Goal: Task Accomplishment & Management: Complete application form

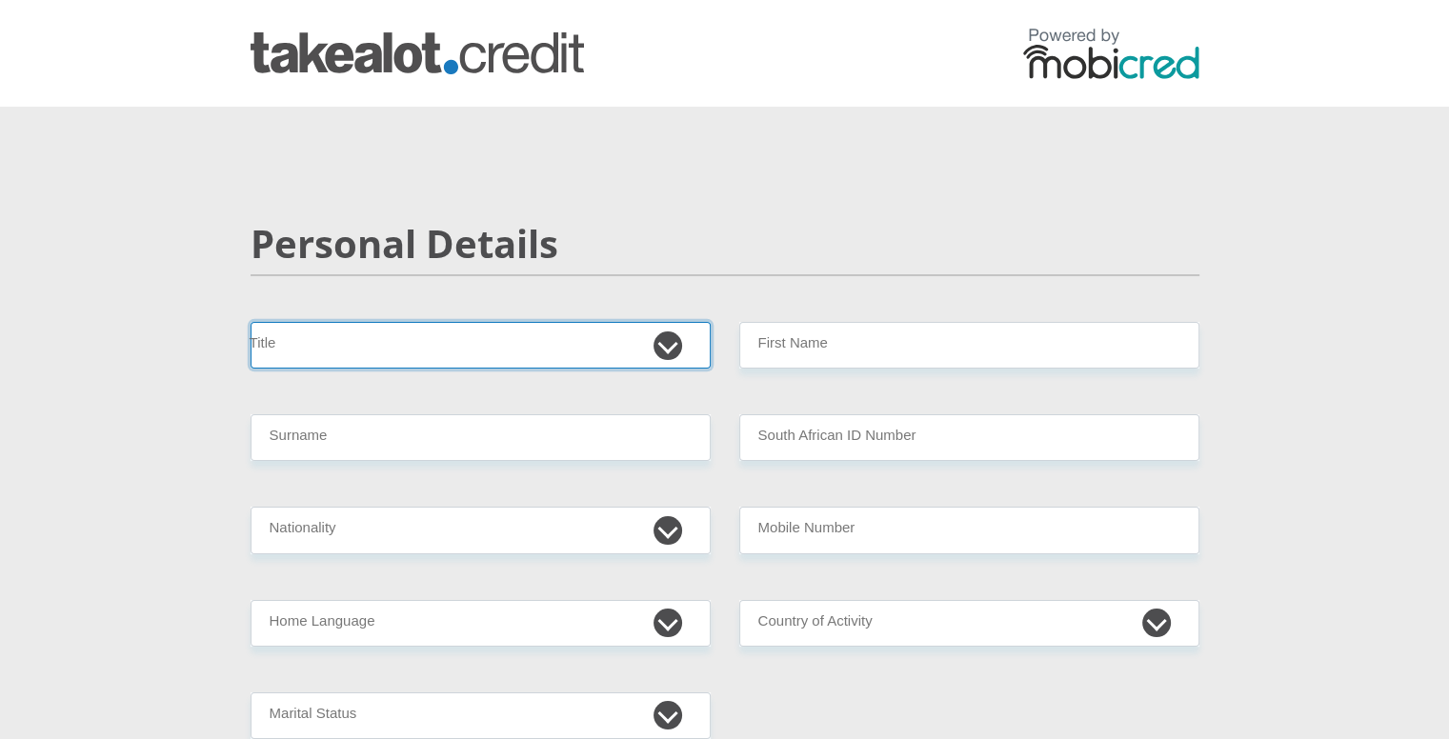
click at [520, 345] on select "Mr Ms Mrs Dr [PERSON_NAME]" at bounding box center [481, 345] width 460 height 47
select select "Mr"
click at [251, 322] on select "Mr Ms Mrs Dr [PERSON_NAME]" at bounding box center [481, 345] width 460 height 47
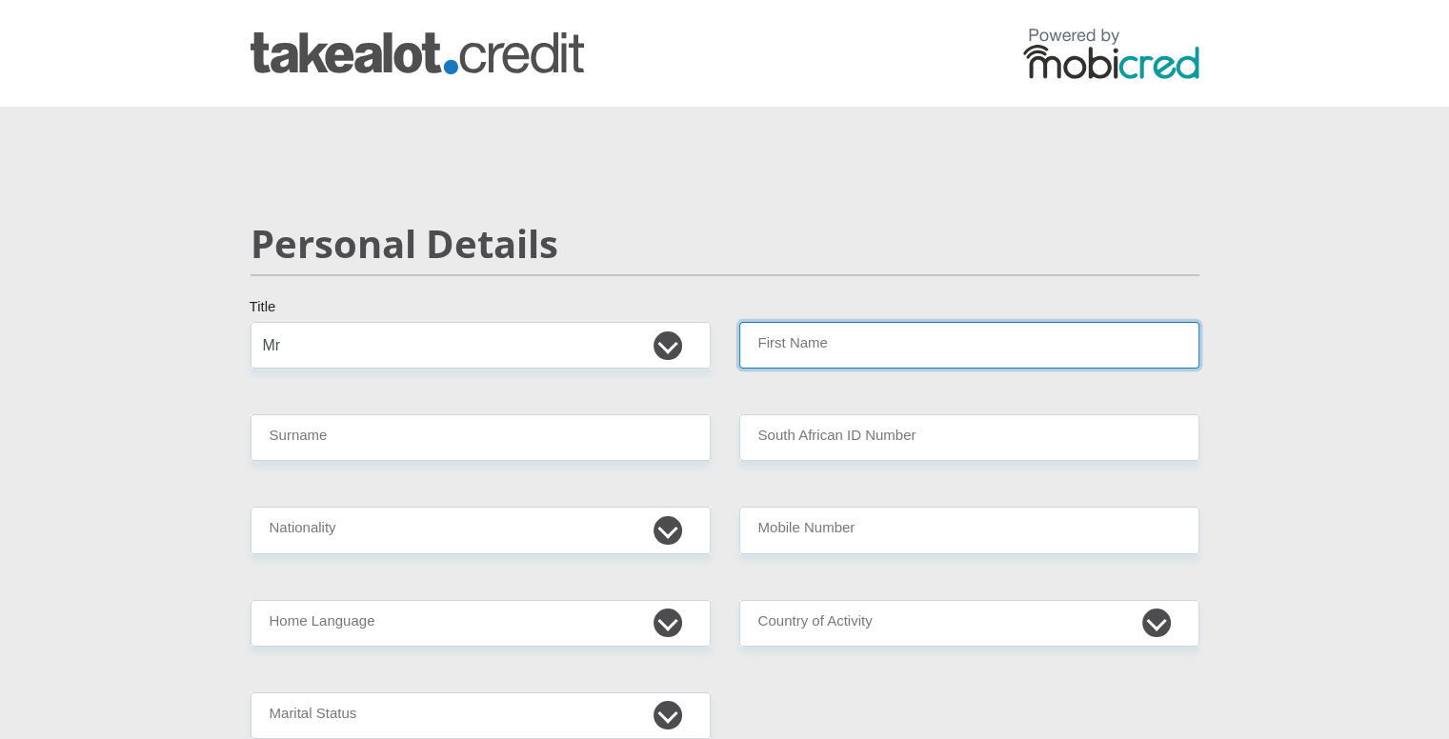
click at [842, 332] on input "First Name" at bounding box center [969, 345] width 460 height 47
type input "[PERSON_NAME]"
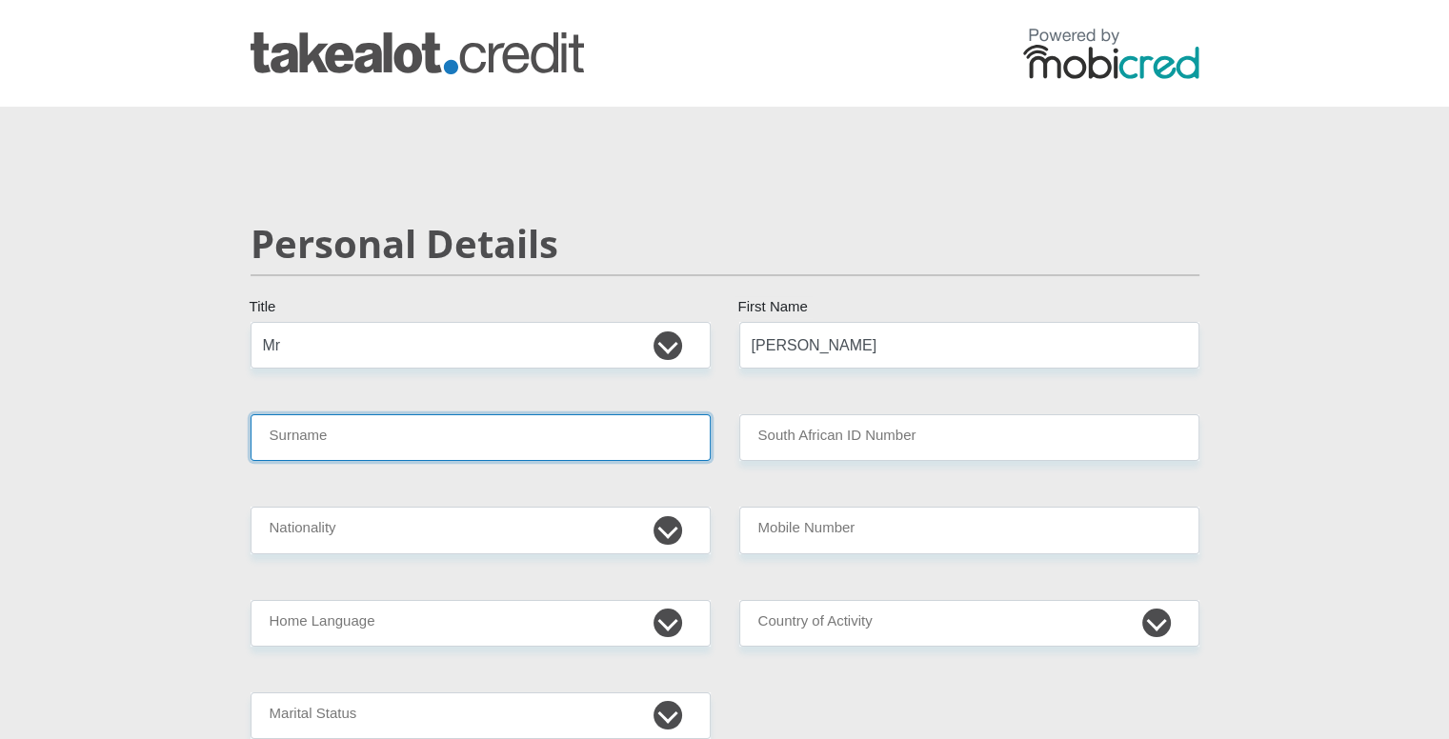
click at [478, 444] on input "Surname" at bounding box center [481, 437] width 460 height 47
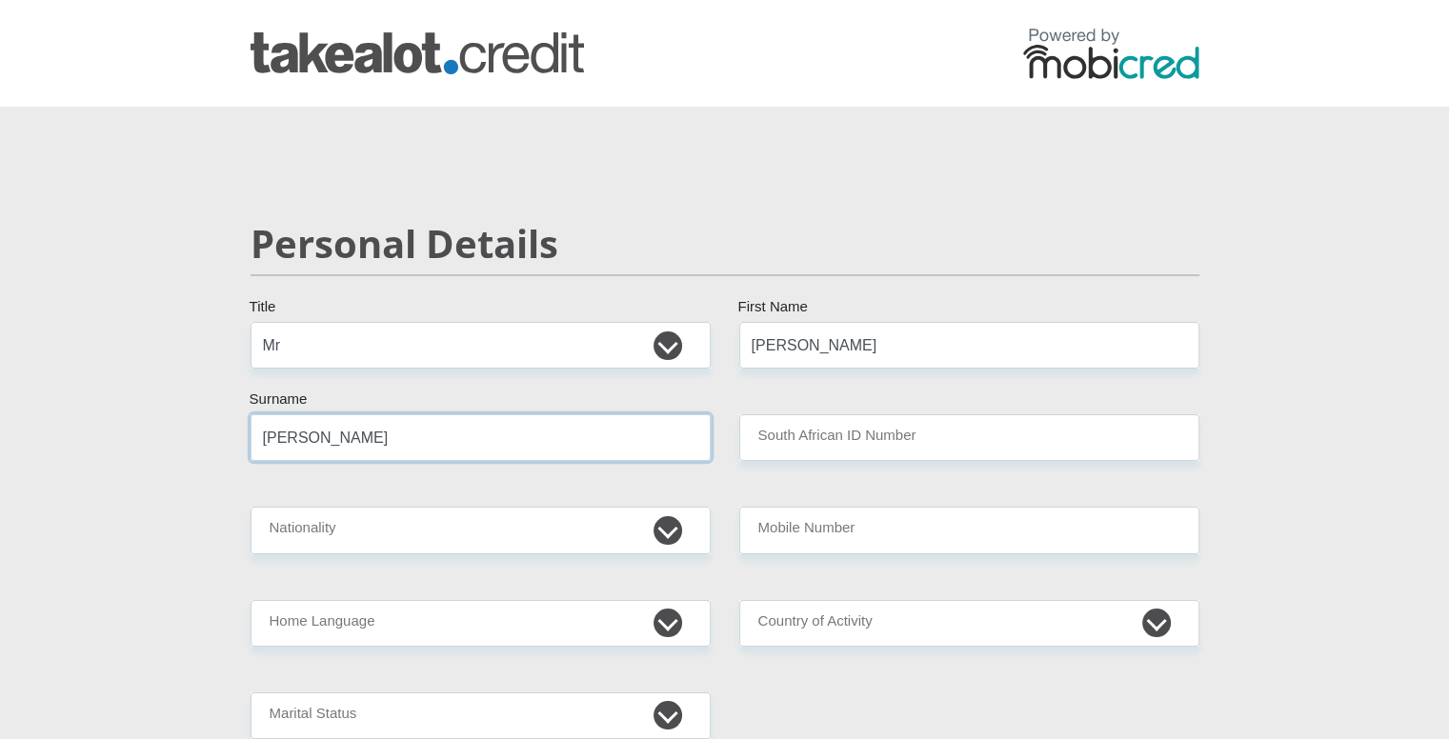
type input "[PERSON_NAME]"
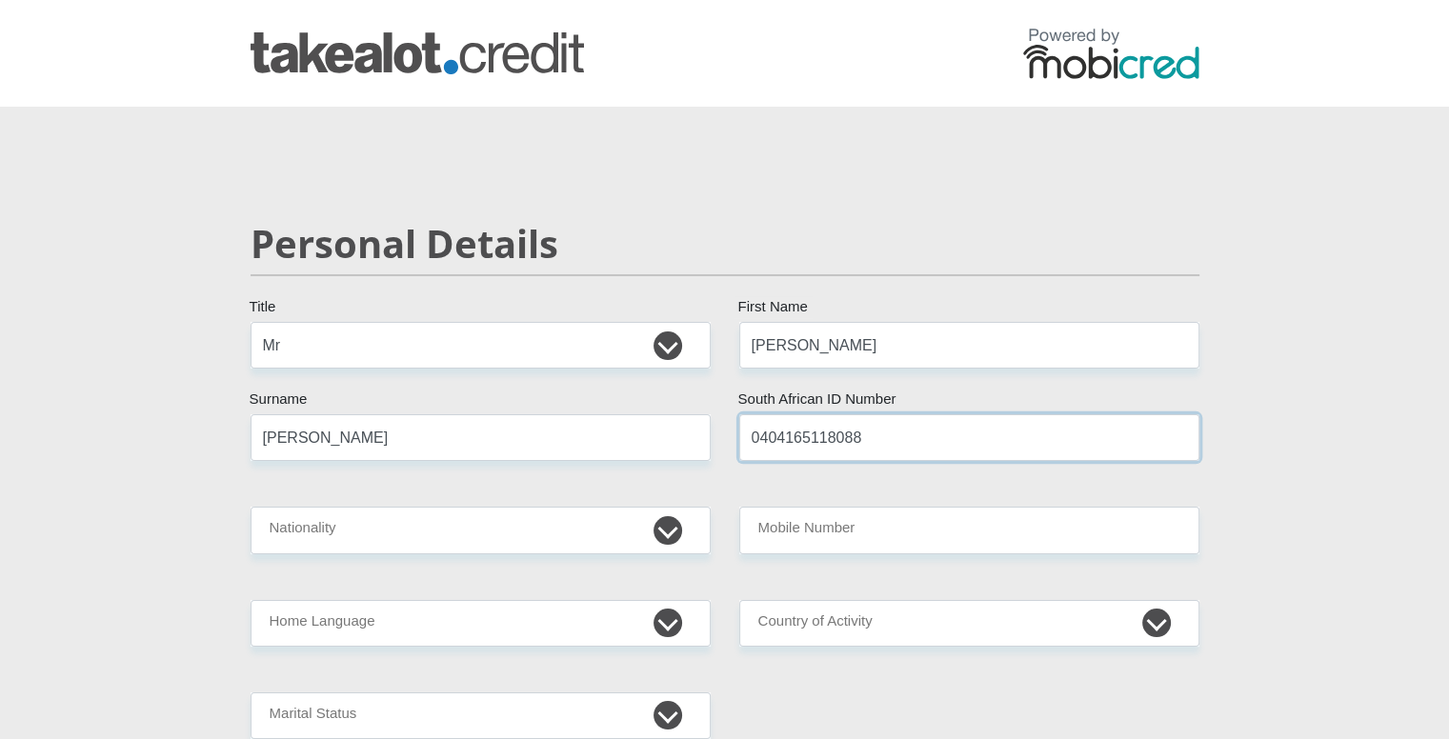
type input "0404165118088"
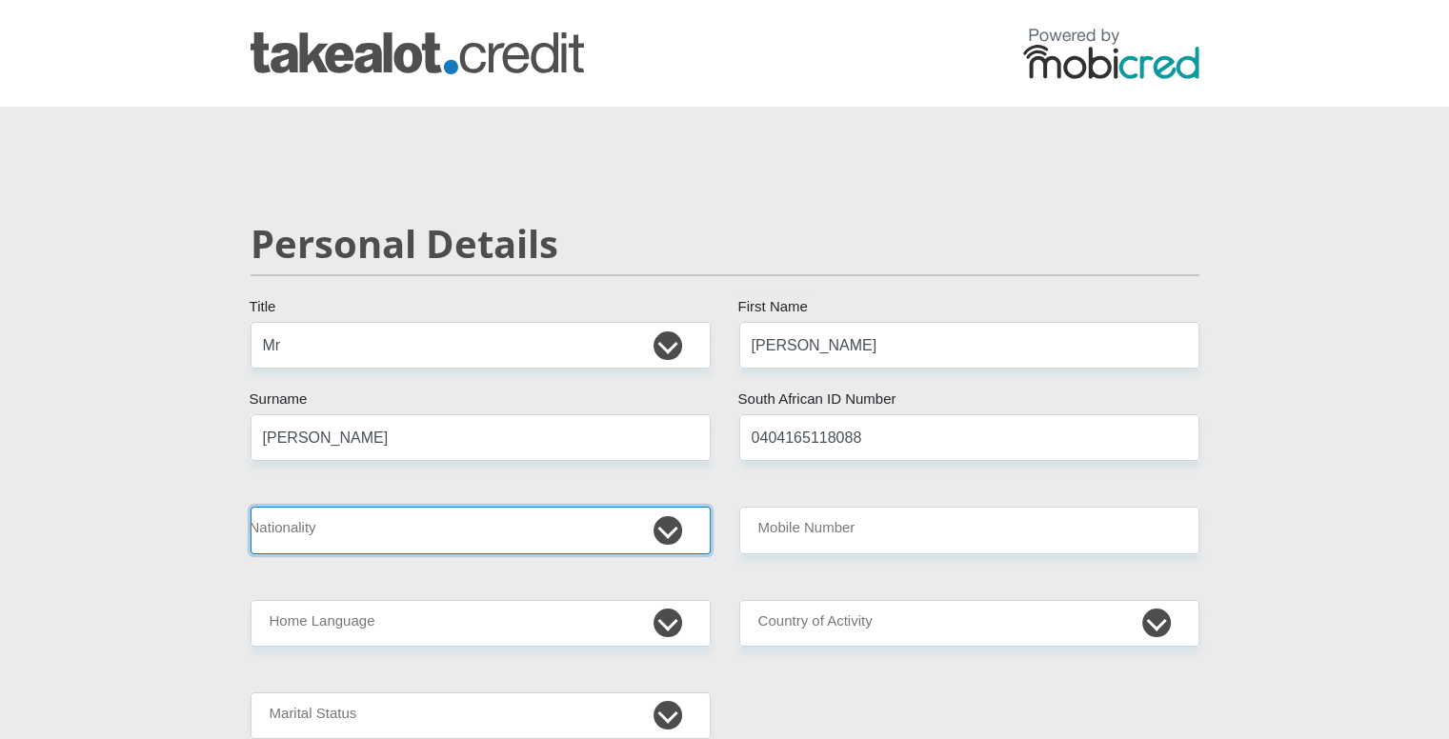
click at [538, 535] on select "[GEOGRAPHIC_DATA] [GEOGRAPHIC_DATA] [GEOGRAPHIC_DATA] [GEOGRAPHIC_DATA] [GEOGRA…" at bounding box center [481, 530] width 460 height 47
select select "ZAF"
click at [251, 507] on select "[GEOGRAPHIC_DATA] [GEOGRAPHIC_DATA] [GEOGRAPHIC_DATA] [GEOGRAPHIC_DATA] [GEOGRA…" at bounding box center [481, 530] width 460 height 47
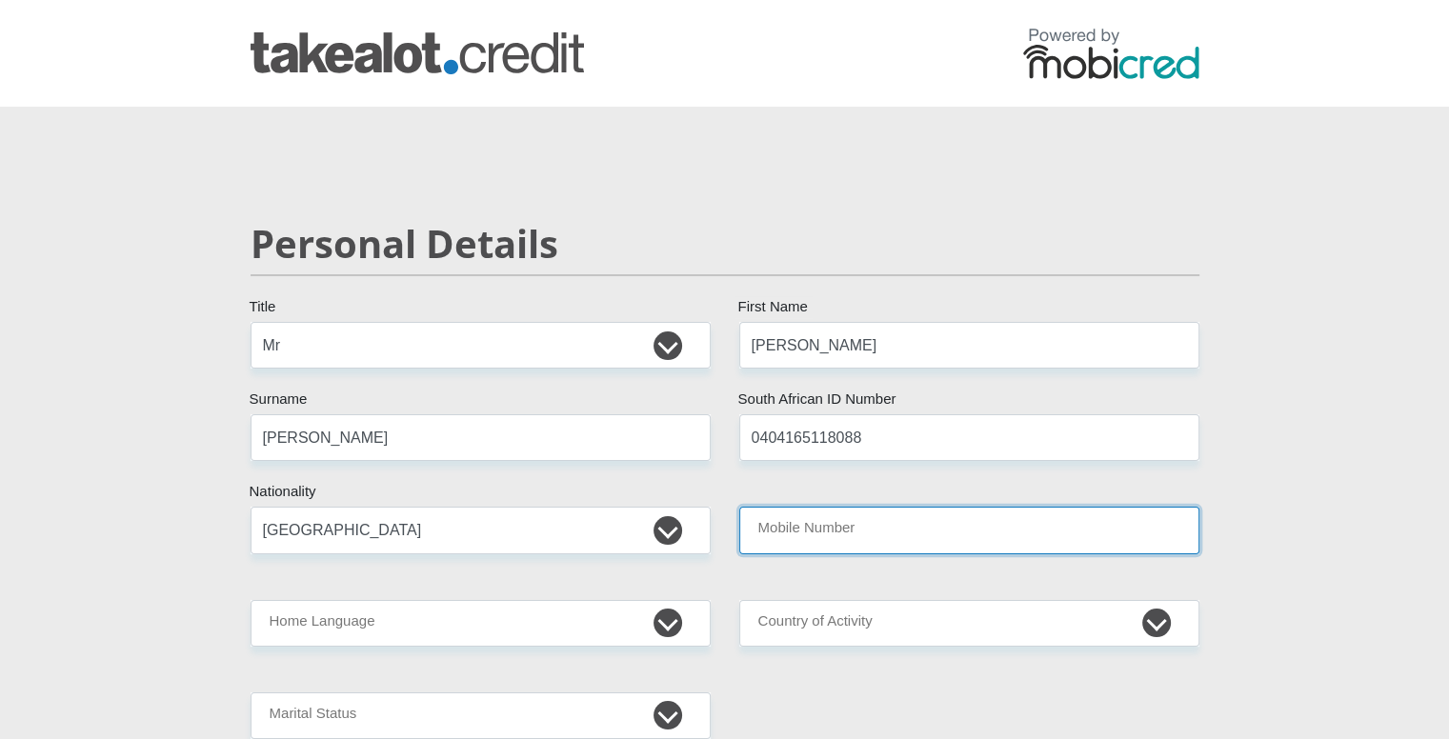
click at [863, 524] on input "Mobile Number" at bounding box center [969, 530] width 460 height 47
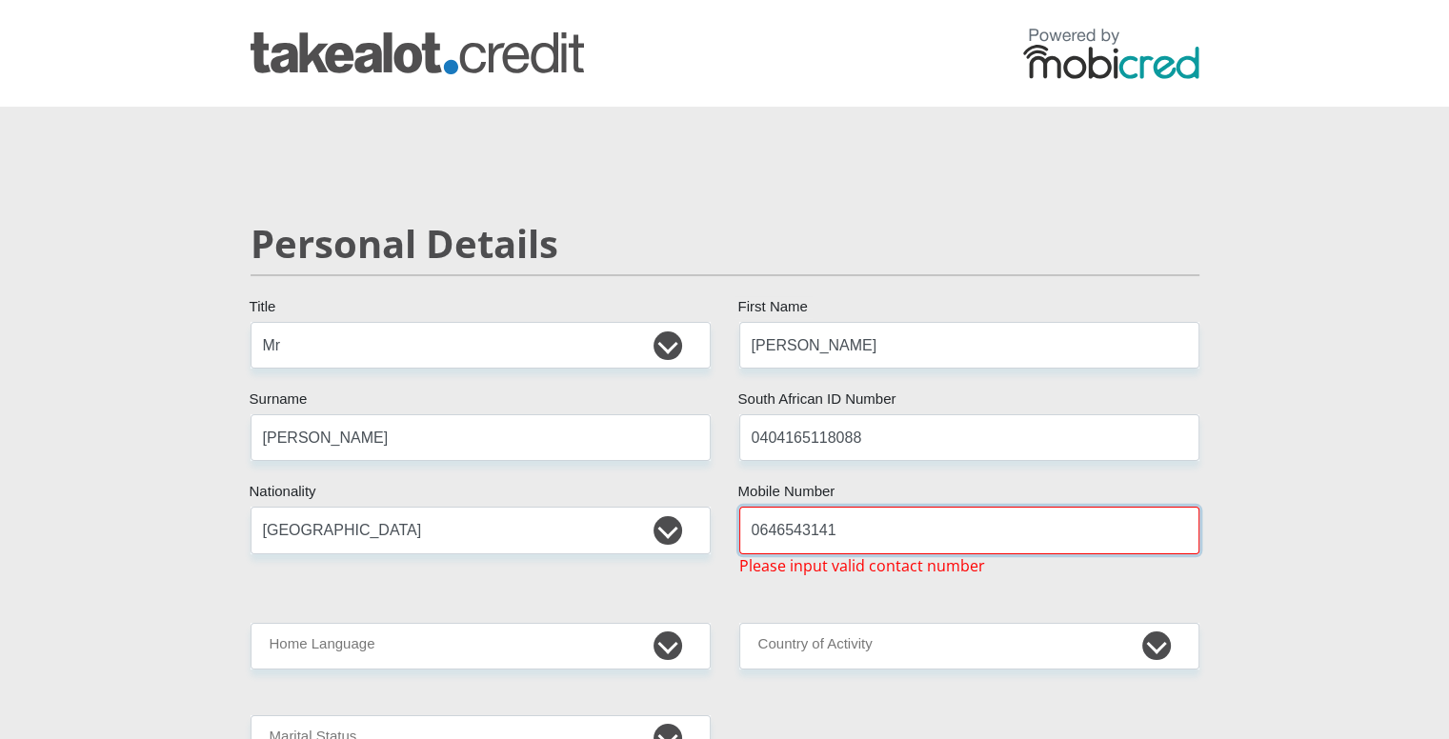
type input "0646543141"
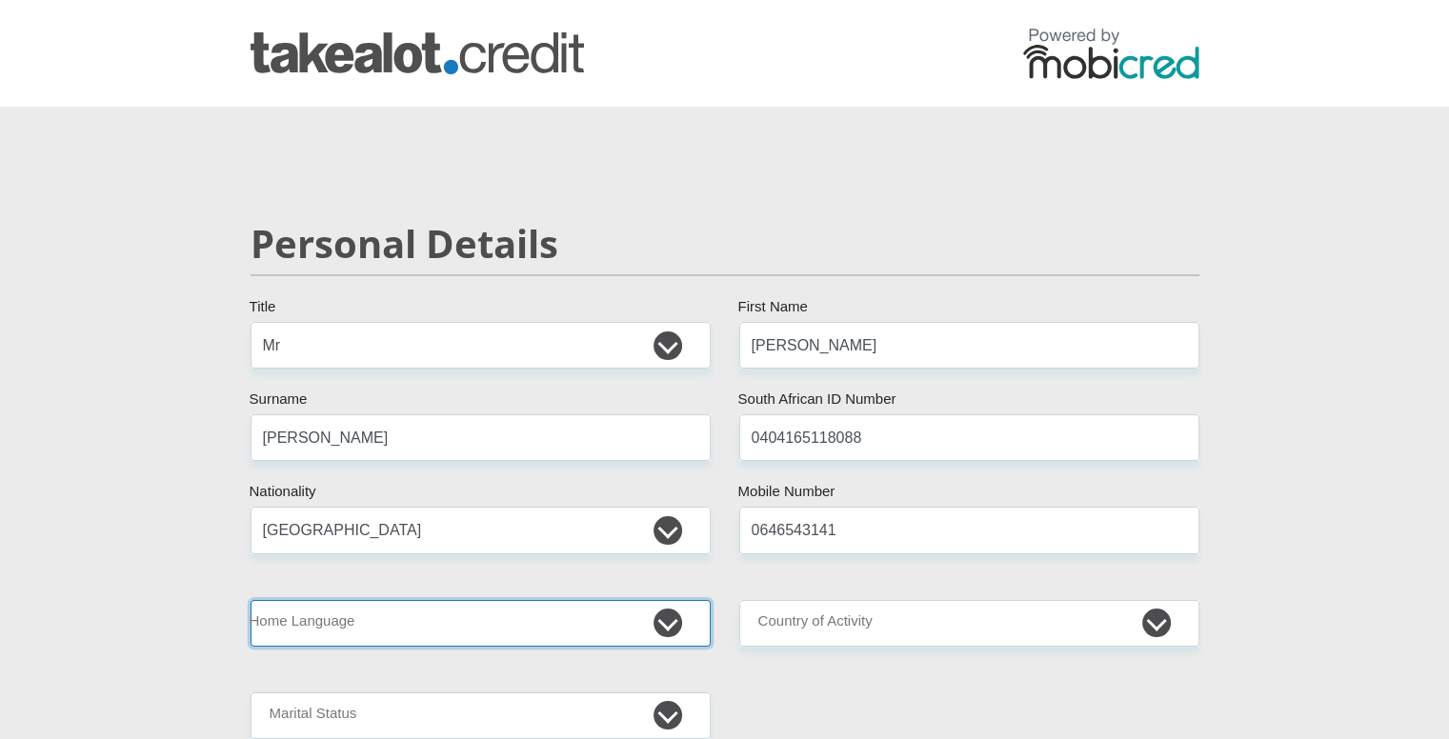
click at [583, 629] on select "Afrikaans English Sepedi South Ndebele Southern Sotho Swati Tsonga Tswana Venda…" at bounding box center [481, 623] width 460 height 47
select select "afr"
click at [251, 600] on select "Afrikaans English Sepedi South Ndebele Southern Sotho Swati Tsonga Tswana Venda…" at bounding box center [481, 623] width 460 height 47
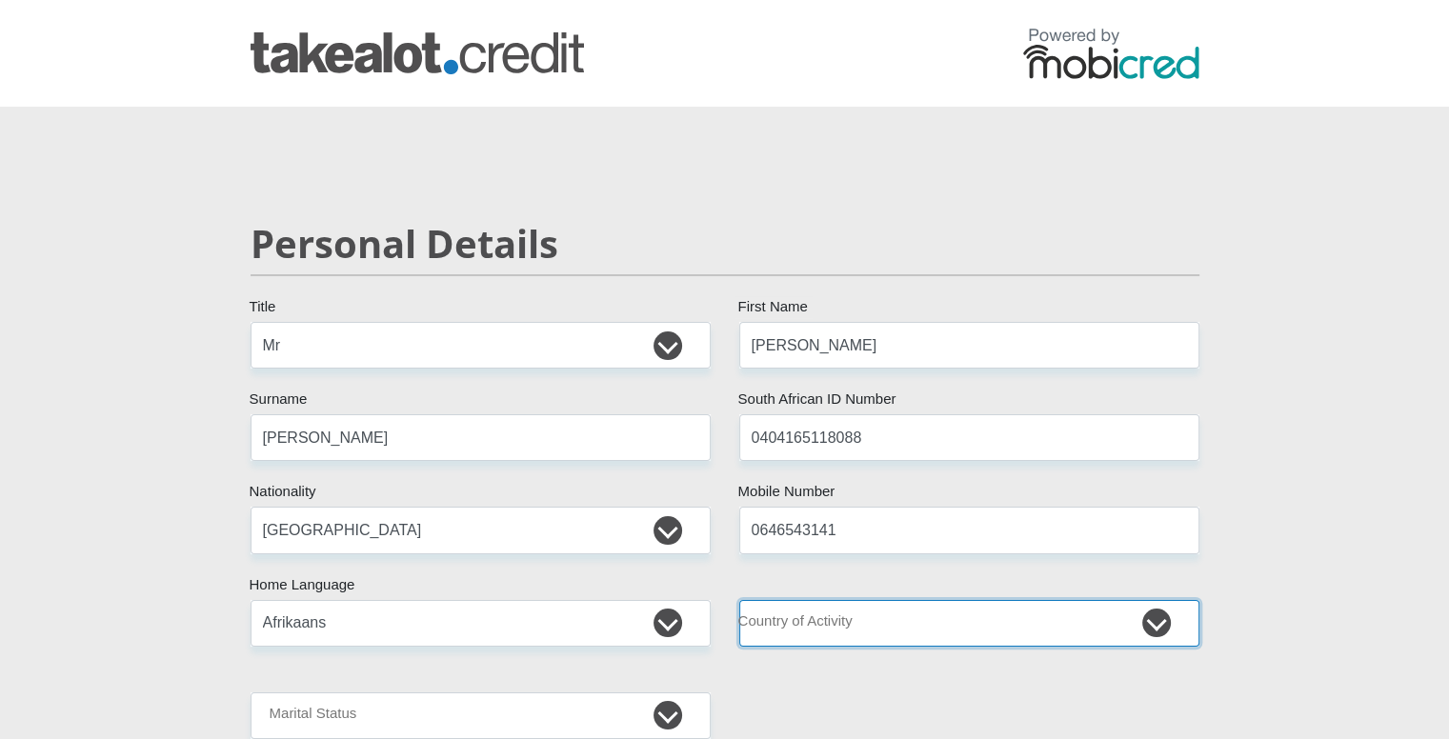
click at [909, 621] on select "[GEOGRAPHIC_DATA] [GEOGRAPHIC_DATA] [GEOGRAPHIC_DATA] [GEOGRAPHIC_DATA] [GEOGRA…" at bounding box center [969, 623] width 460 height 47
select select "ZAF"
click at [739, 600] on select "[GEOGRAPHIC_DATA] [GEOGRAPHIC_DATA] [GEOGRAPHIC_DATA] [GEOGRAPHIC_DATA] [GEOGRA…" at bounding box center [969, 623] width 460 height 47
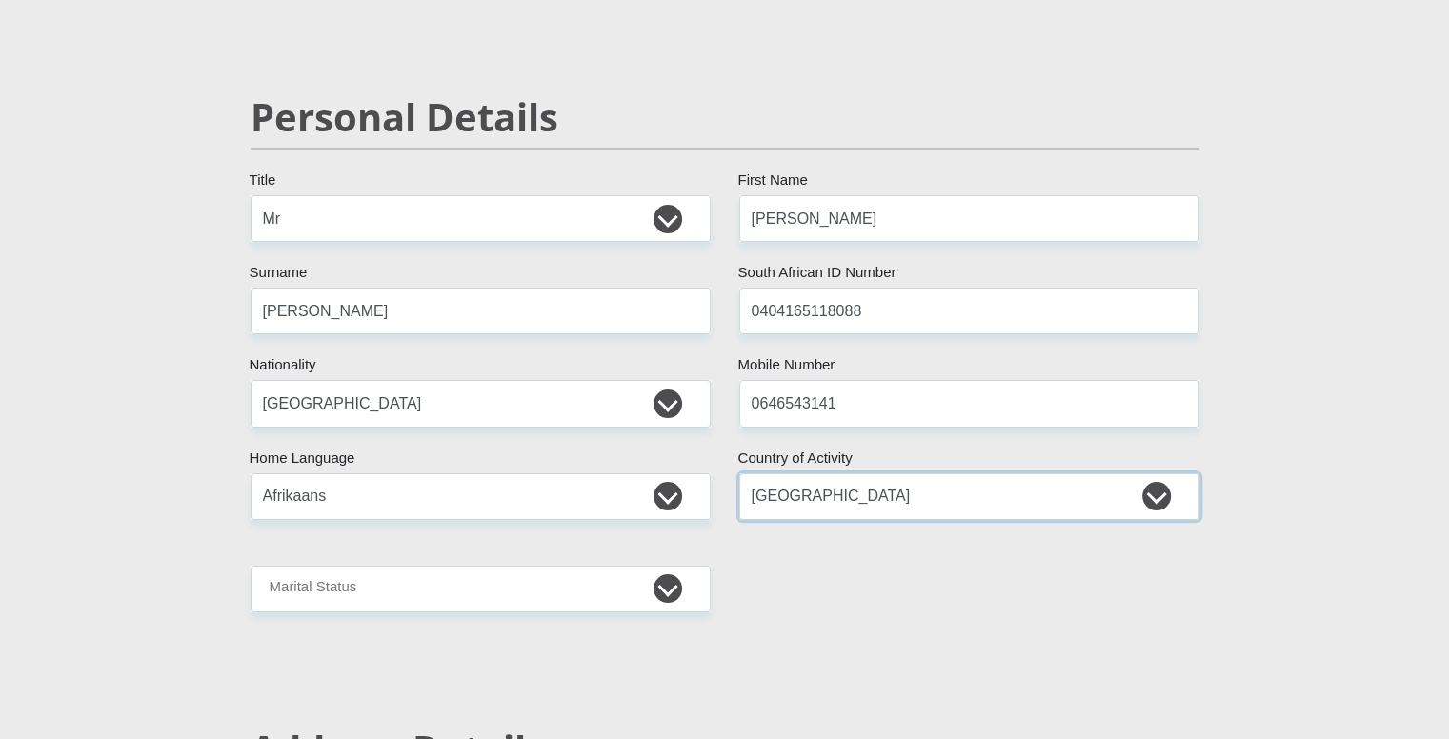
scroll to position [286, 0]
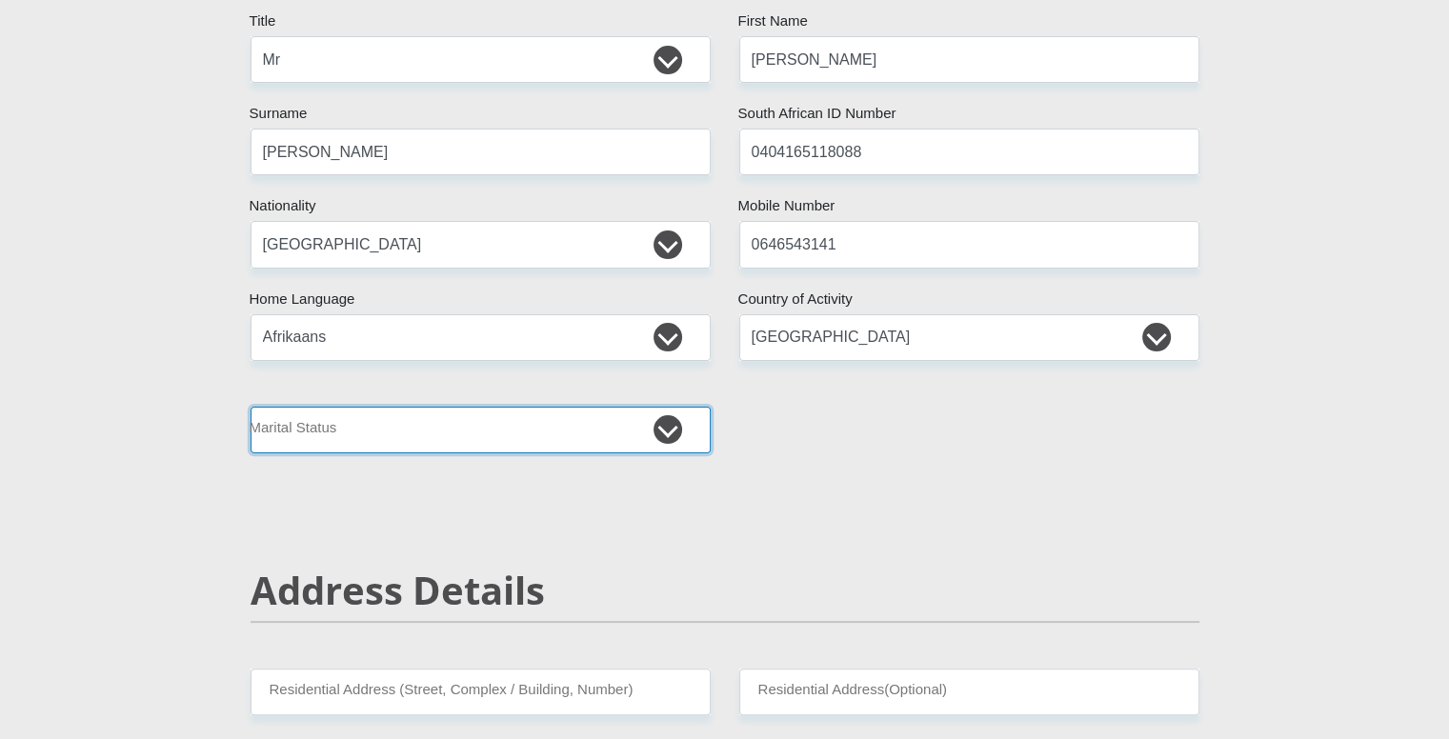
click at [461, 417] on select "Married ANC Single Divorced Widowed Married COP or Customary Law" at bounding box center [481, 430] width 460 height 47
select select "2"
click at [251, 407] on select "Married ANC Single Divorced Widowed Married COP or Customary Law" at bounding box center [481, 430] width 460 height 47
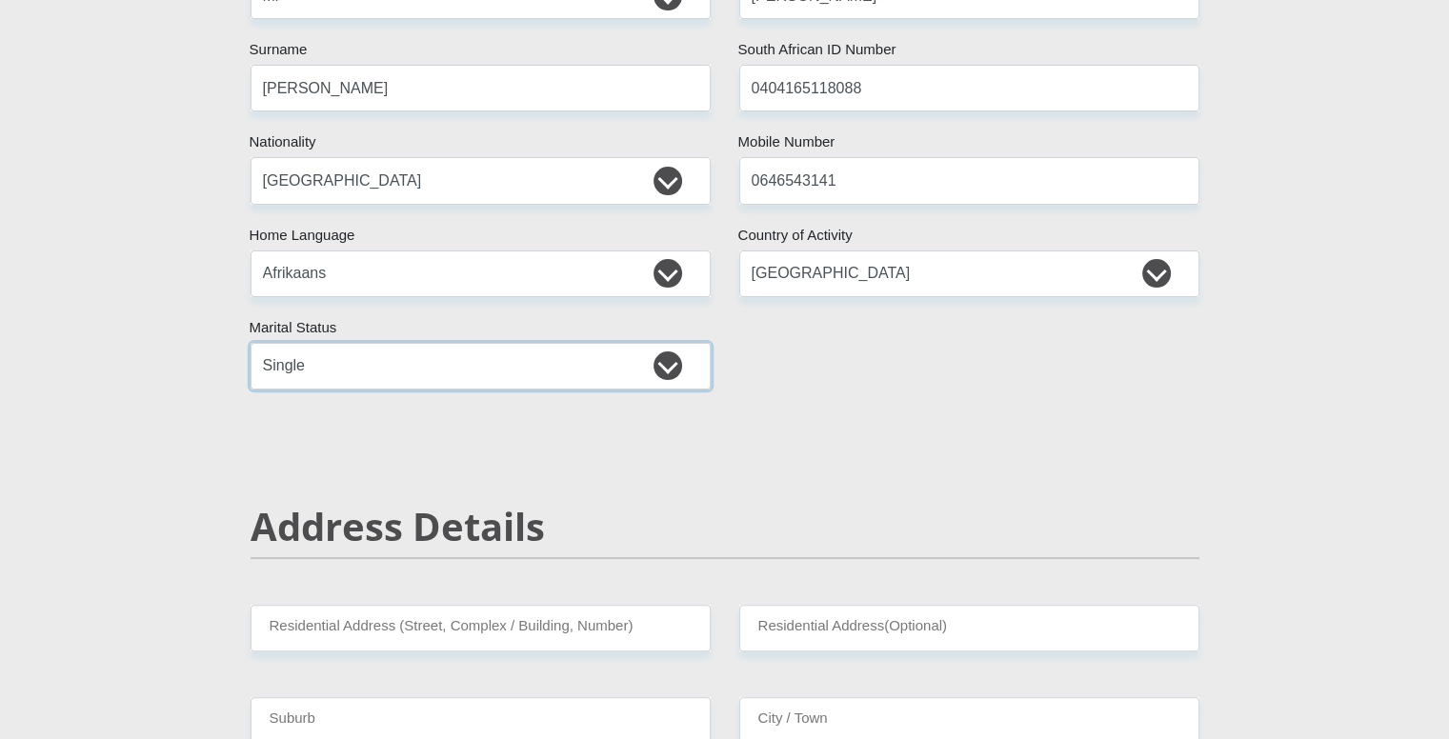
scroll to position [476, 0]
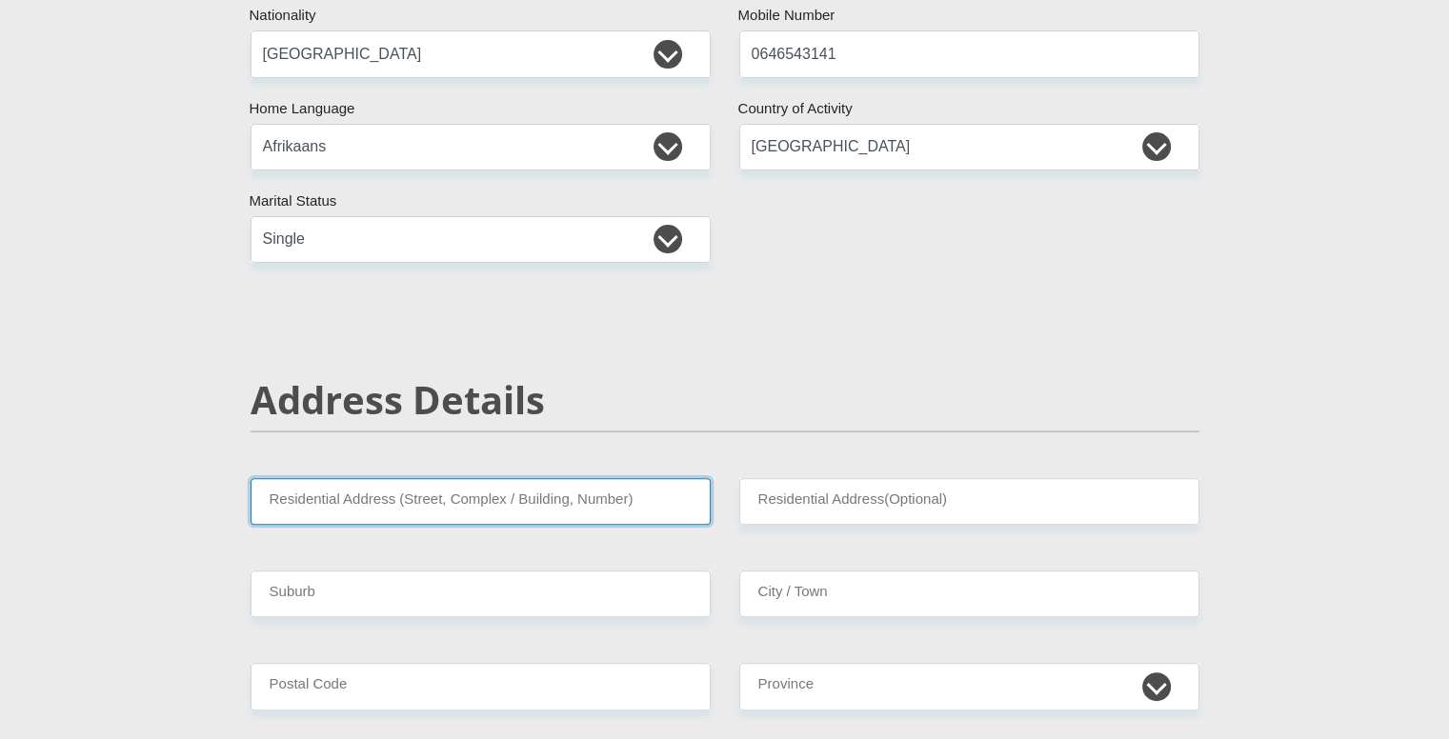
click at [457, 496] on input "Residential Address (Street, Complex / Building, Number)" at bounding box center [481, 501] width 460 height 47
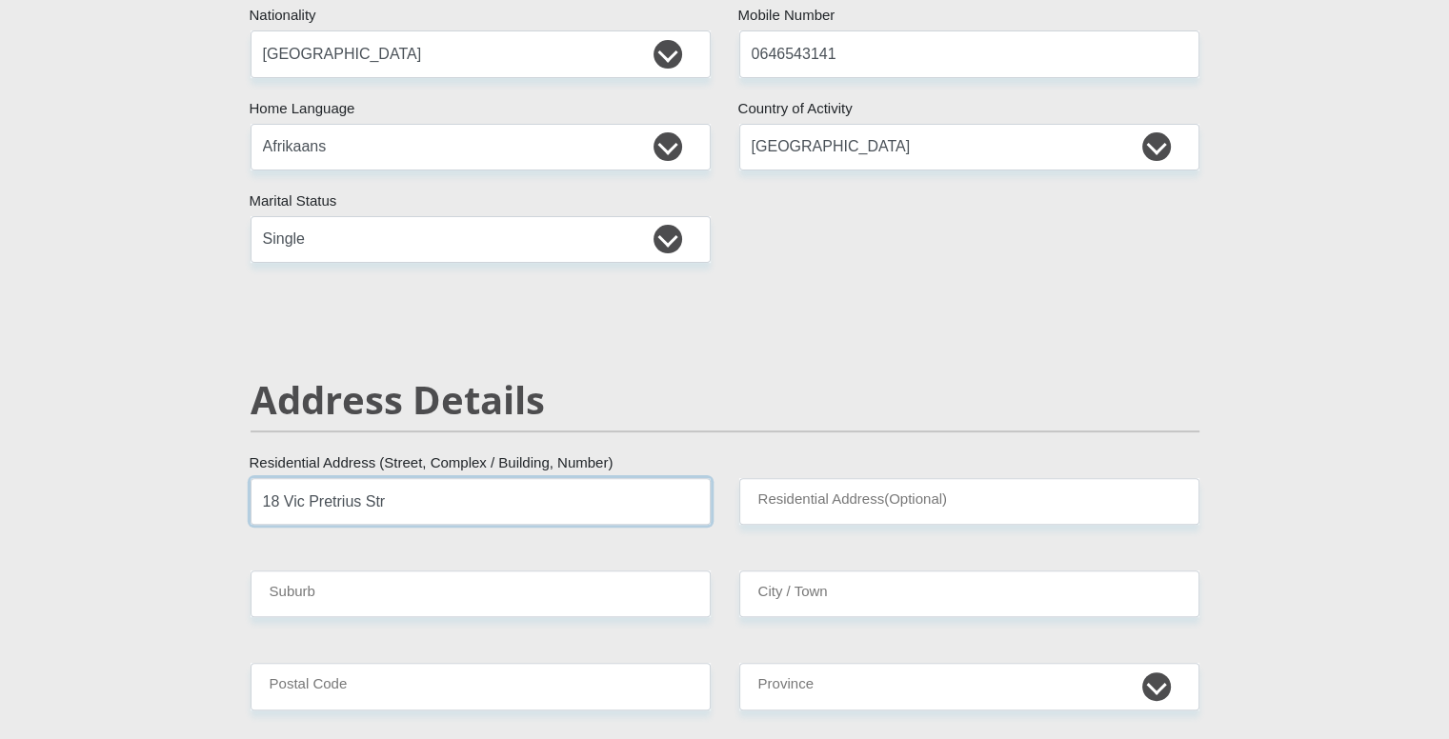
click at [338, 503] on input "18 Vic Pretrius Str" at bounding box center [481, 501] width 460 height 47
type input "18 [PERSON_NAME] Str"
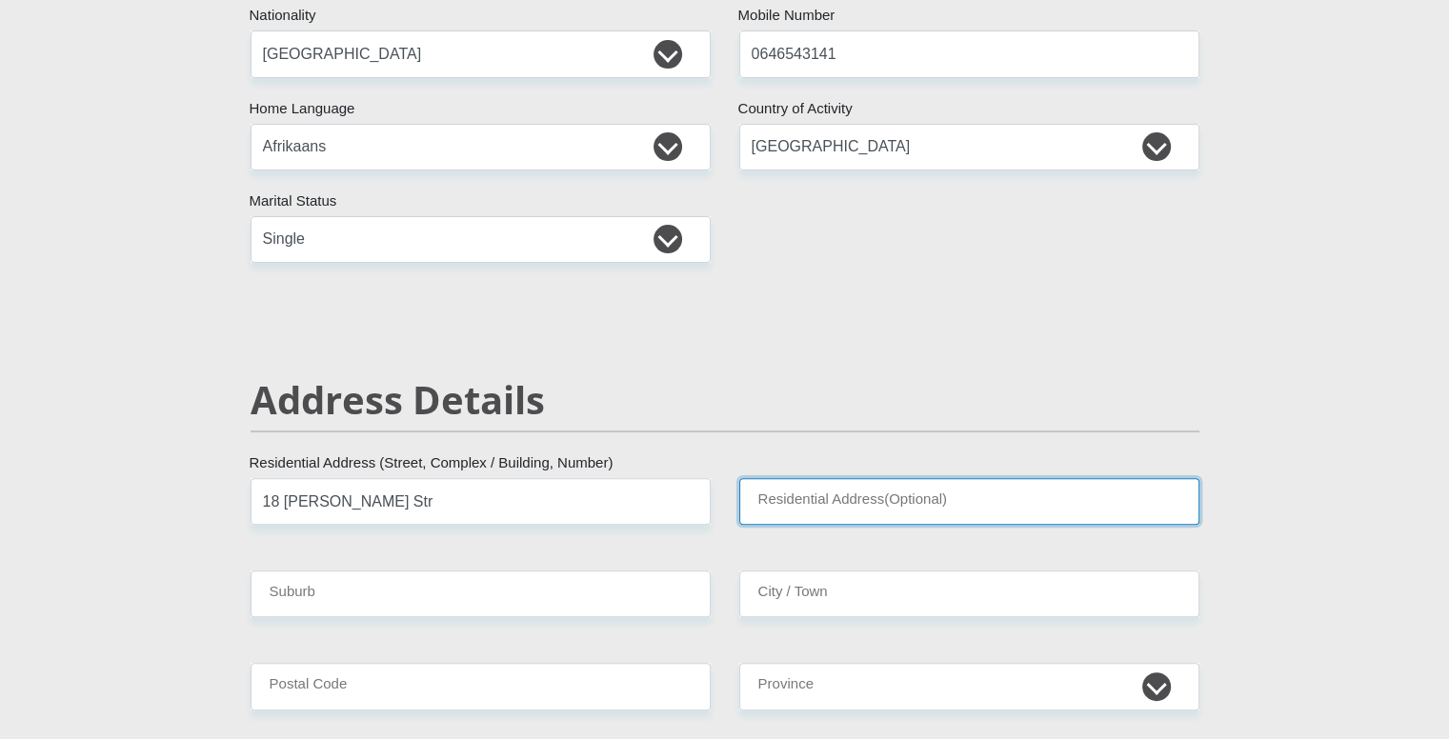
click at [899, 506] on input "Residential Address(Optional)" at bounding box center [969, 501] width 460 height 47
type input "Libradene"
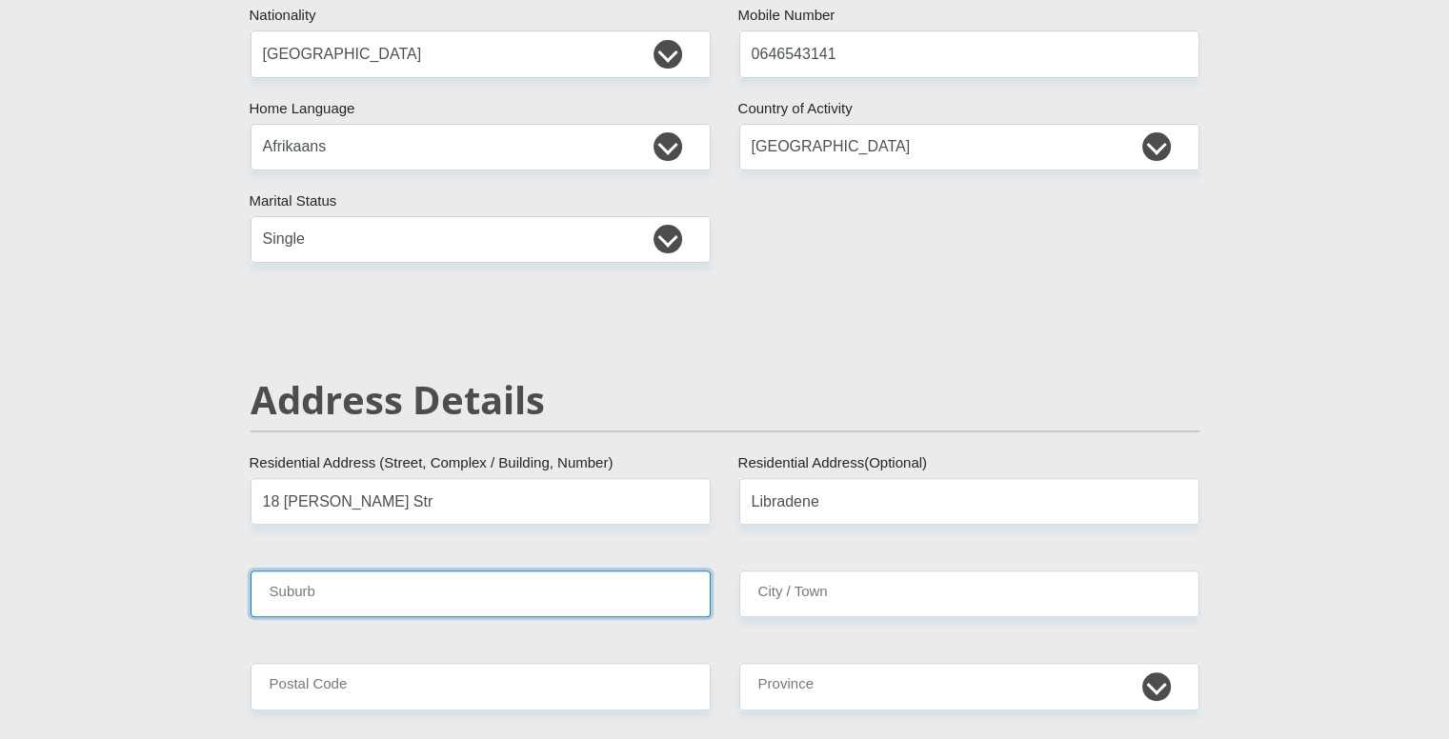
type input "B"
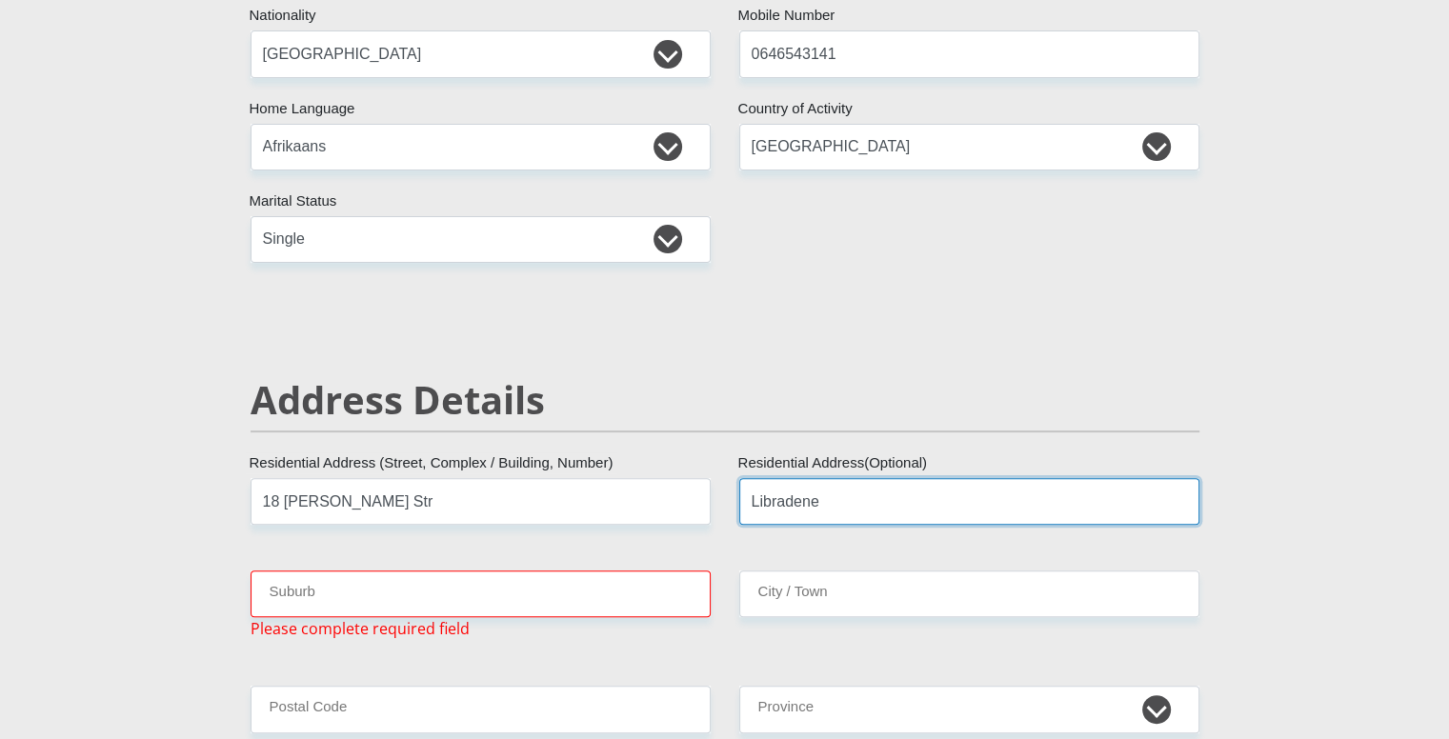
drag, startPoint x: 890, startPoint y: 489, endPoint x: 714, endPoint y: 499, distance: 176.6
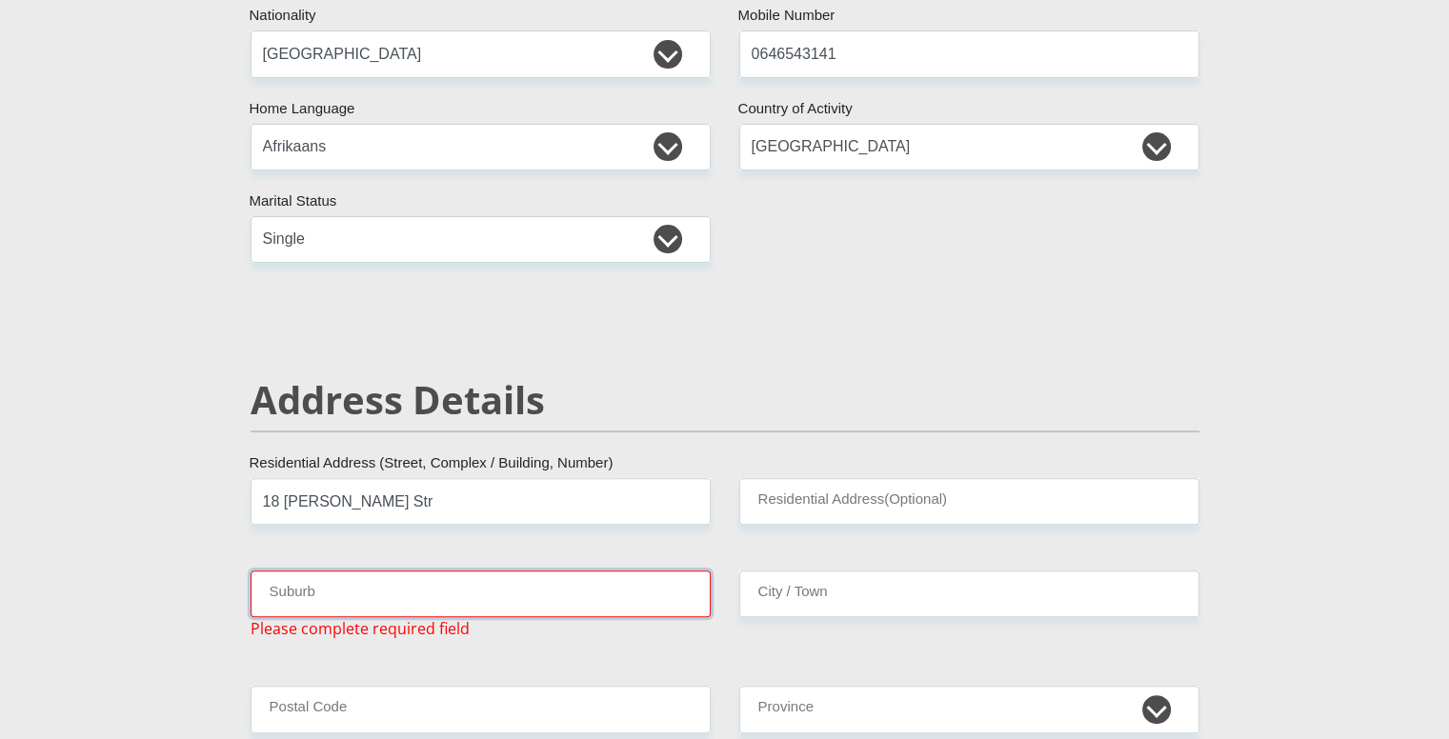
click at [435, 588] on input "Suburb" at bounding box center [481, 594] width 460 height 47
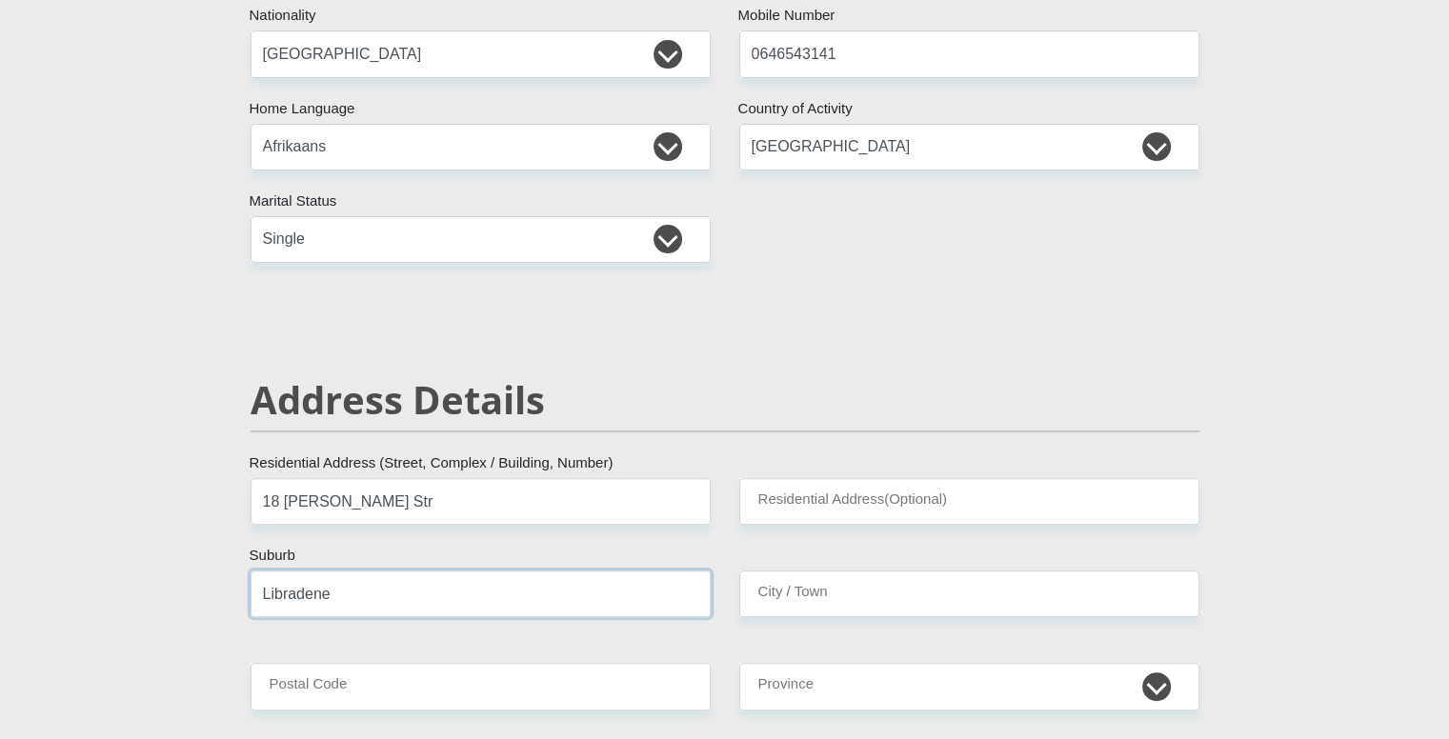
type input "Libradene"
type input "[GEOGRAPHIC_DATA]"
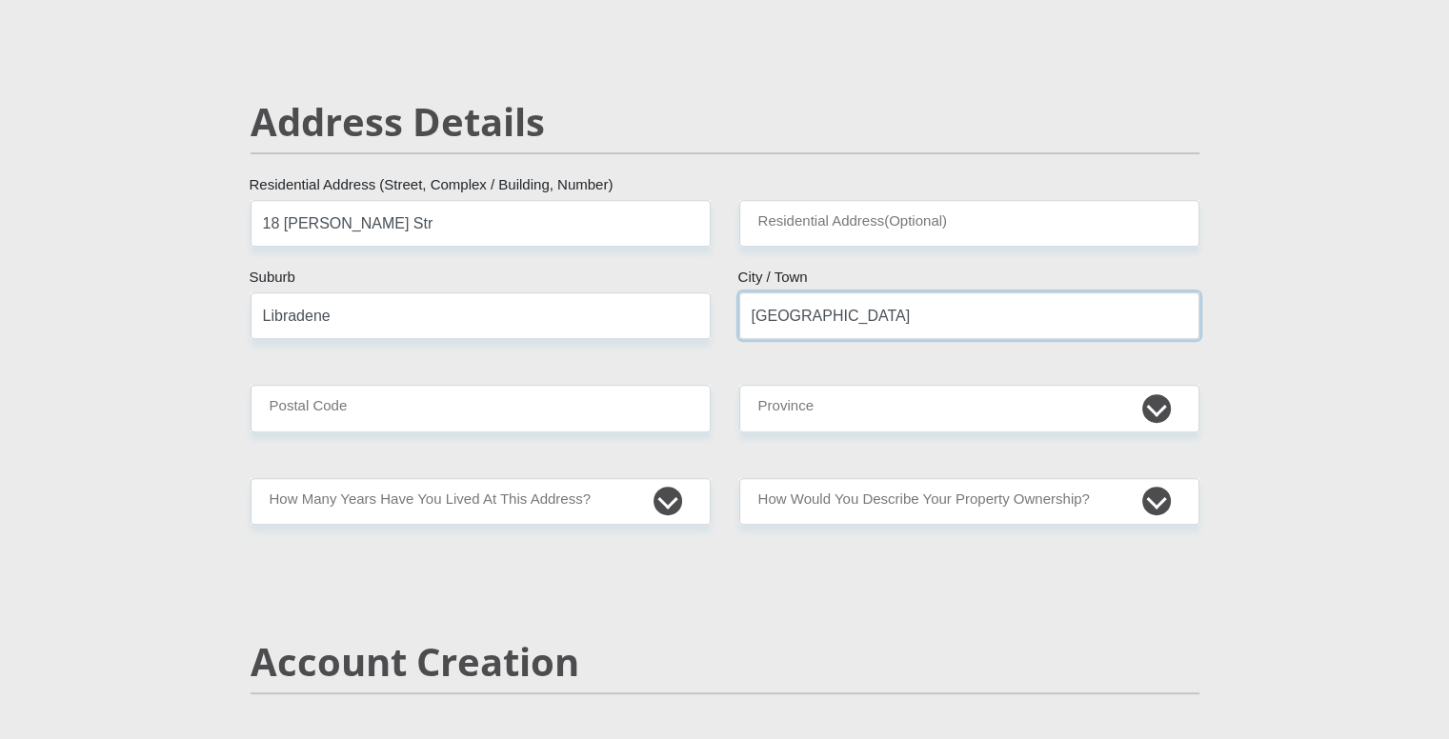
scroll to position [762, 0]
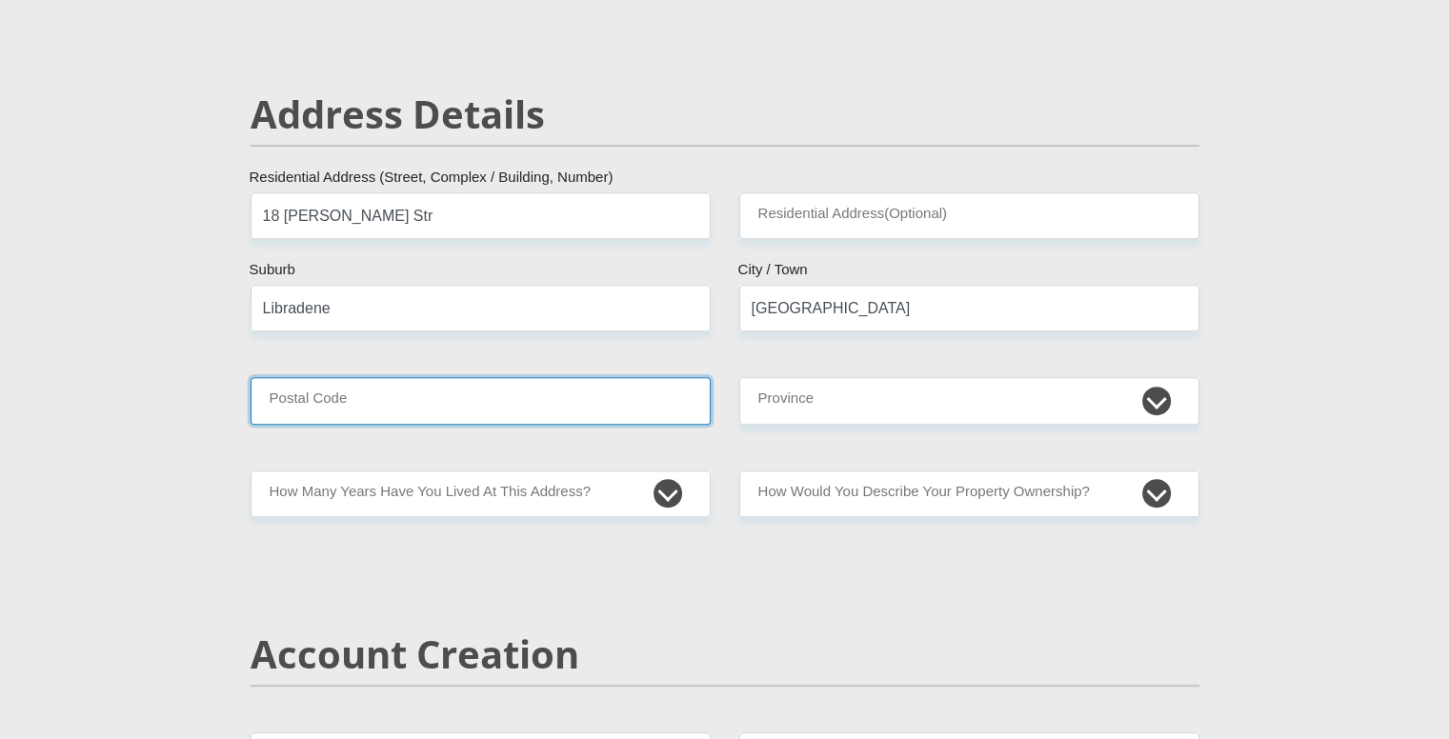
click at [396, 399] on input "Postal Code" at bounding box center [481, 400] width 460 height 47
type input "1459"
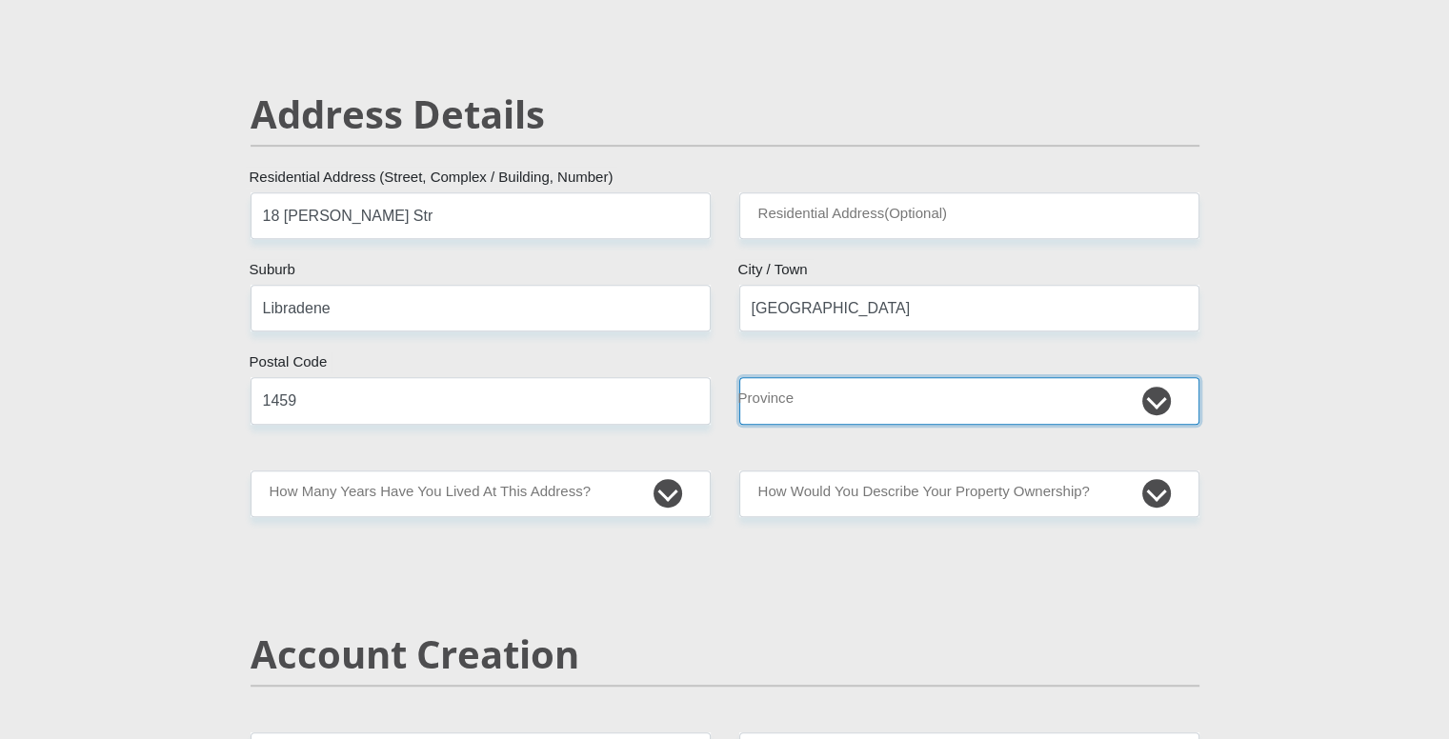
click at [862, 405] on select "Eastern Cape Free State [GEOGRAPHIC_DATA] [GEOGRAPHIC_DATA][DATE] [GEOGRAPHIC_D…" at bounding box center [969, 400] width 460 height 47
select select "Gauteng"
click at [739, 377] on select "Eastern Cape Free State [GEOGRAPHIC_DATA] [GEOGRAPHIC_DATA][DATE] [GEOGRAPHIC_D…" at bounding box center [969, 400] width 460 height 47
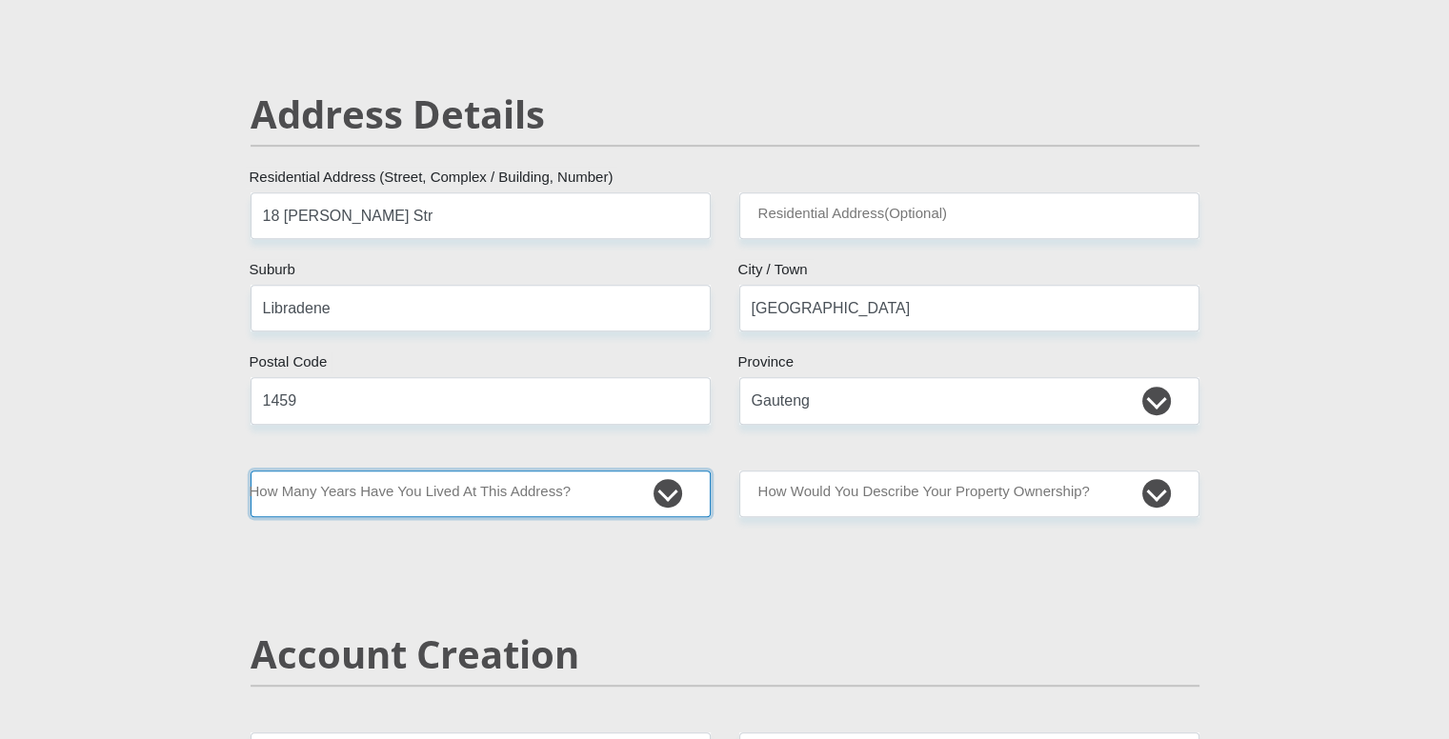
click at [480, 505] on select "less than 1 year 1-3 years 3-5 years 5+ years" at bounding box center [481, 494] width 460 height 47
select select "5"
click at [251, 471] on select "less than 1 year 1-3 years 3-5 years 5+ years" at bounding box center [481, 494] width 460 height 47
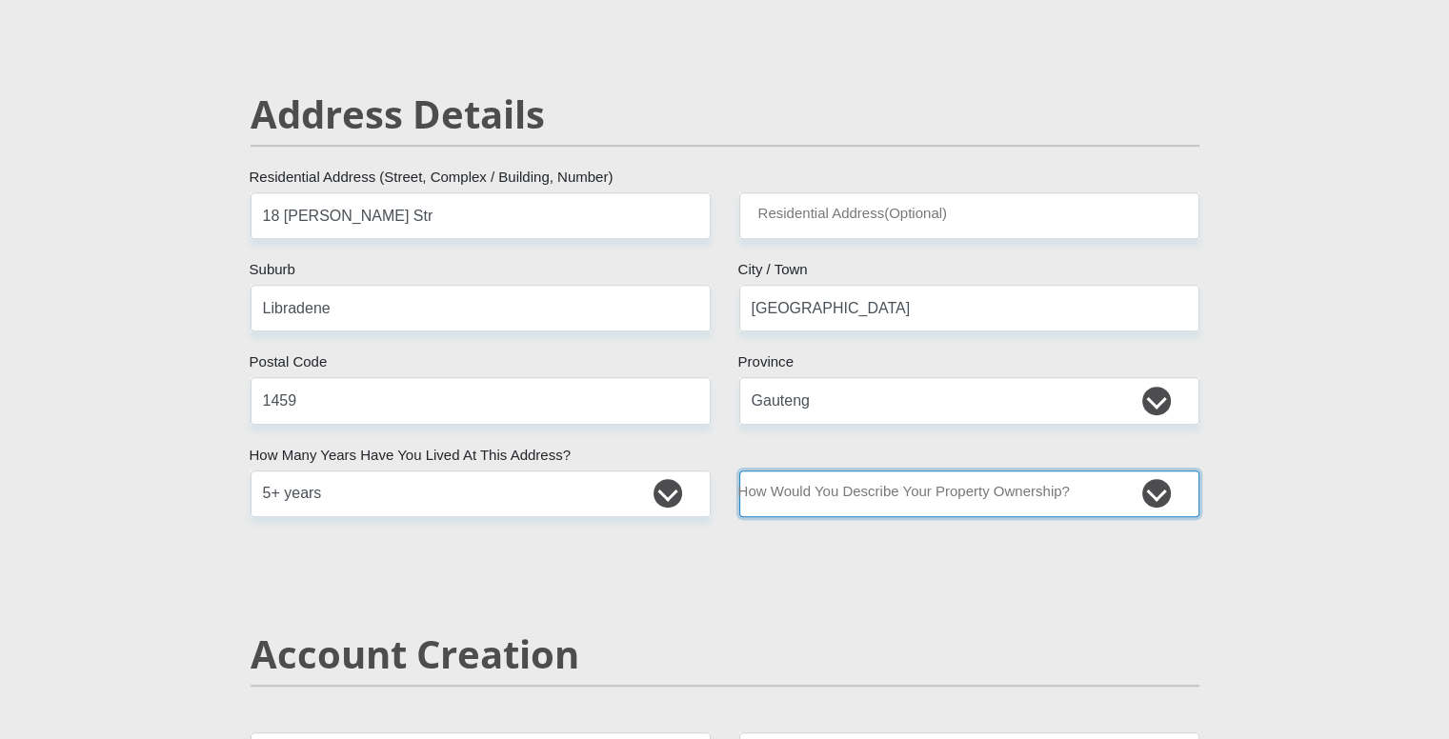
click at [869, 487] on select "Owned Rented Family Owned Company Dwelling" at bounding box center [969, 494] width 460 height 47
select select "parents"
click at [739, 471] on select "Owned Rented Family Owned Company Dwelling" at bounding box center [969, 494] width 460 height 47
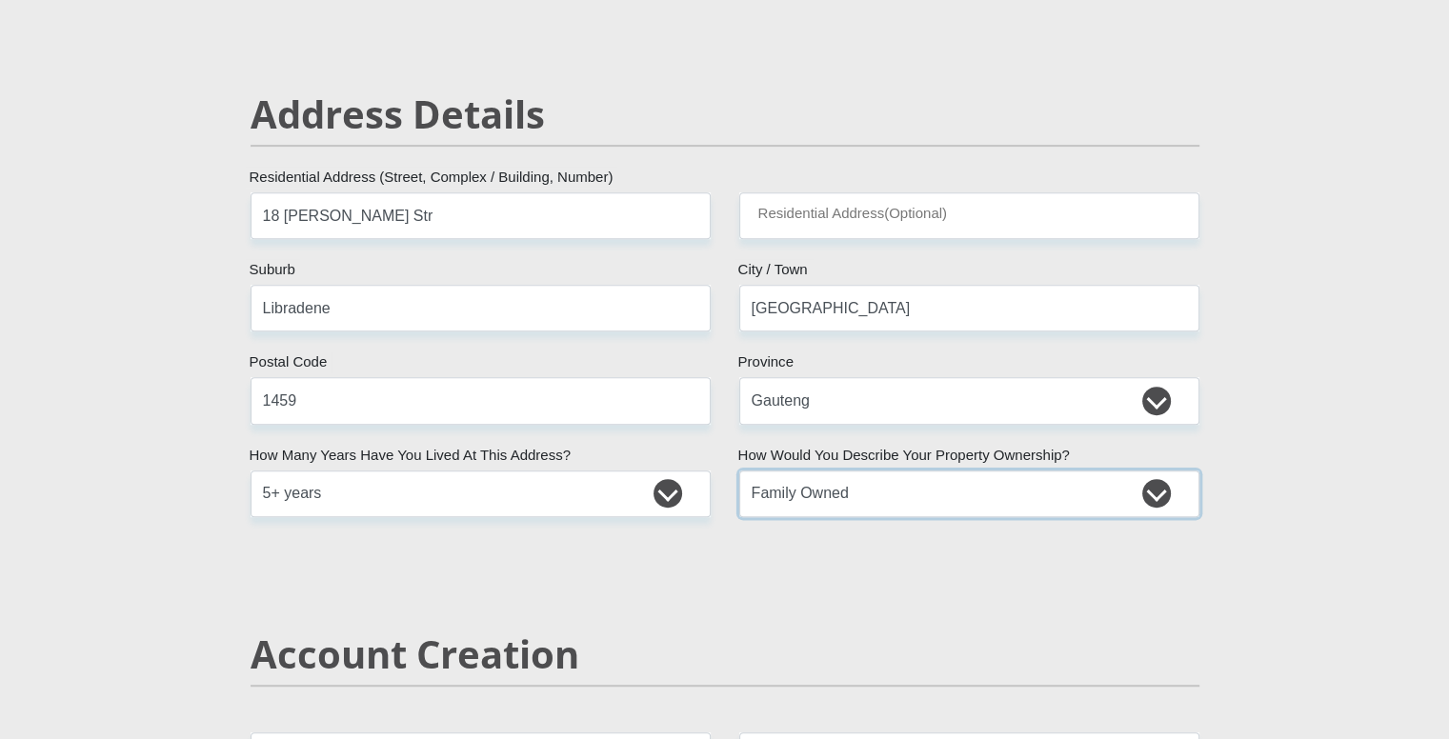
click at [889, 488] on select "Owned Rented Family Owned Company Dwelling" at bounding box center [969, 494] width 460 height 47
click at [889, 489] on select "Owned Rented Family Owned Company Dwelling" at bounding box center [969, 494] width 460 height 47
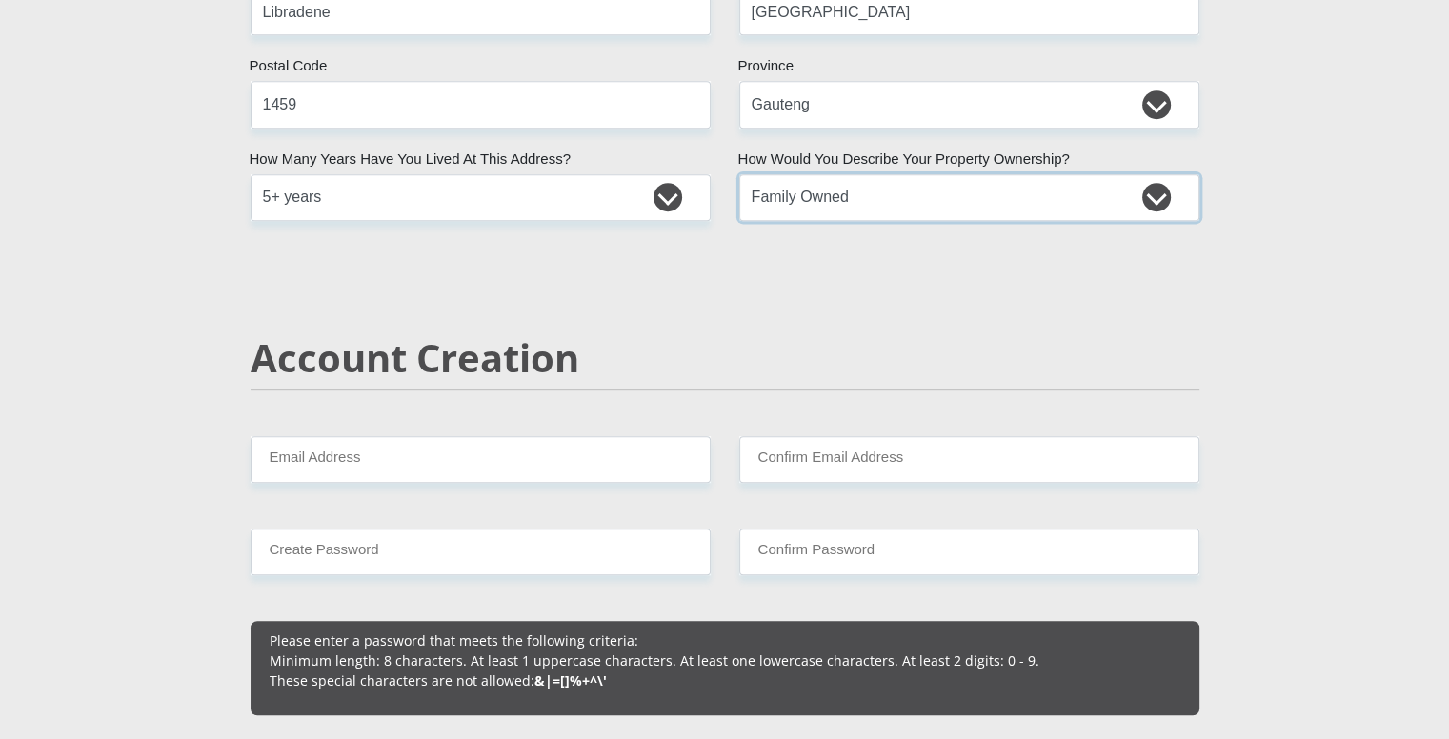
scroll to position [1239, 0]
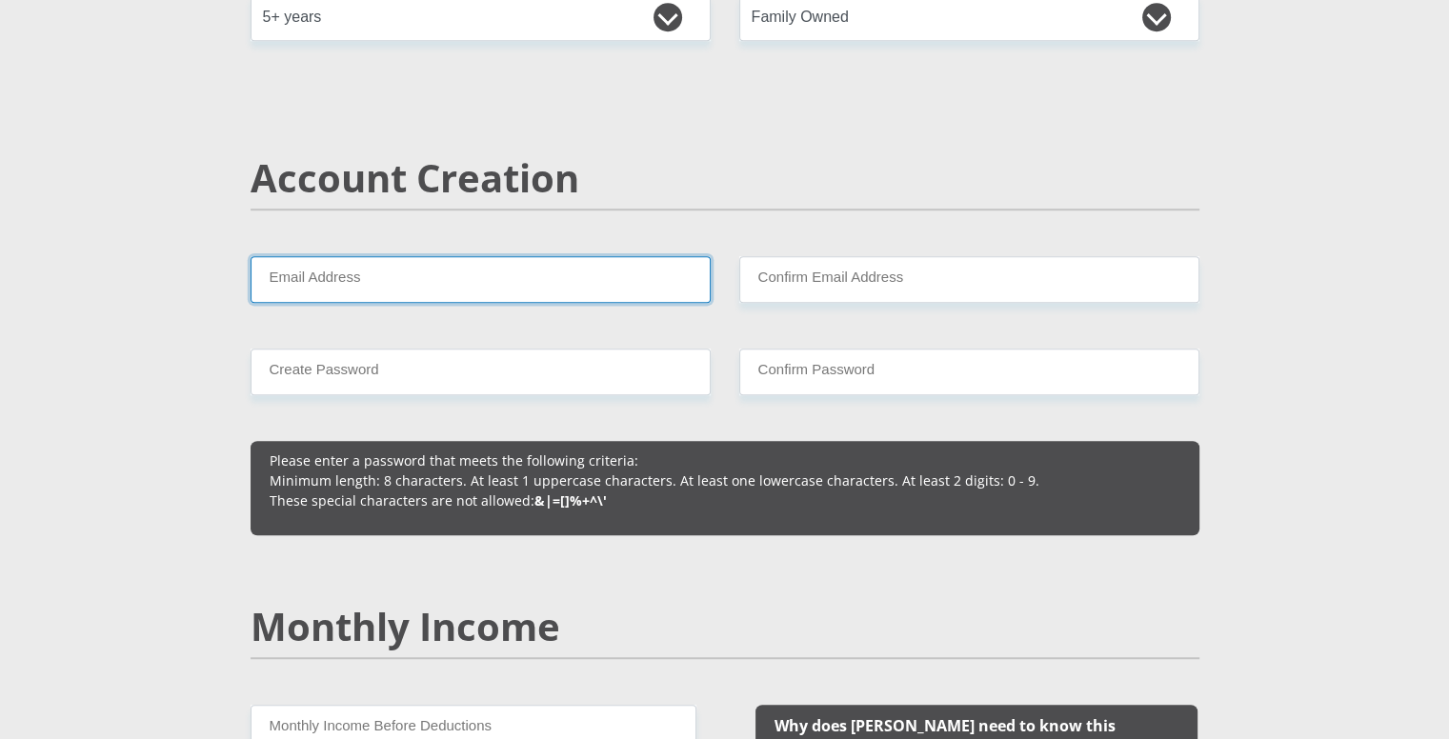
click at [455, 287] on input "Email Address" at bounding box center [481, 279] width 460 height 47
click at [446, 284] on input "[EMAIL_ADDRESS]" at bounding box center [481, 279] width 460 height 47
type input "[EMAIL_ADDRESS][DOMAIN_NAME]"
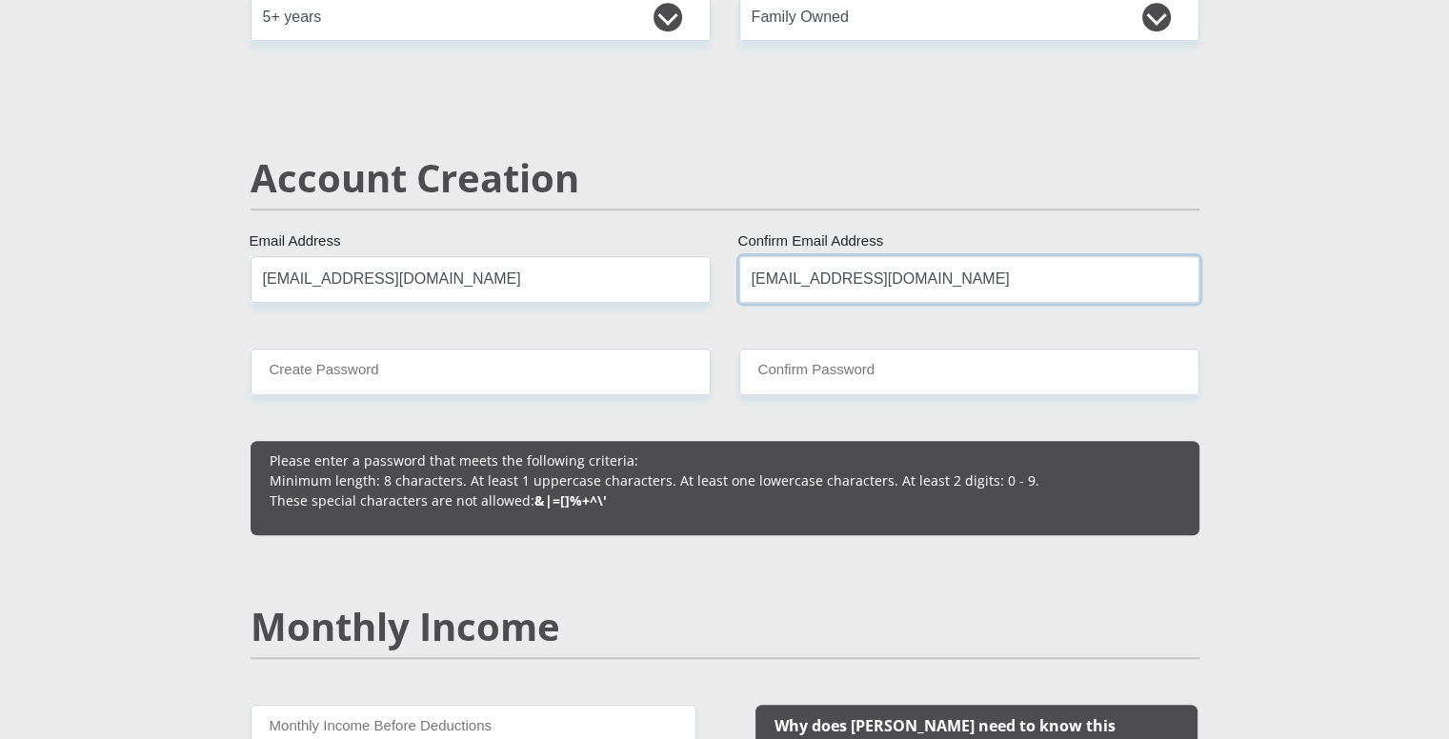
type input "[EMAIL_ADDRESS][DOMAIN_NAME]"
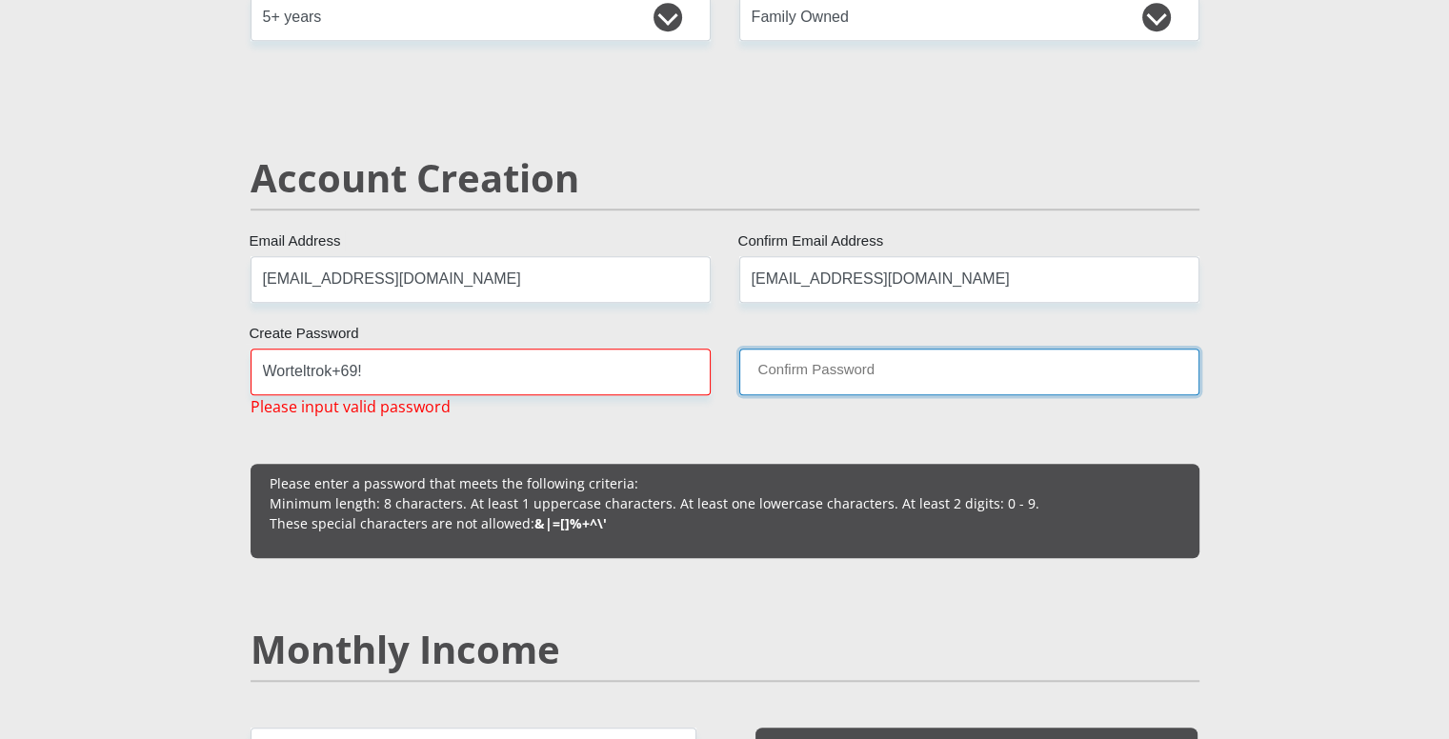
click at [811, 371] on input "Confirm Password" at bounding box center [969, 372] width 460 height 47
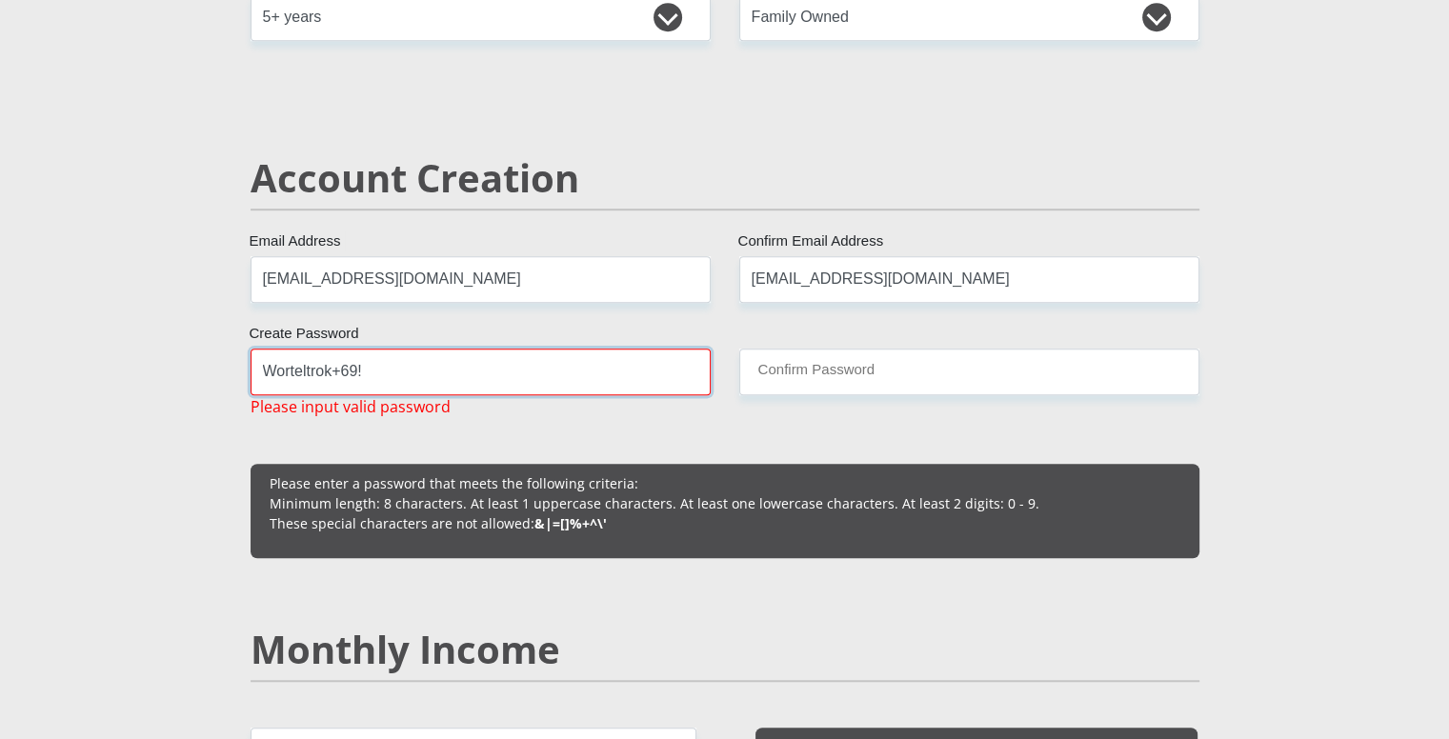
click at [471, 383] on input "Worteltrok+69!" at bounding box center [481, 372] width 460 height 47
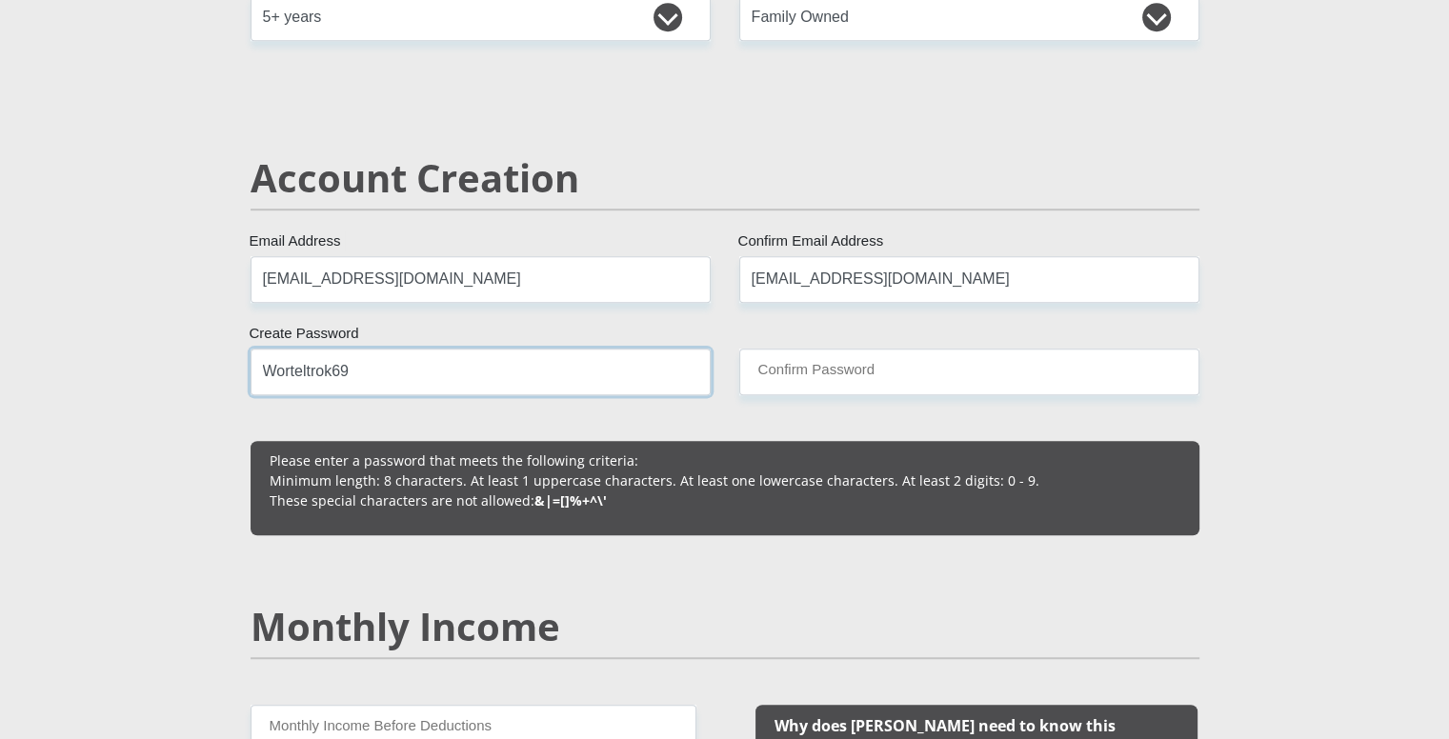
type input "Worteltrok69"
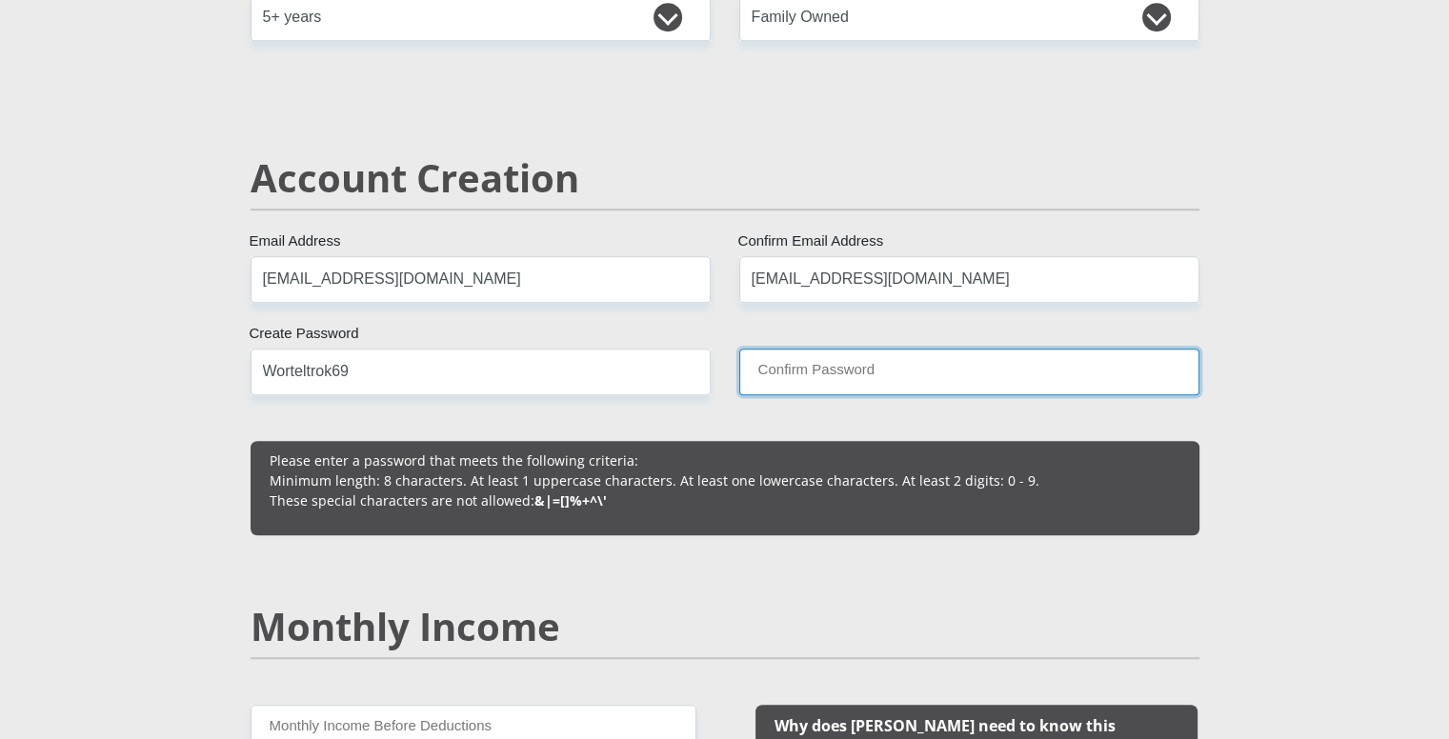
click at [889, 366] on input "Confirm Password" at bounding box center [969, 372] width 460 height 47
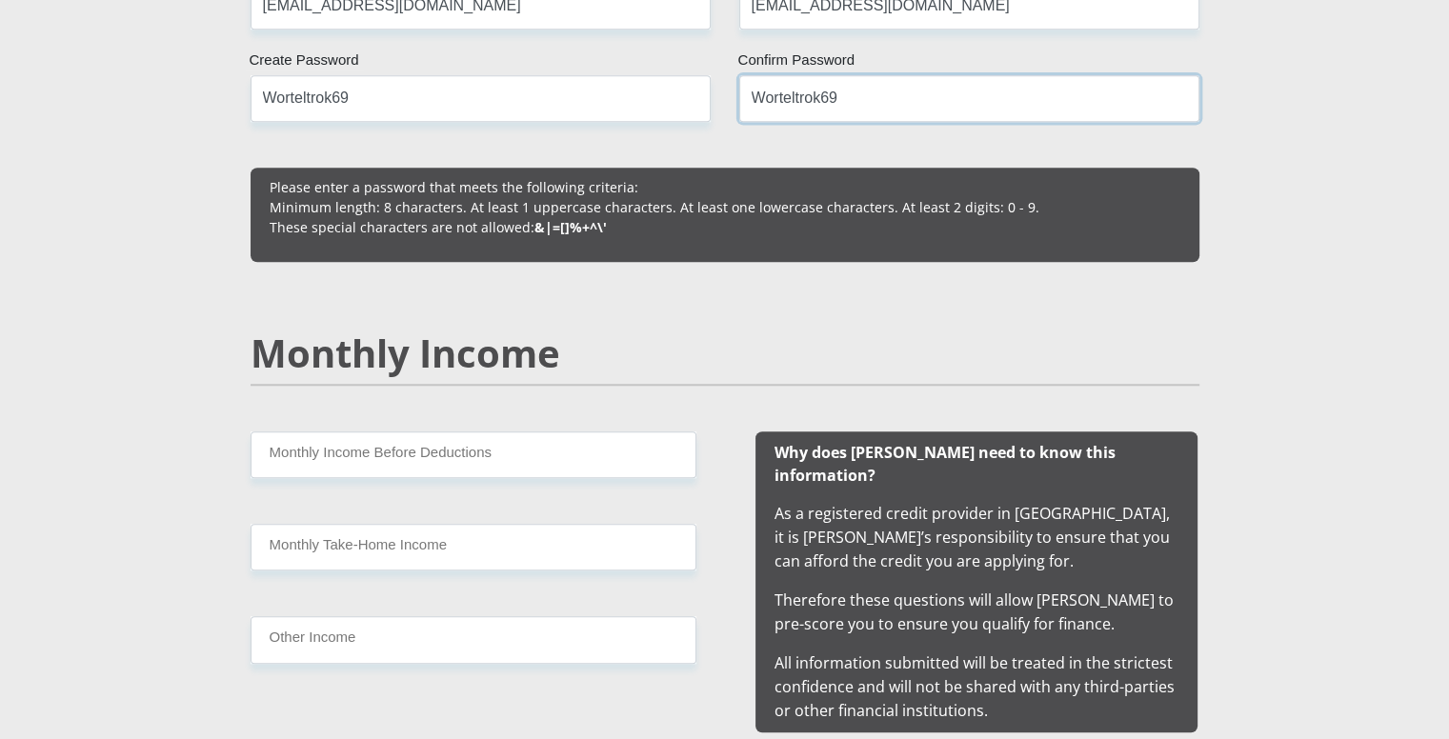
scroll to position [1525, 0]
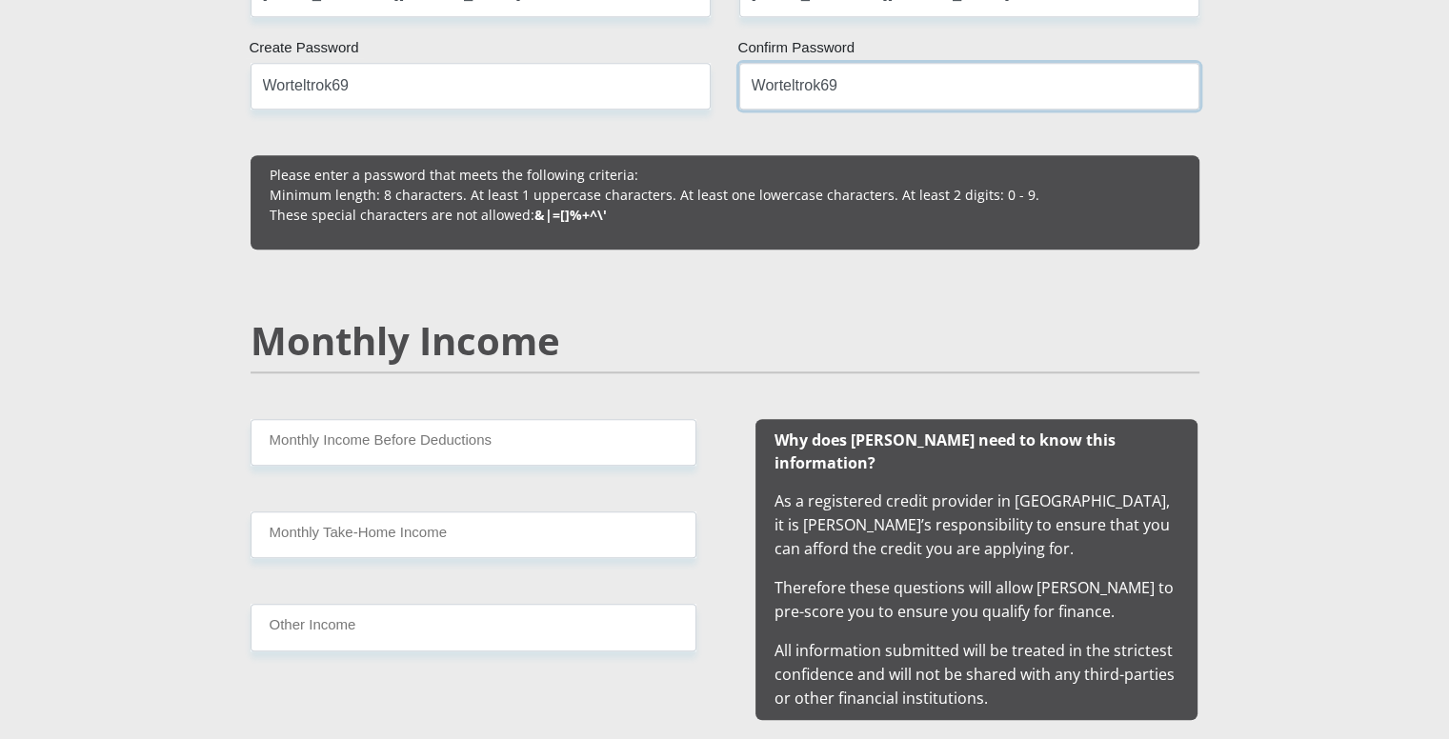
type input "Worteltrok69"
click at [448, 435] on input "Monthly Income Before Deductions" at bounding box center [474, 442] width 446 height 47
type input "7000"
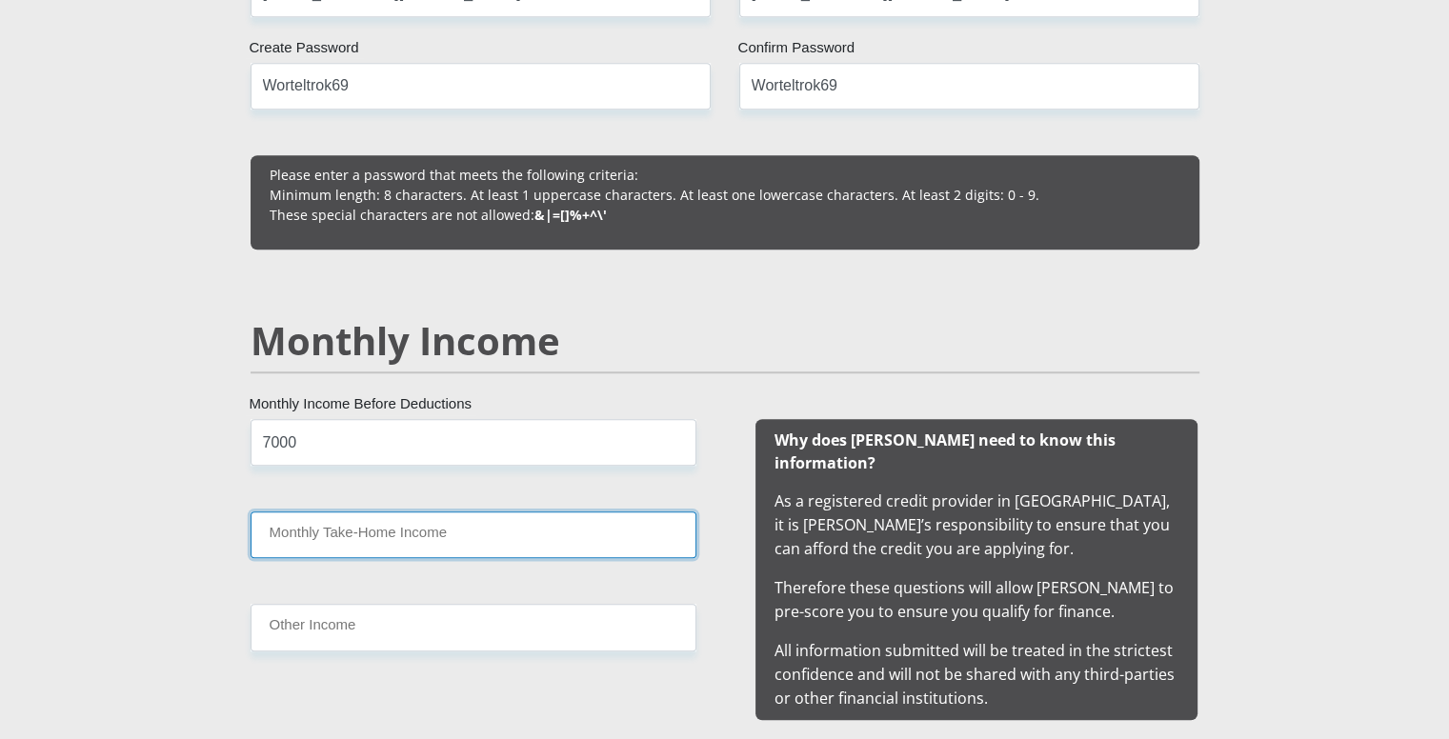
click at [431, 536] on input "Monthly Take-Home Income" at bounding box center [474, 535] width 446 height 47
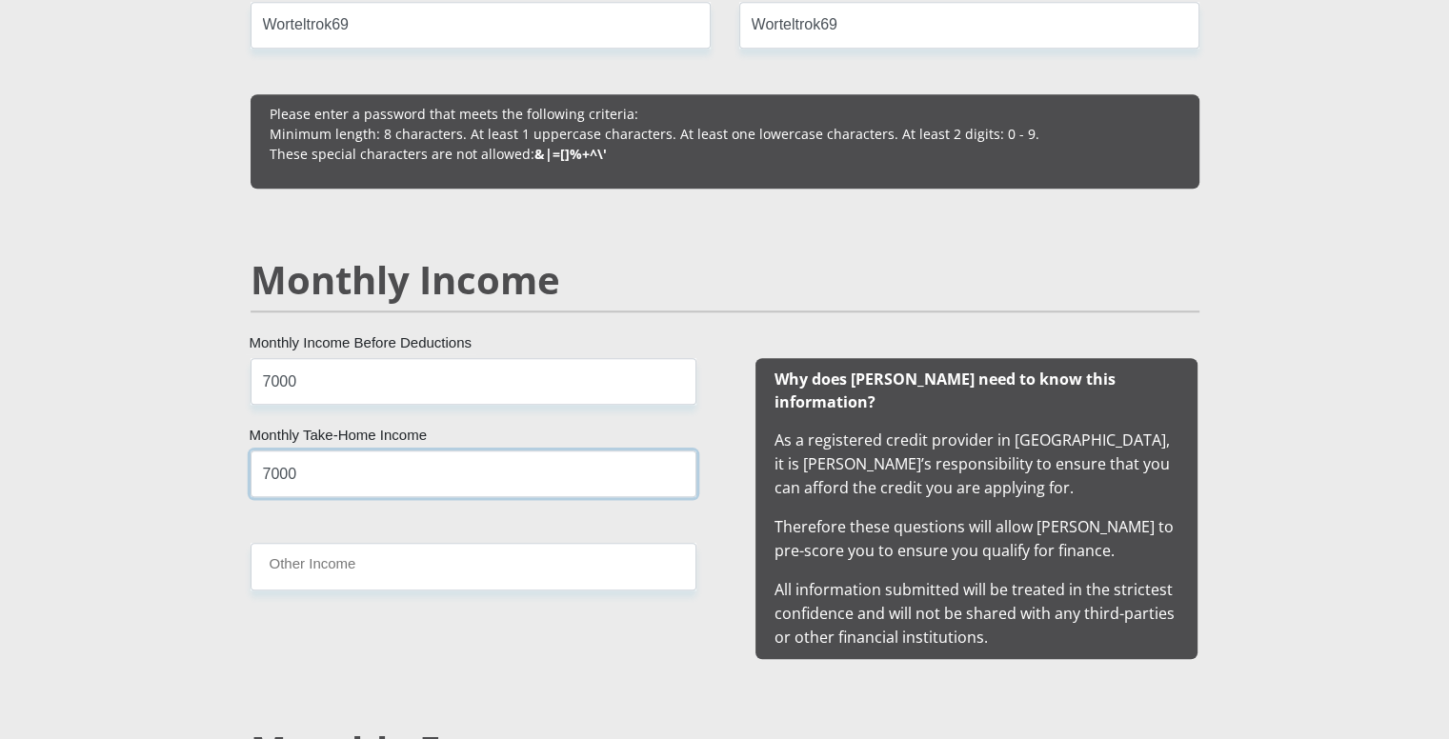
scroll to position [1620, 0]
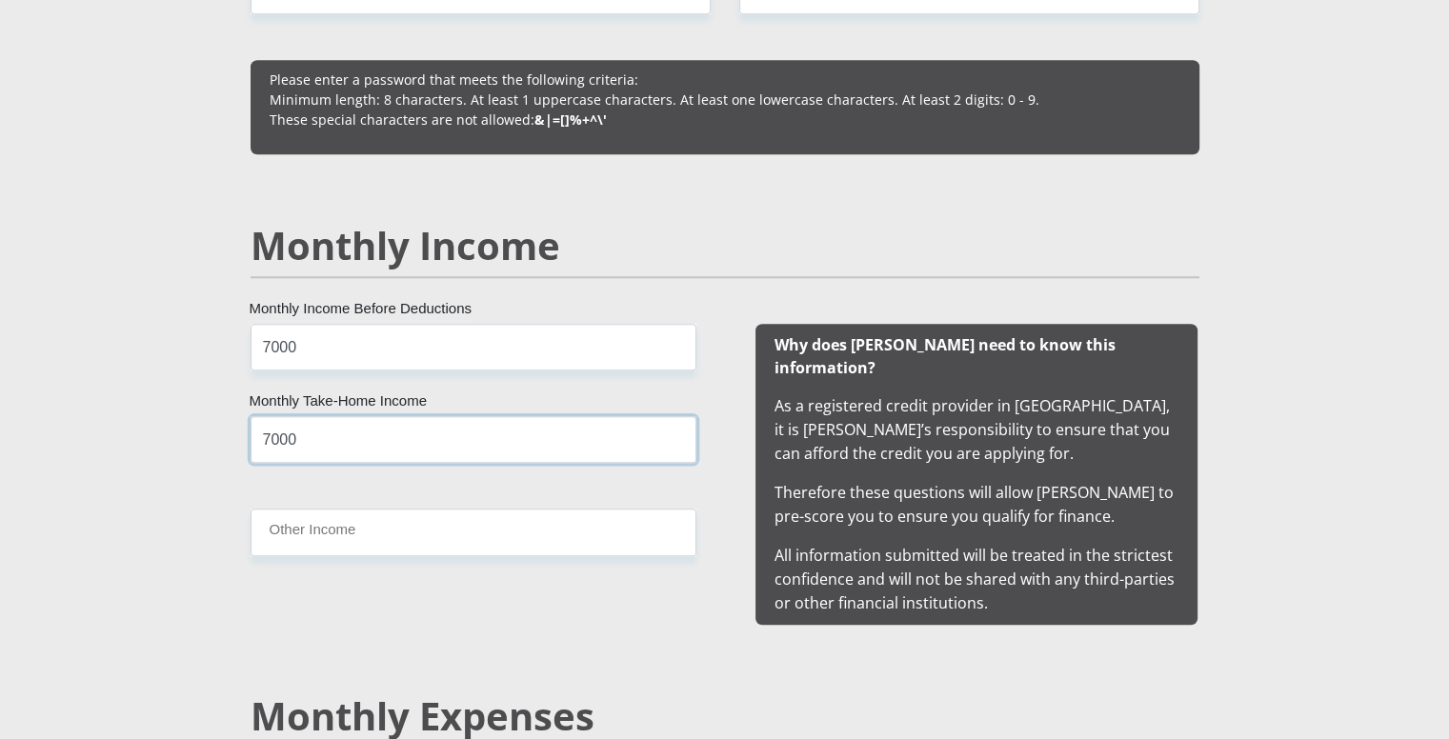
type input "7000"
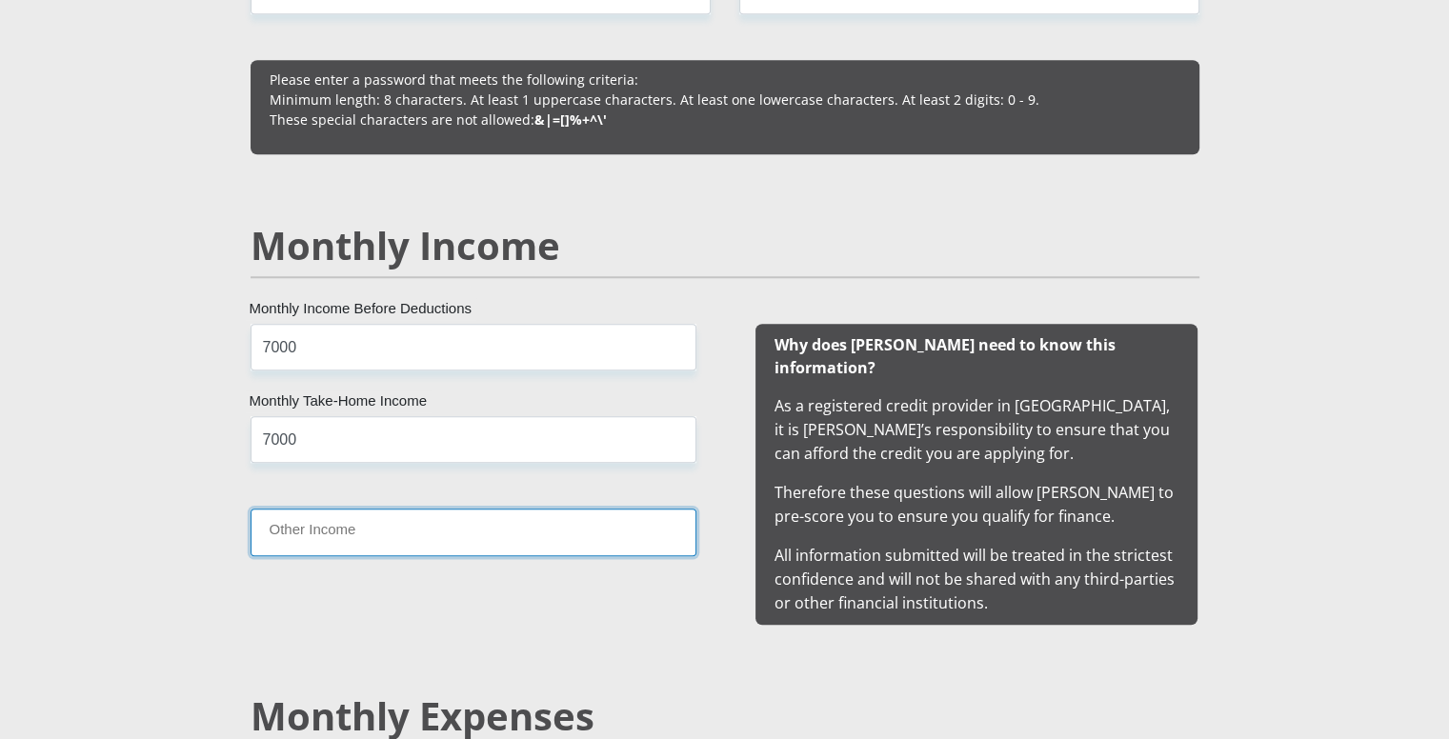
click at [379, 536] on input "Other Income" at bounding box center [474, 532] width 446 height 47
type input "1"
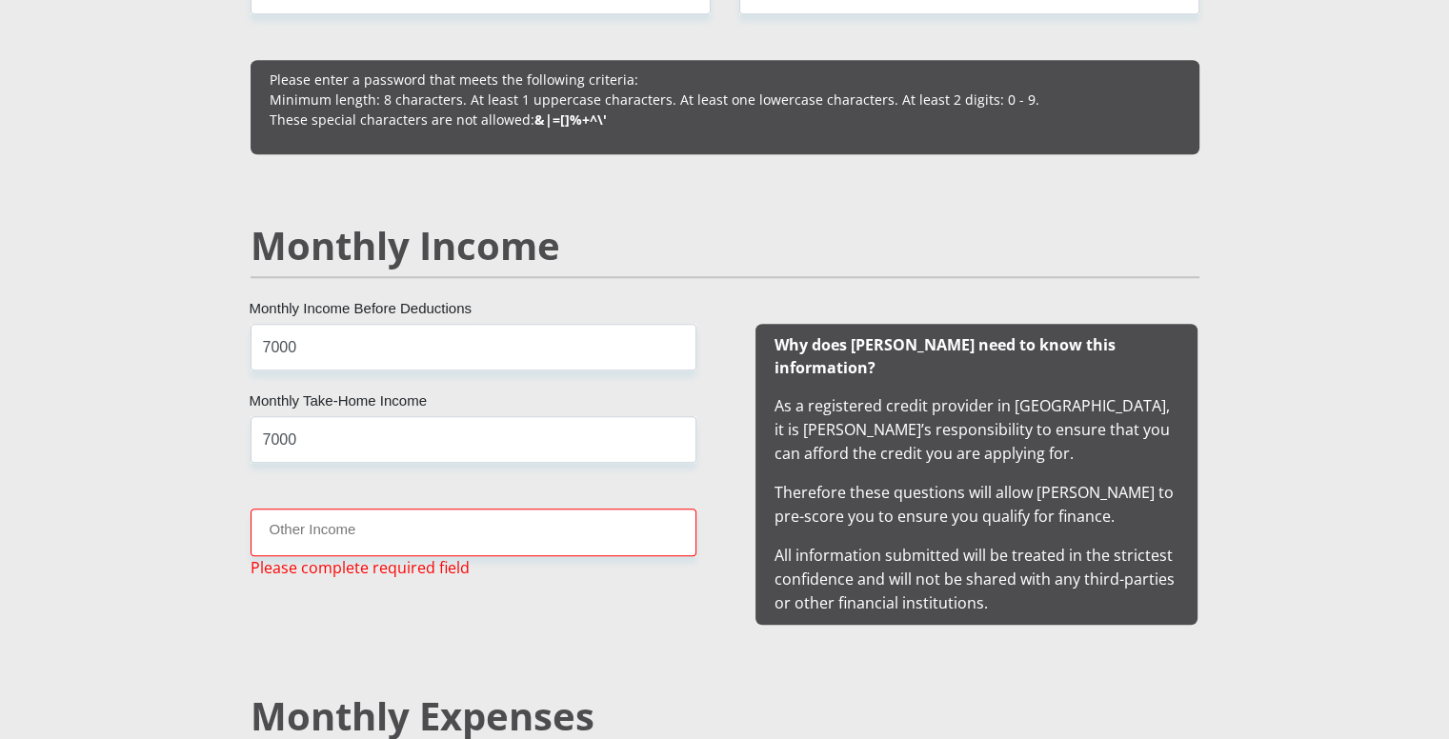
click at [374, 594] on div "7000 Monthly Income Before Deductions 7000 Monthly Take-Home Income Other Incom…" at bounding box center [473, 474] width 503 height 301
click at [360, 541] on input "Other Income" at bounding box center [474, 532] width 446 height 47
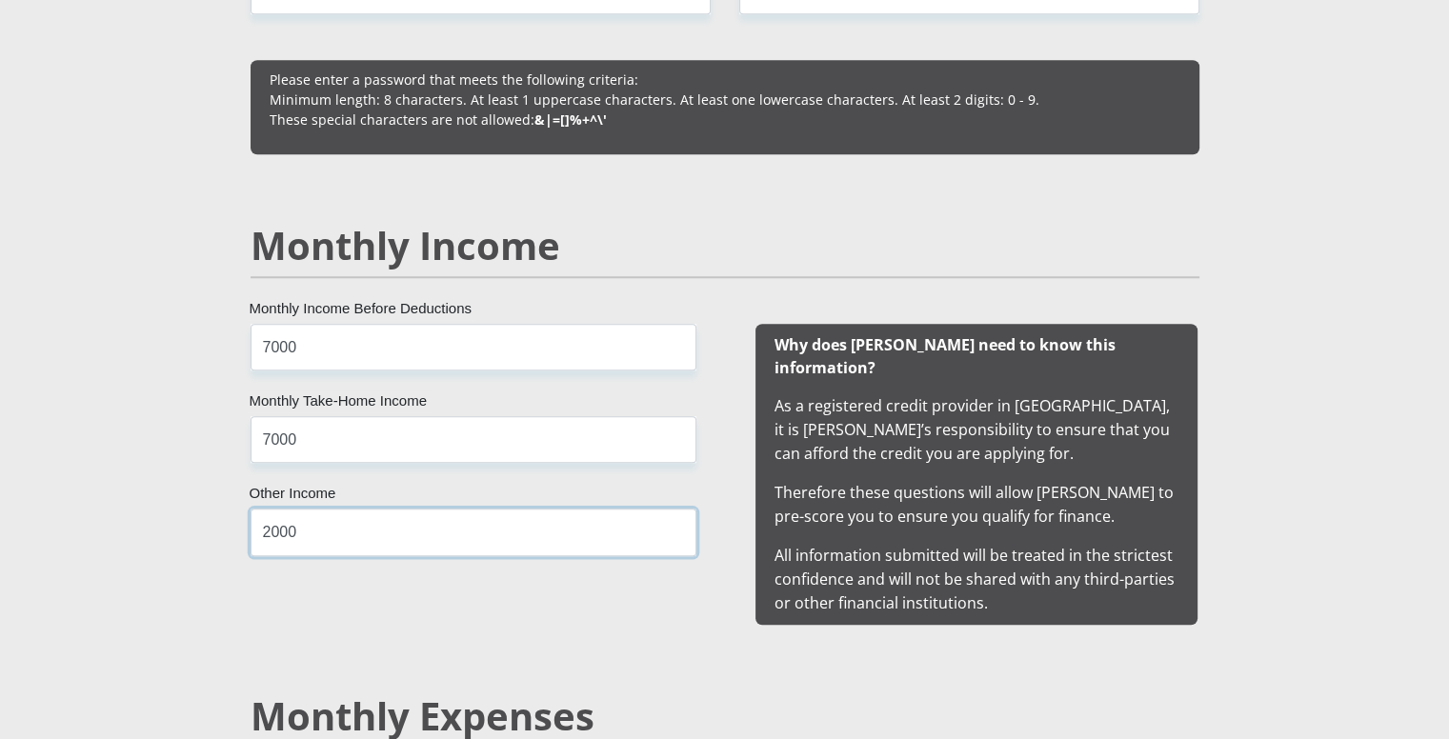
type input "2000"
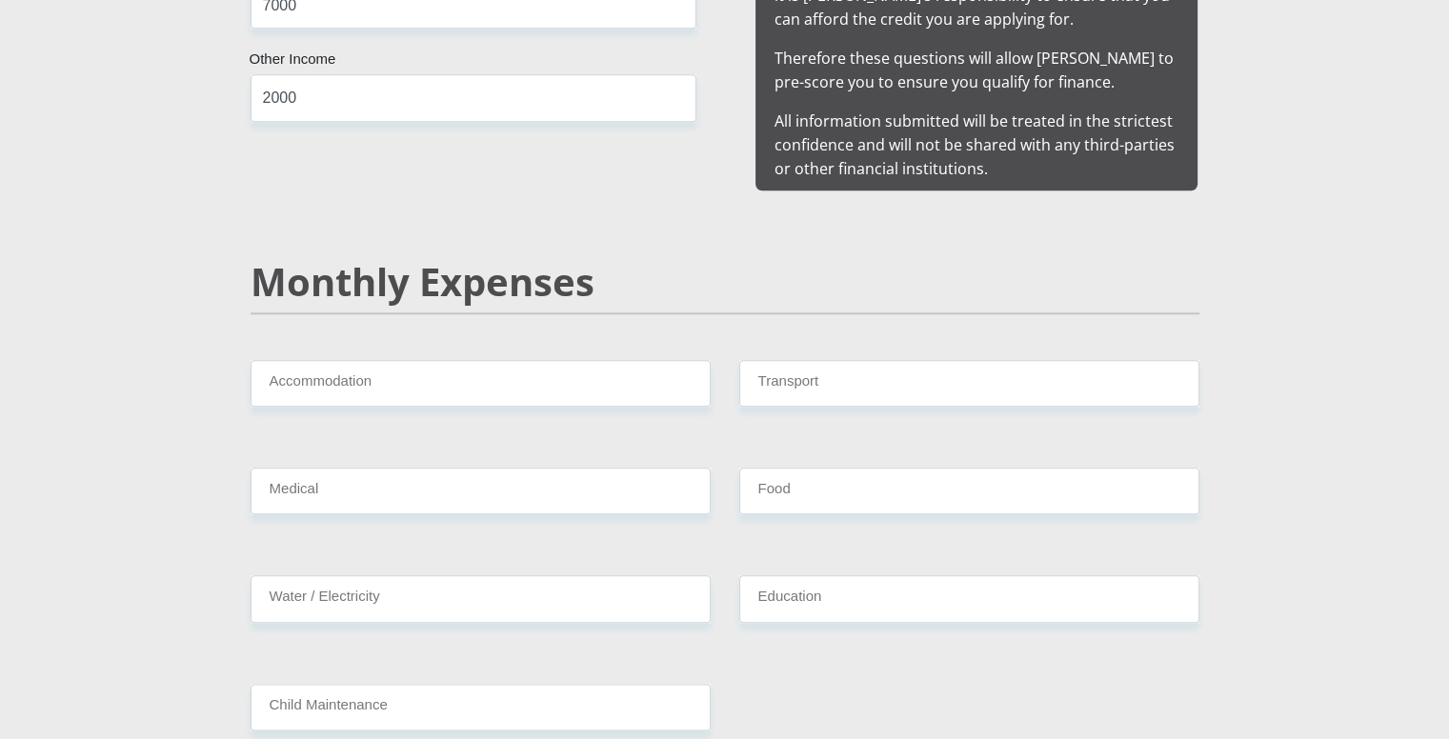
scroll to position [2096, 0]
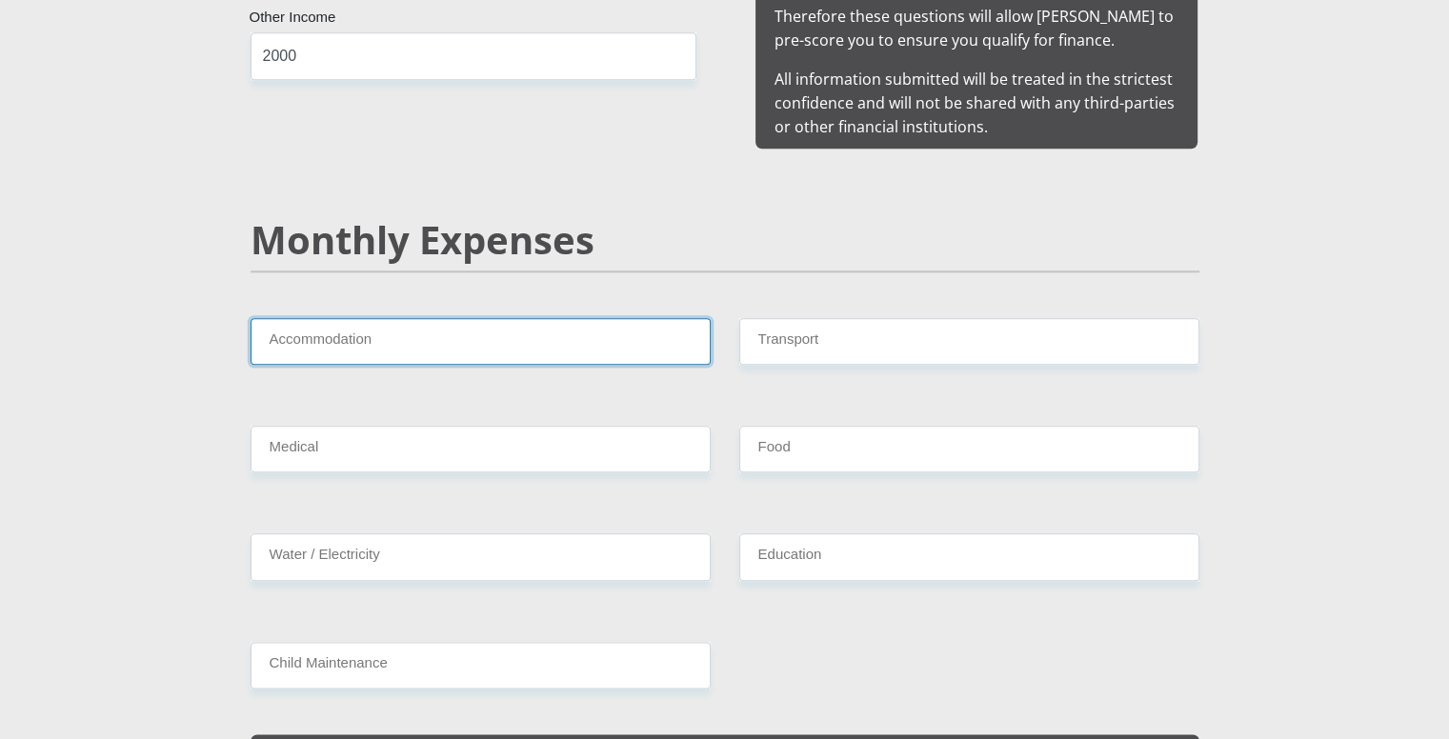
click at [351, 333] on input "Accommodation" at bounding box center [481, 341] width 460 height 47
type input "0"
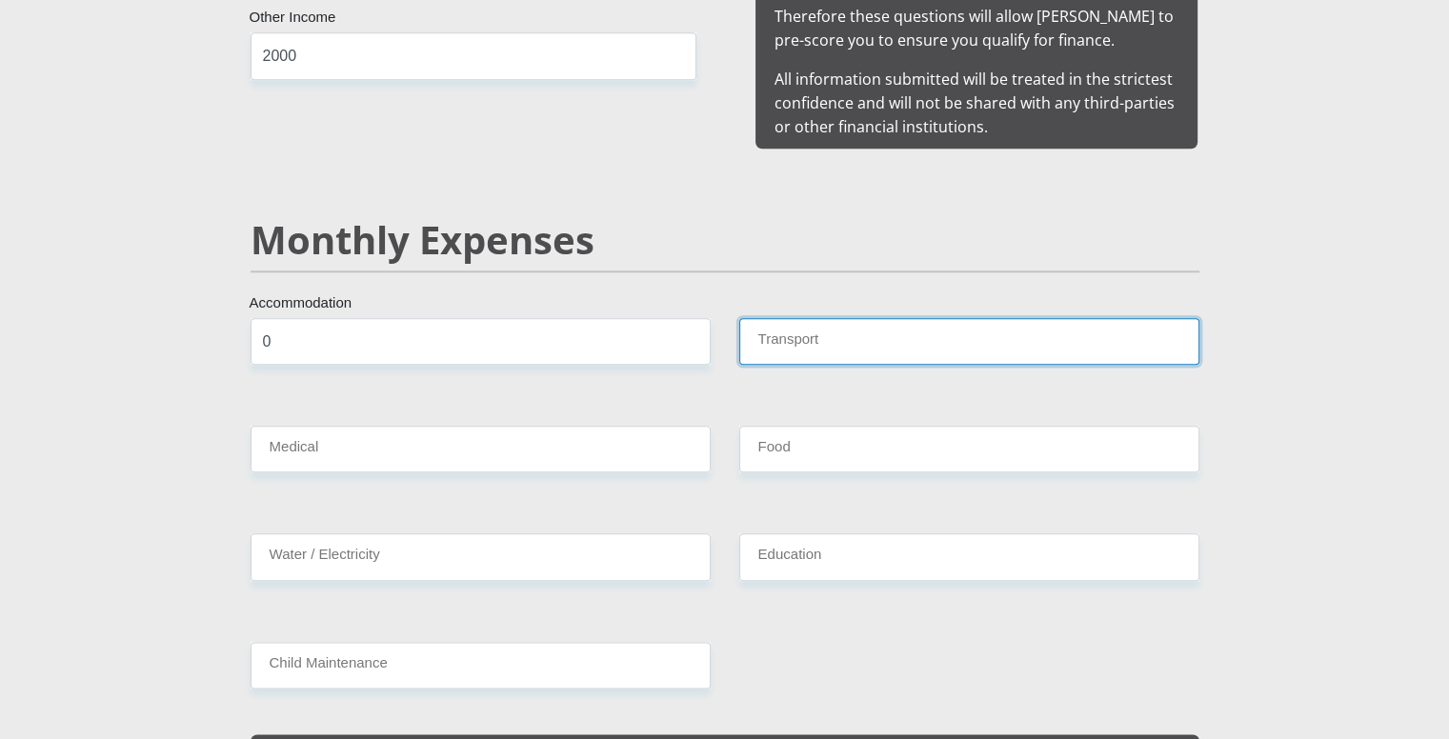
click at [919, 322] on input "Transport" at bounding box center [969, 341] width 460 height 47
type input "2000"
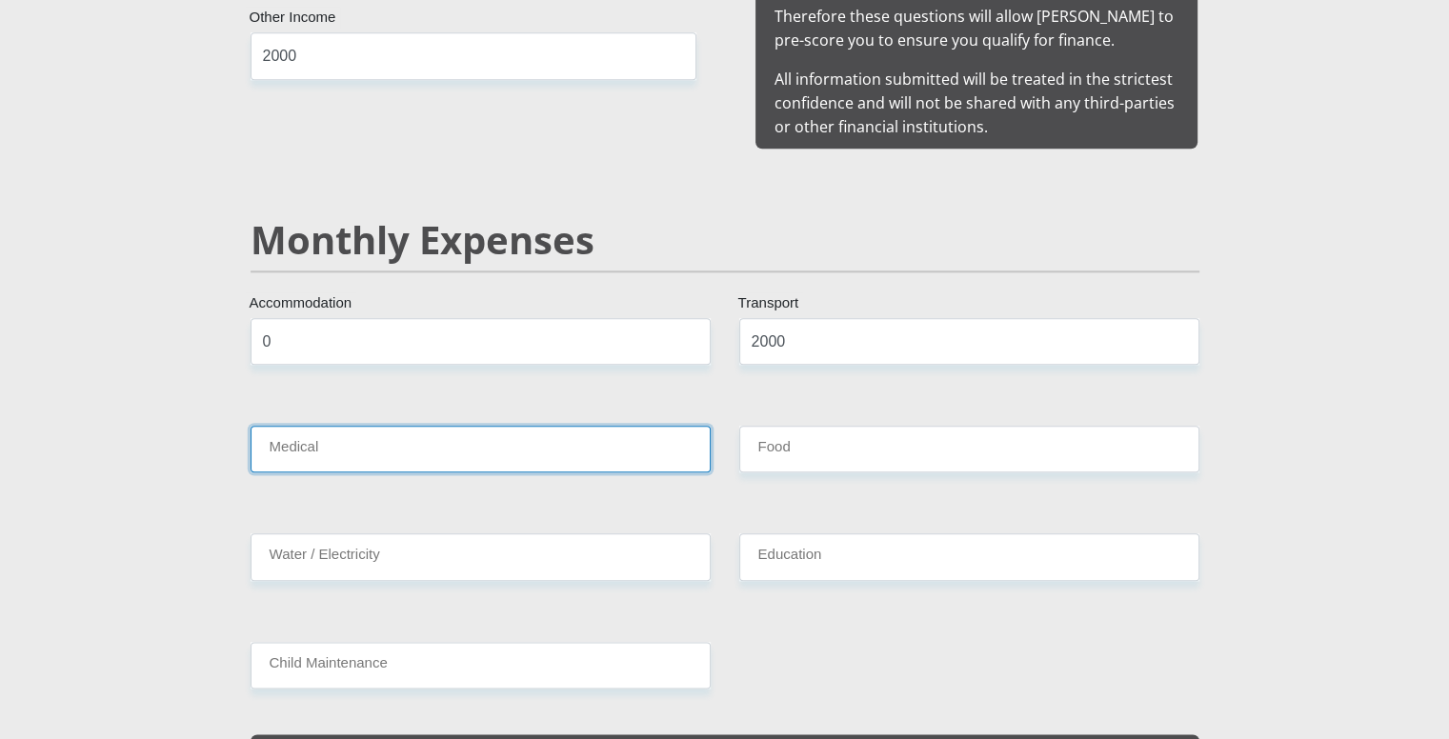
click at [407, 428] on input "Medical" at bounding box center [481, 449] width 460 height 47
type input "0"
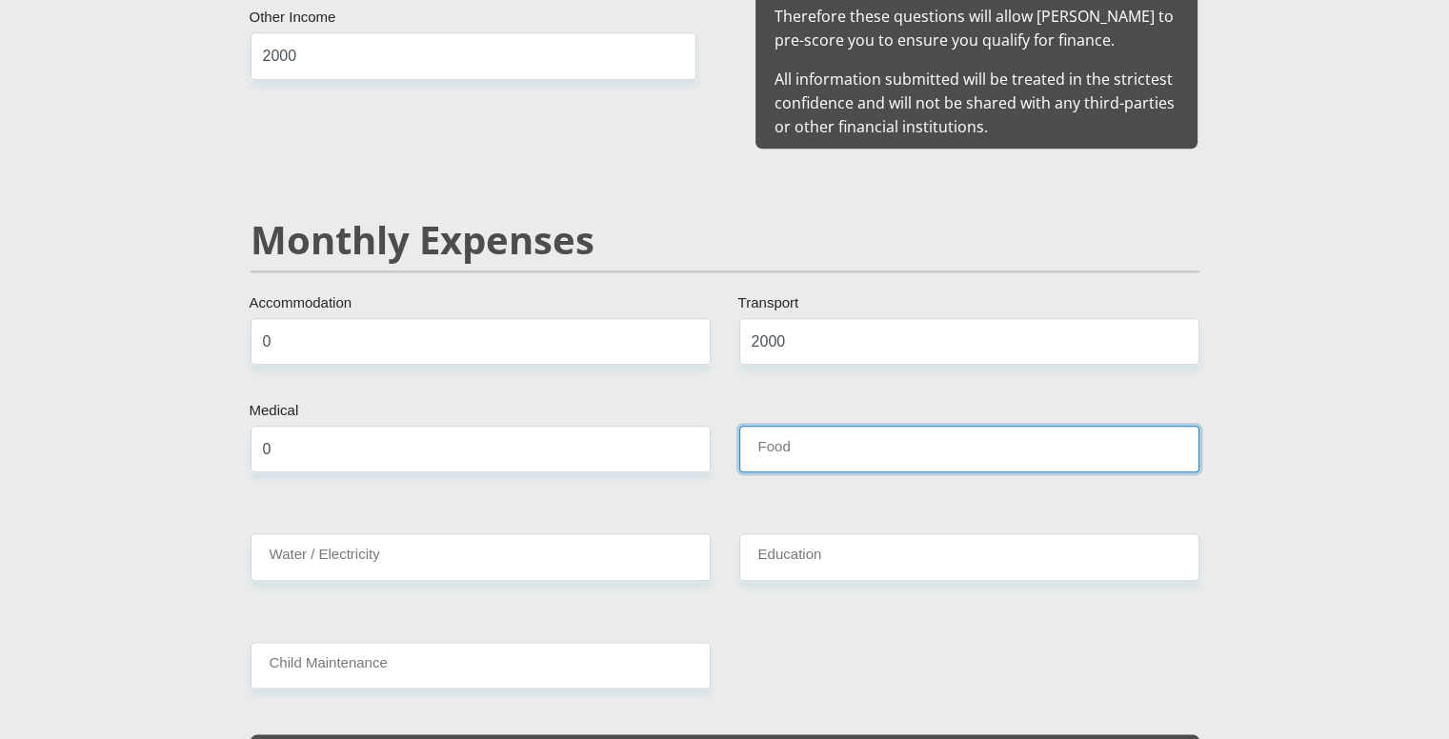
click at [921, 438] on input "Food" at bounding box center [969, 449] width 460 height 47
type input "0"
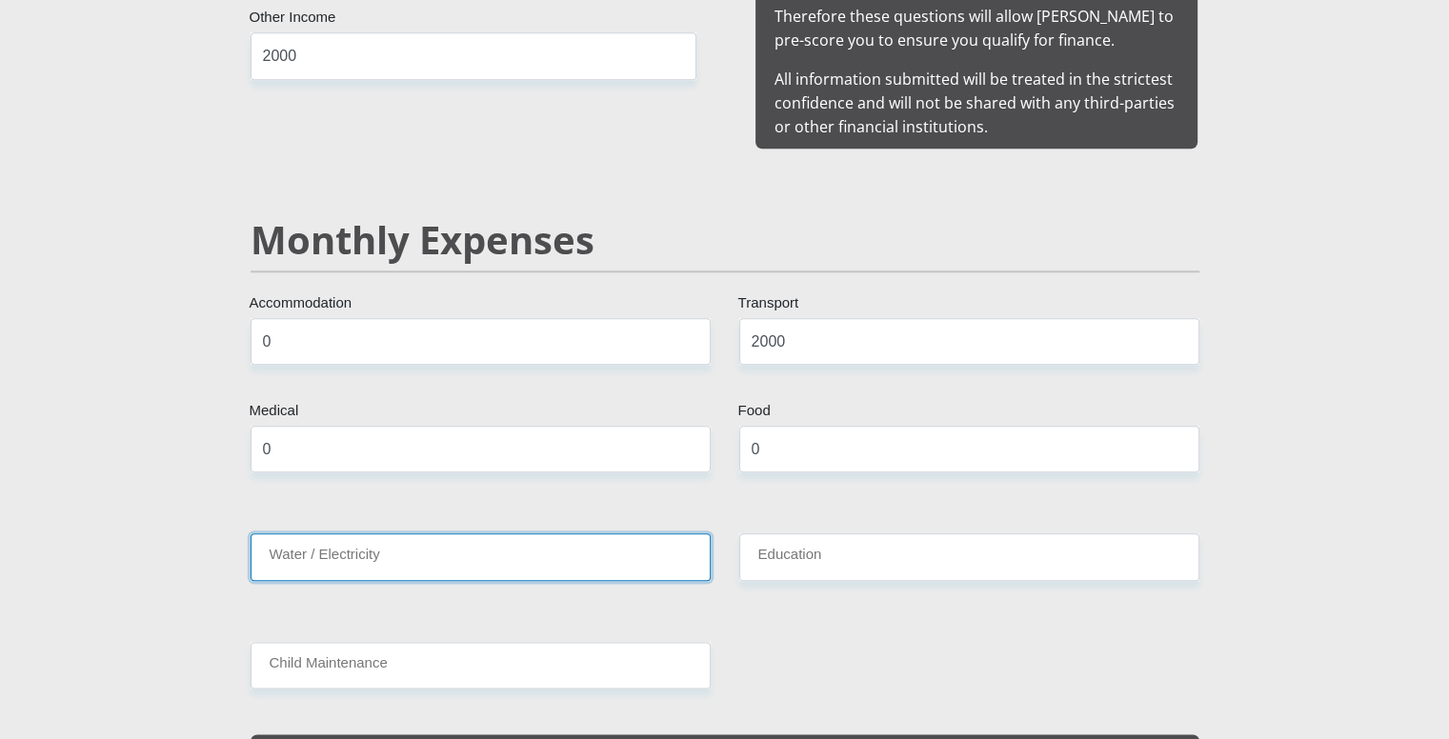
click at [379, 534] on input "Water / Electricity" at bounding box center [481, 557] width 460 height 47
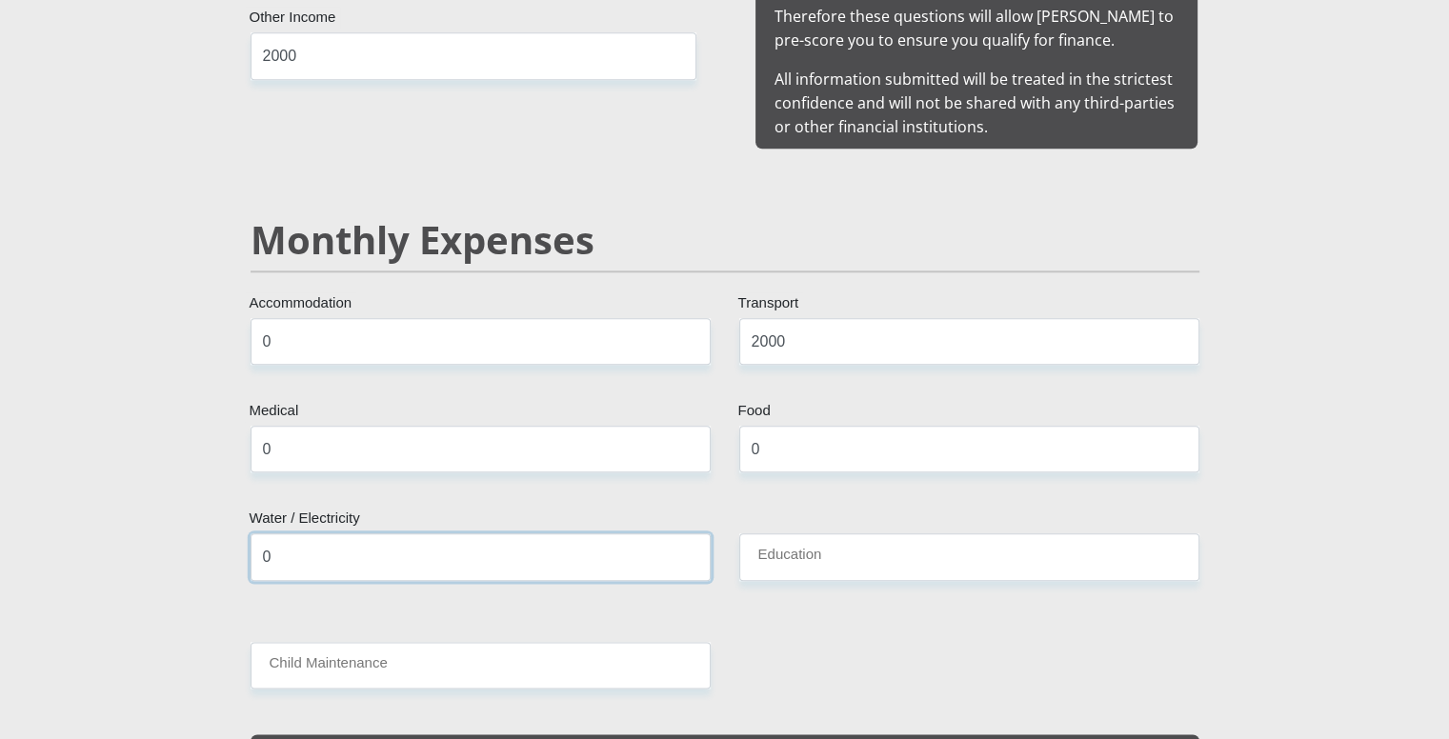
type input "0"
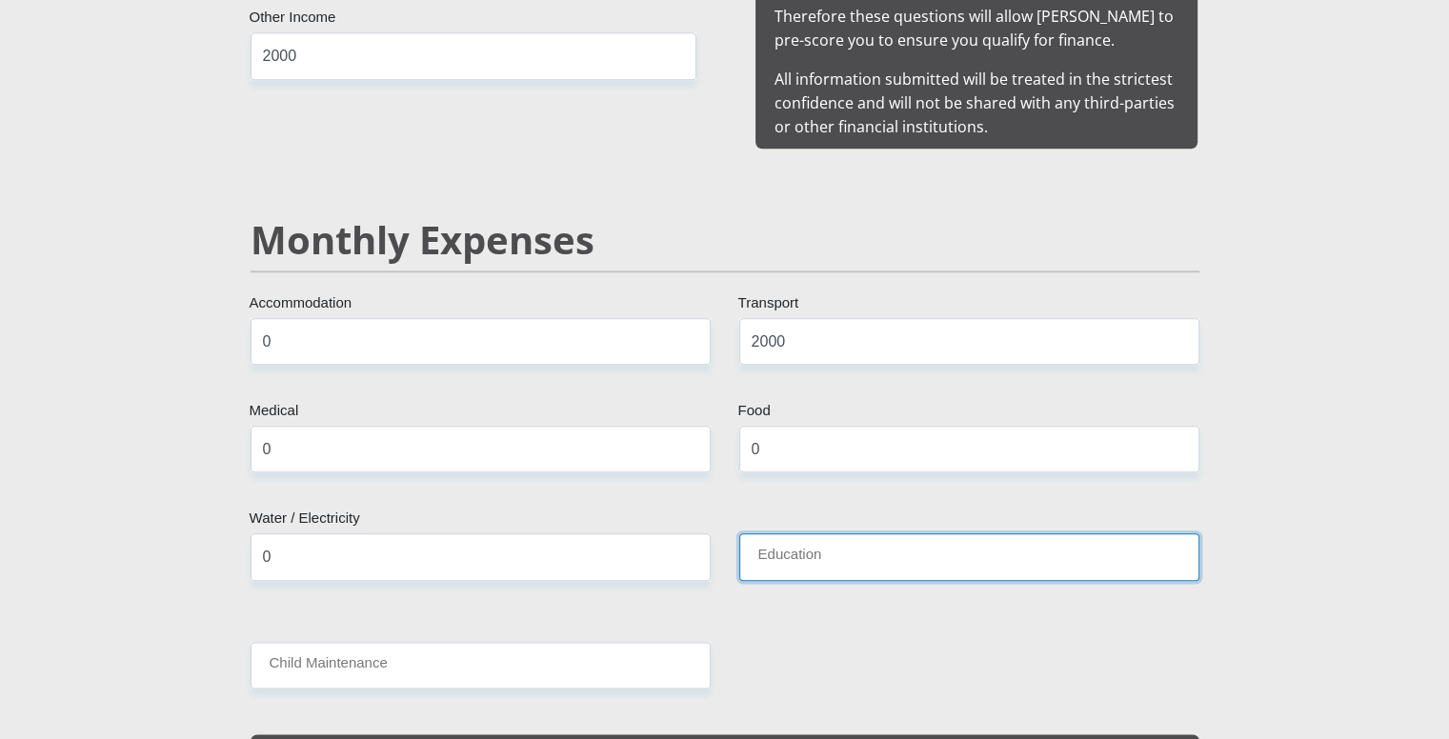
click at [816, 535] on input "Education" at bounding box center [969, 557] width 460 height 47
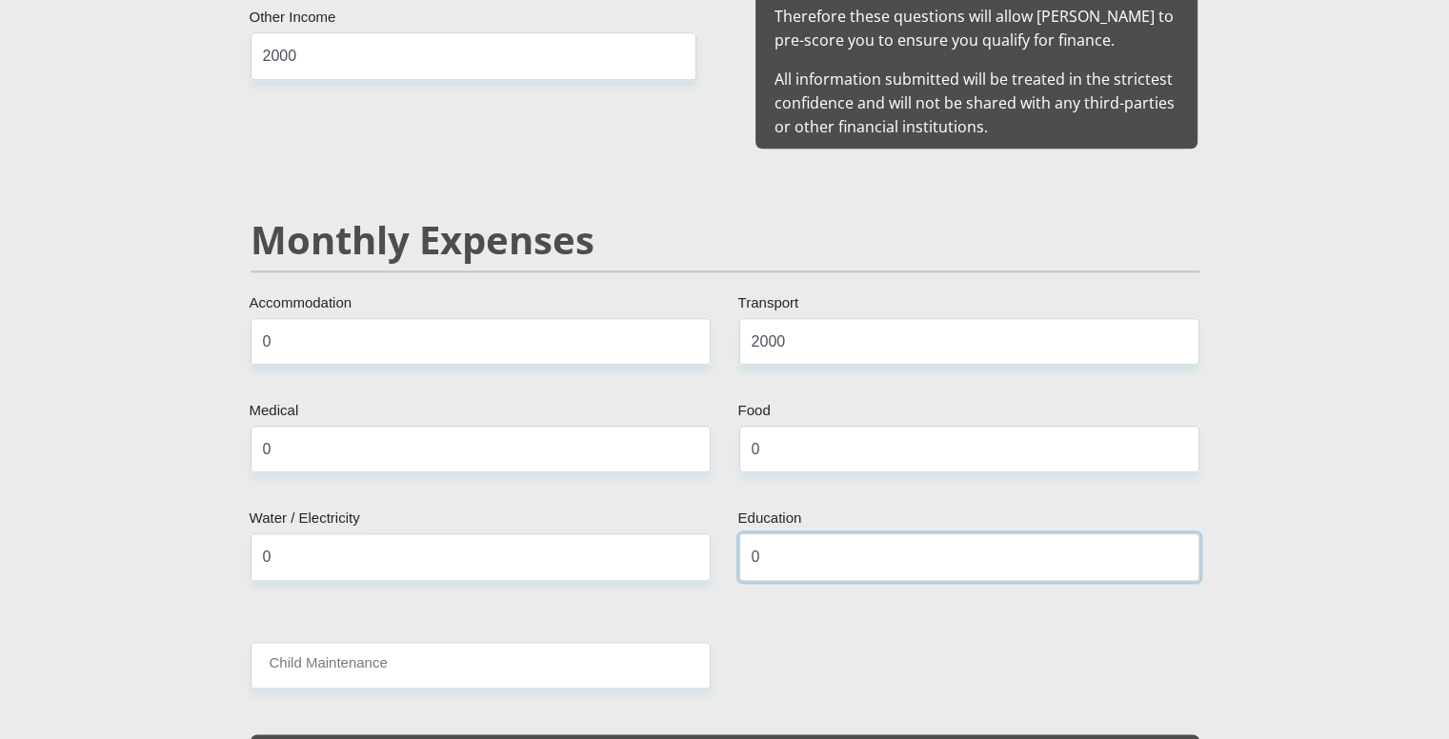
type input "0"
click at [419, 642] on input "Child Maintenance" at bounding box center [481, 665] width 460 height 47
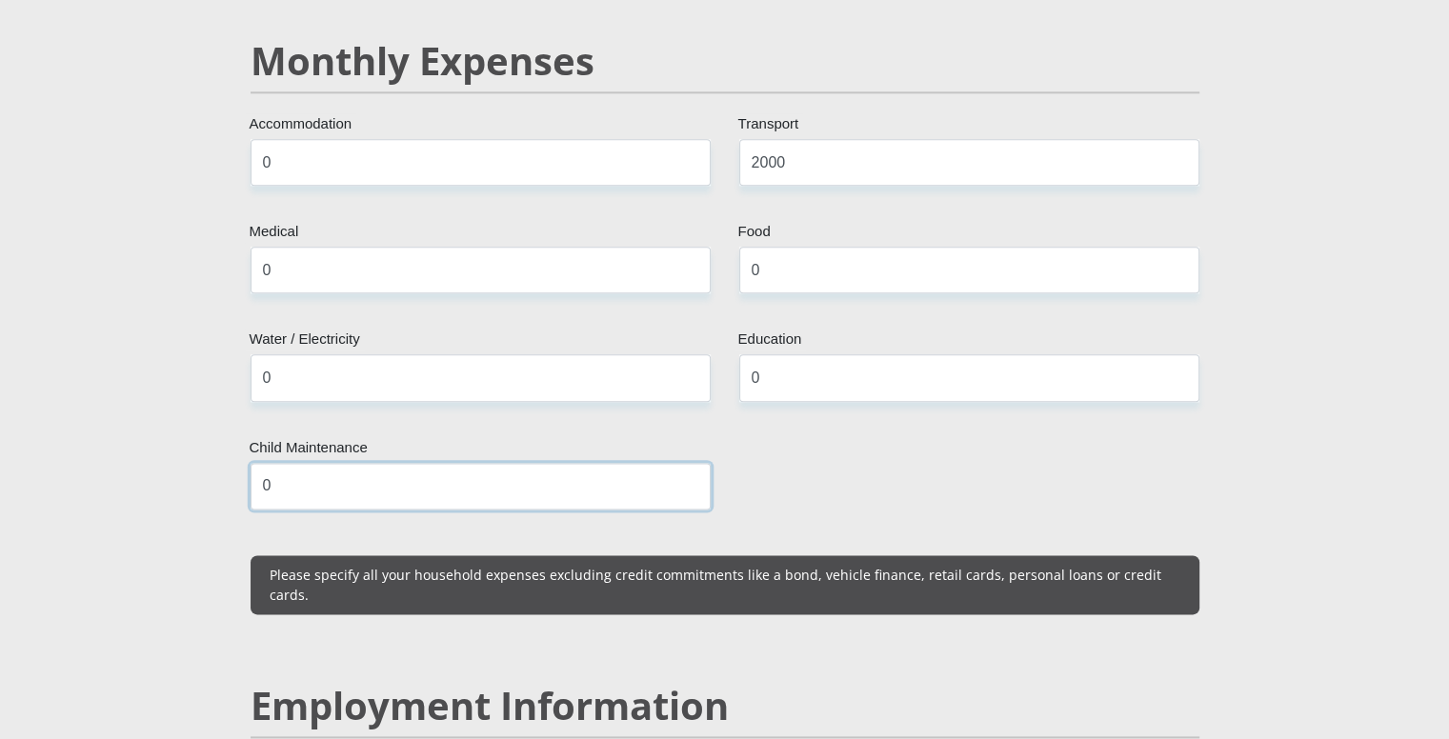
scroll to position [2573, 0]
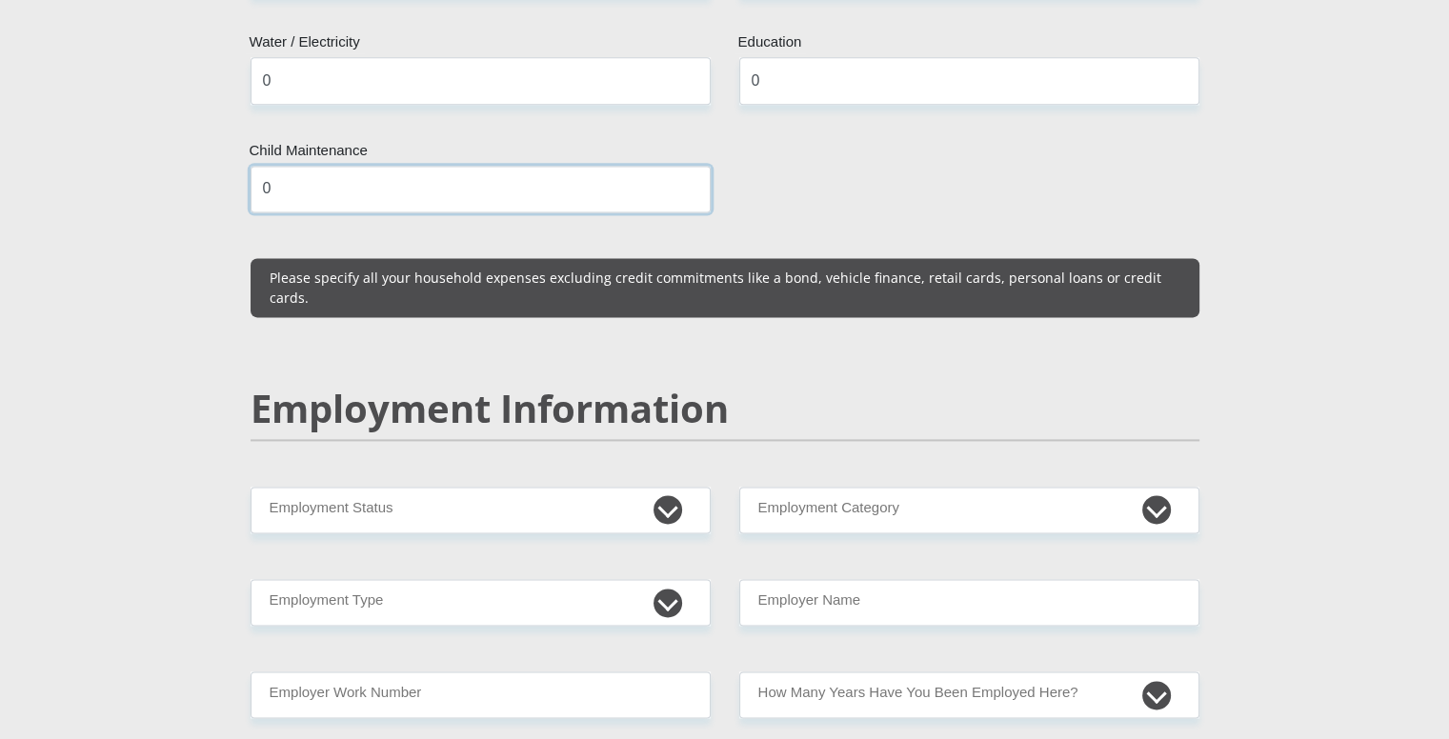
type input "0"
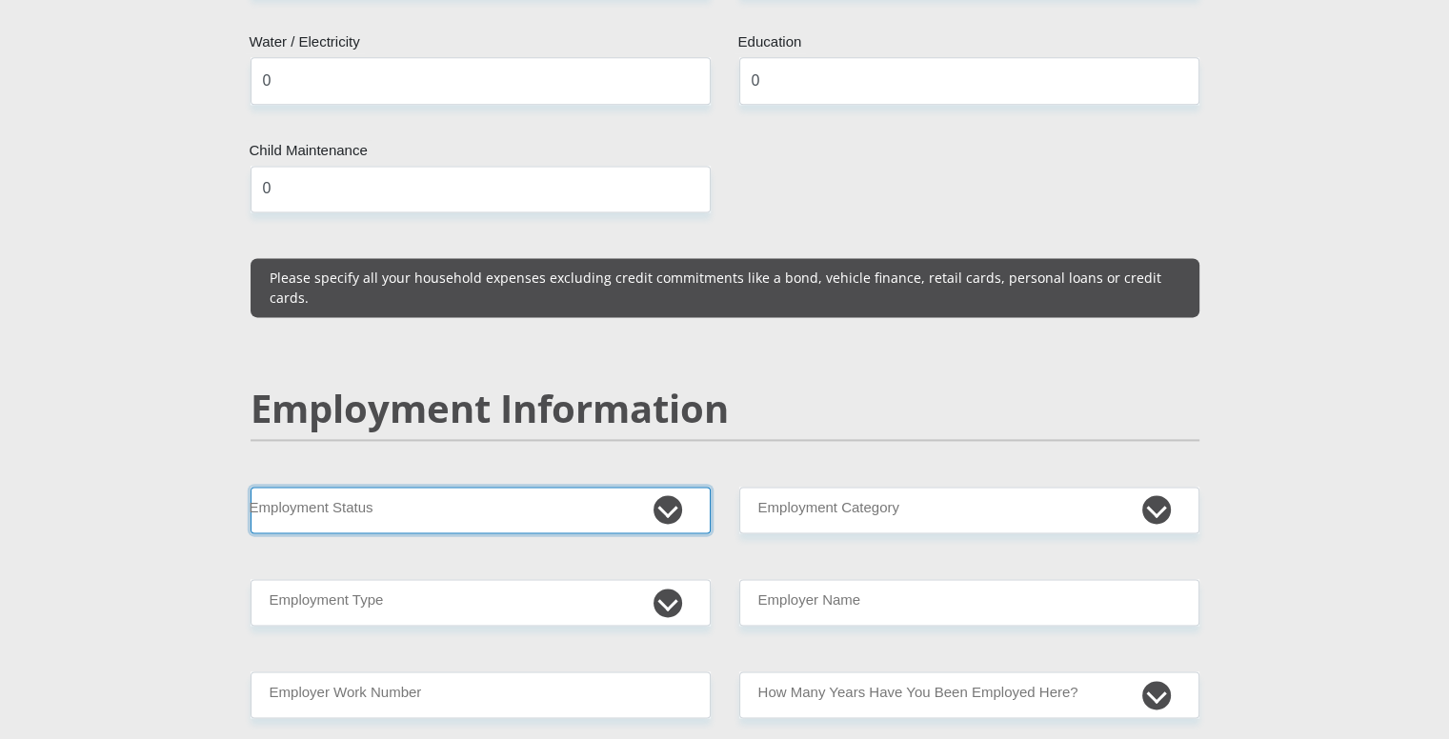
click at [446, 487] on select "Permanent/Full-time Part-time/Casual [DEMOGRAPHIC_DATA] Worker Self-Employed Ho…" at bounding box center [481, 510] width 460 height 47
select select "7"
click at [251, 487] on select "Permanent/Full-time Part-time/Casual [DEMOGRAPHIC_DATA] Worker Self-Employed Ho…" at bounding box center [481, 510] width 460 height 47
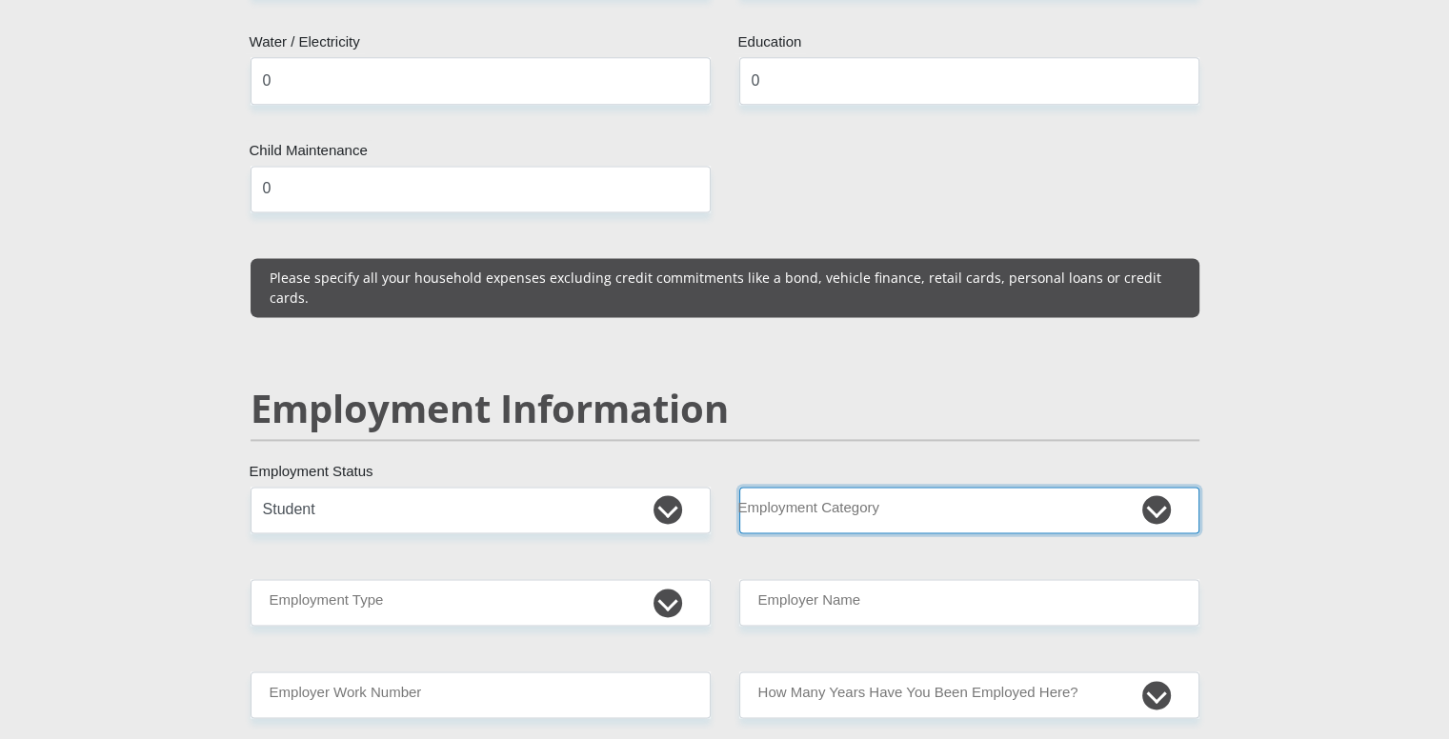
click at [919, 487] on select "AGRICULTURE ALCOHOL & TOBACCO CONSTRUCTION MATERIALS METALLURGY EQUIPMENT FOR R…" at bounding box center [969, 510] width 460 height 47
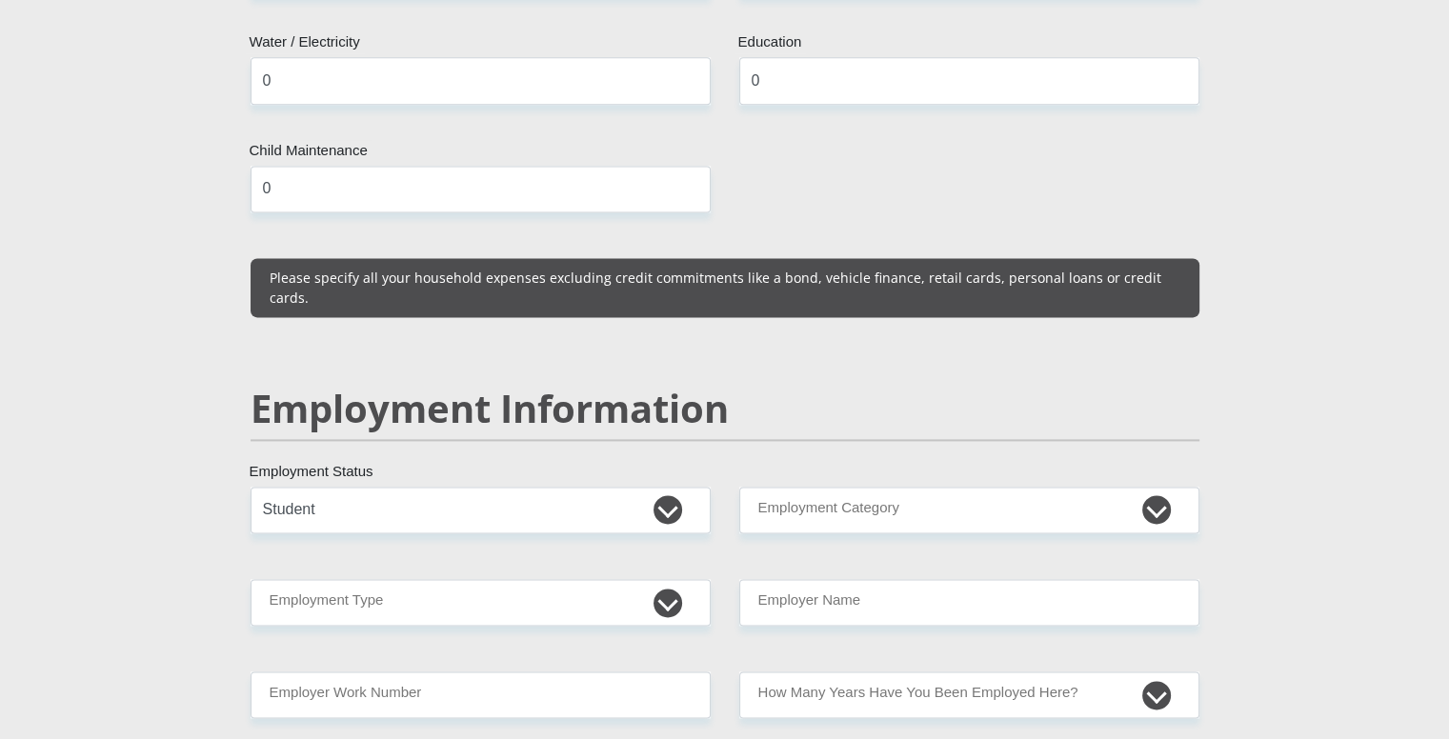
click at [1429, 310] on section "Personal Details Mr Ms Mrs Dr [PERSON_NAME] Title [PERSON_NAME] First Name [PER…" at bounding box center [724, 480] width 1449 height 5893
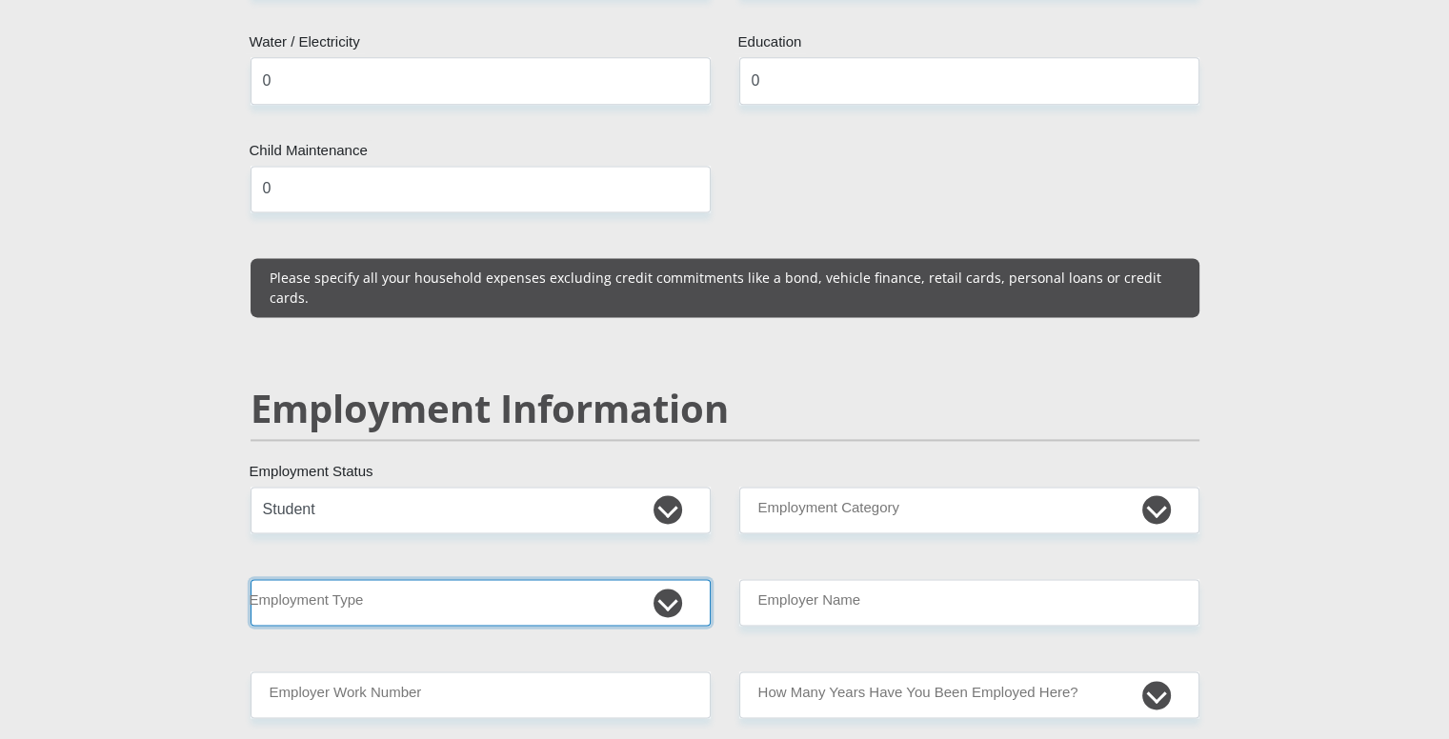
click at [546, 579] on select "College/Lecturer Craft Seller Creative Driver Executive Farmer Forces - Non Com…" at bounding box center [481, 602] width 460 height 47
click at [544, 579] on select "College/Lecturer Craft Seller Creative Driver Executive Farmer Forces - Non Com…" at bounding box center [481, 602] width 460 height 47
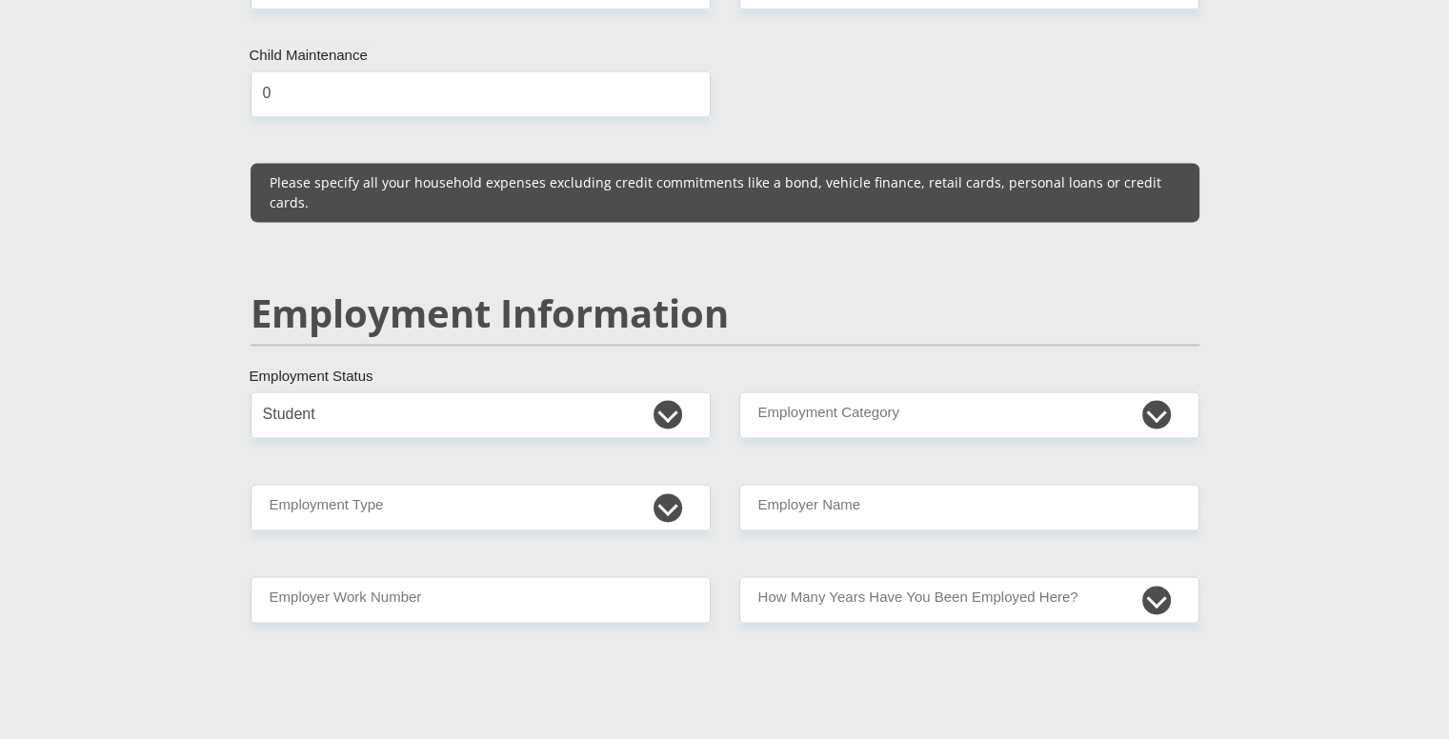
click at [172, 466] on section "Personal Details Mr Ms Mrs Dr [PERSON_NAME] Title [PERSON_NAME] First Name [PER…" at bounding box center [724, 385] width 1449 height 5893
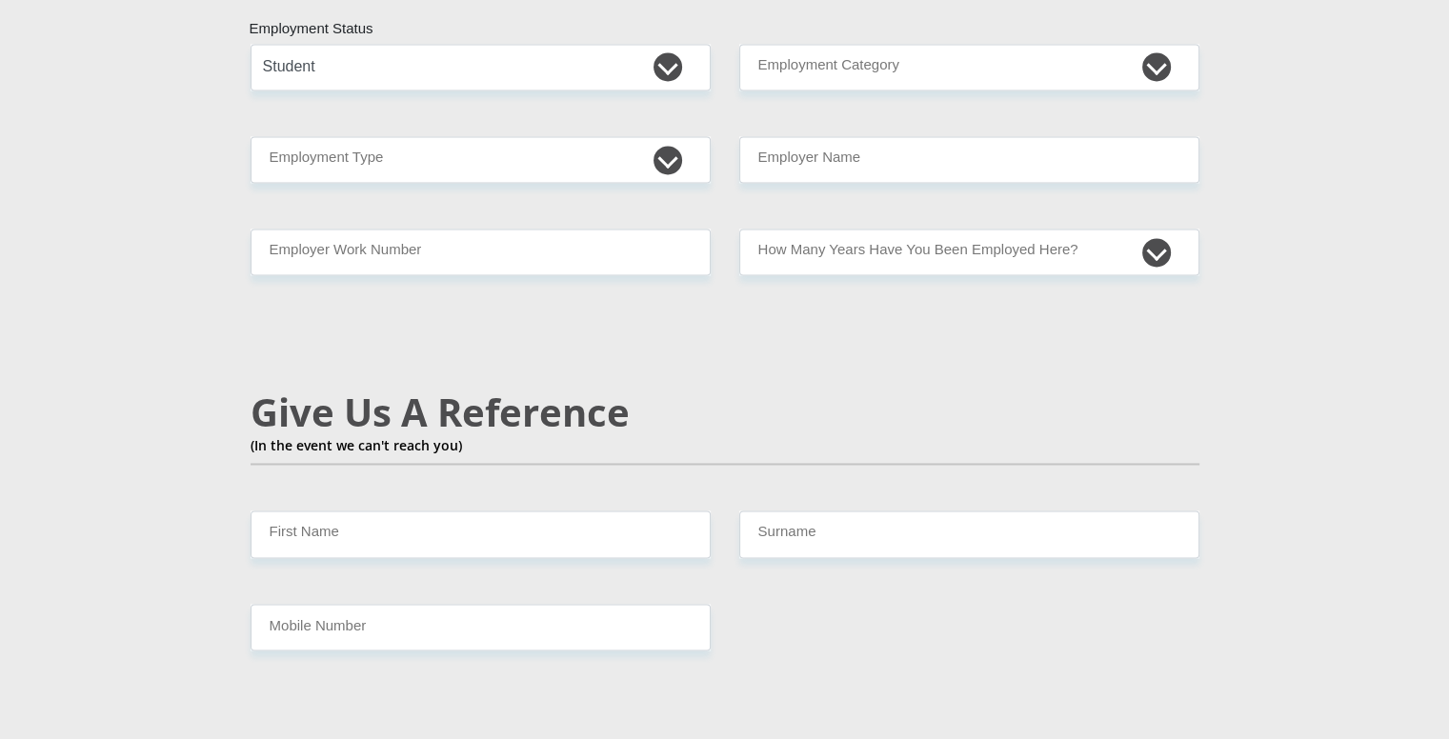
scroll to position [3049, 0]
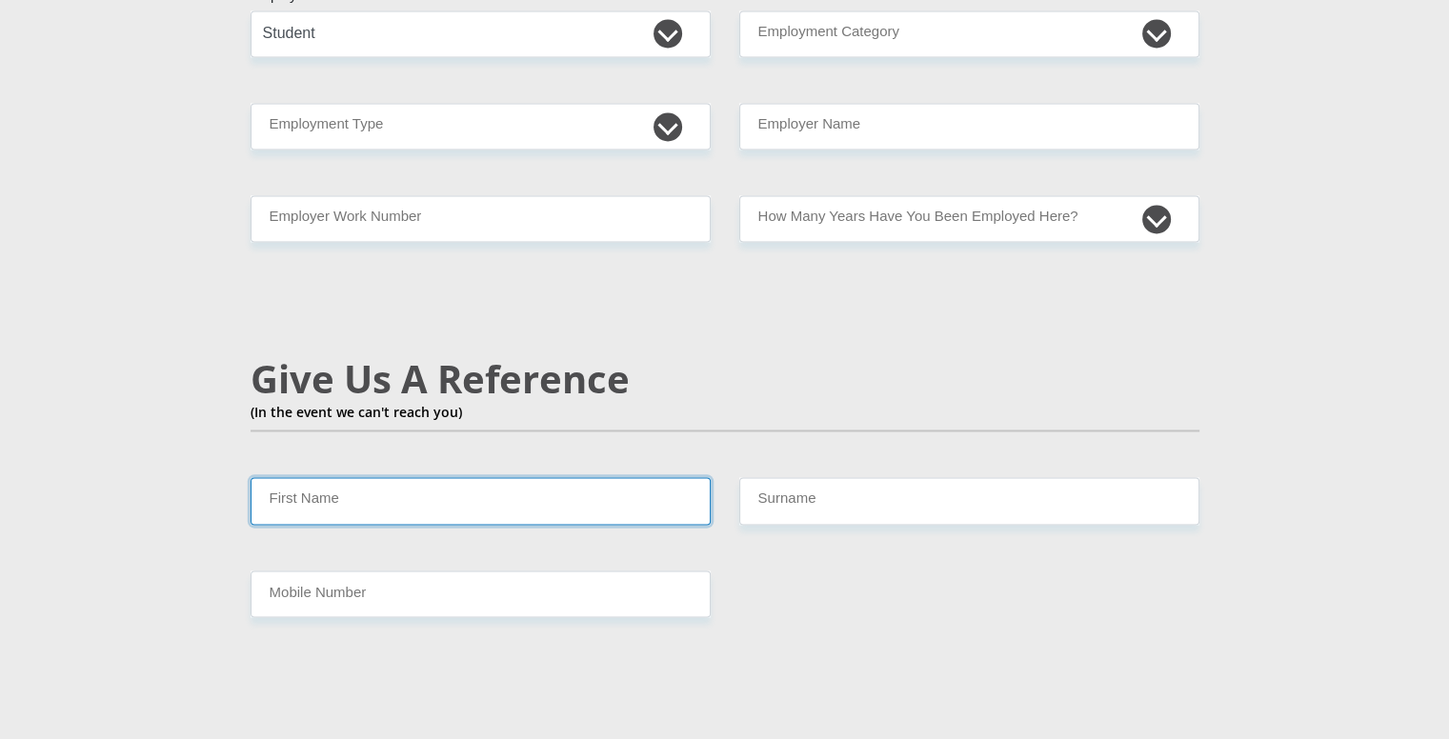
click at [354, 477] on input "First Name" at bounding box center [481, 500] width 460 height 47
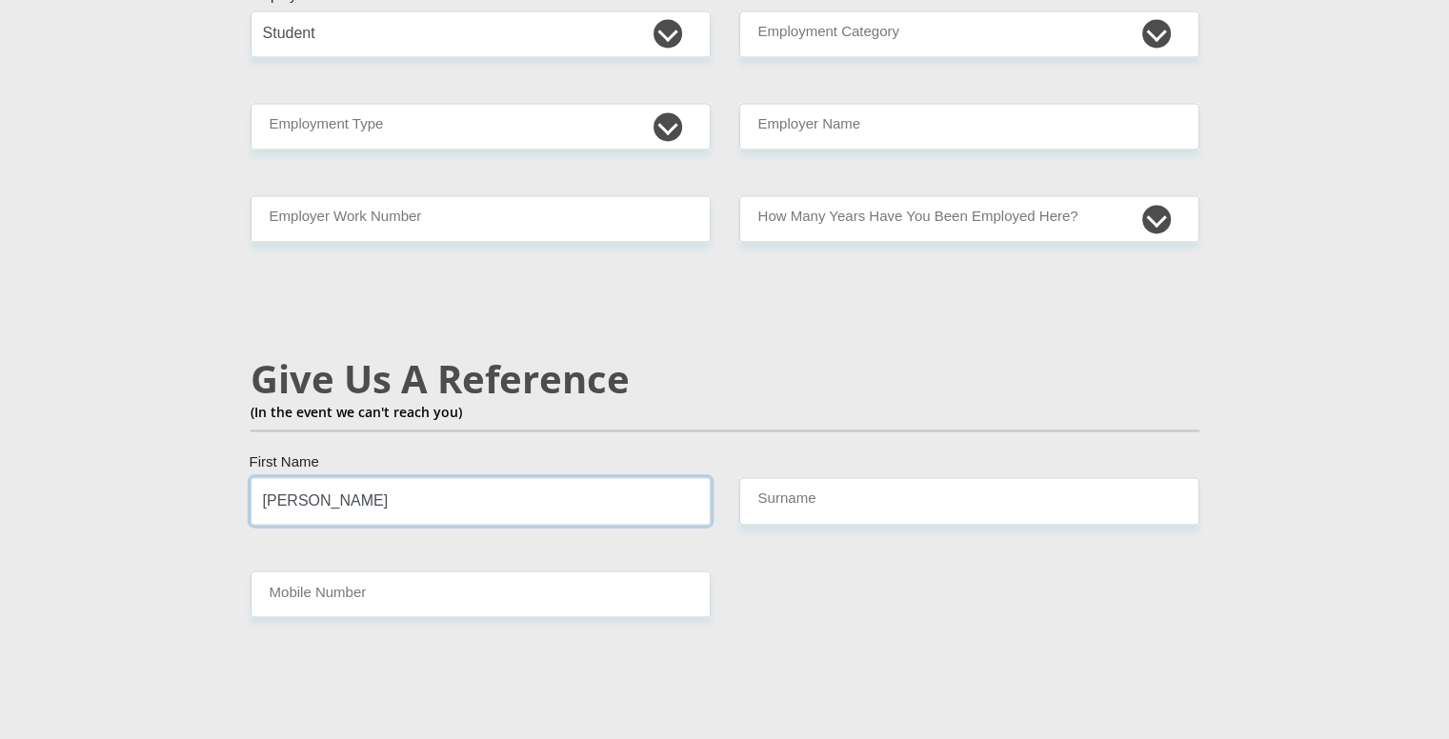
type input "[PERSON_NAME]"
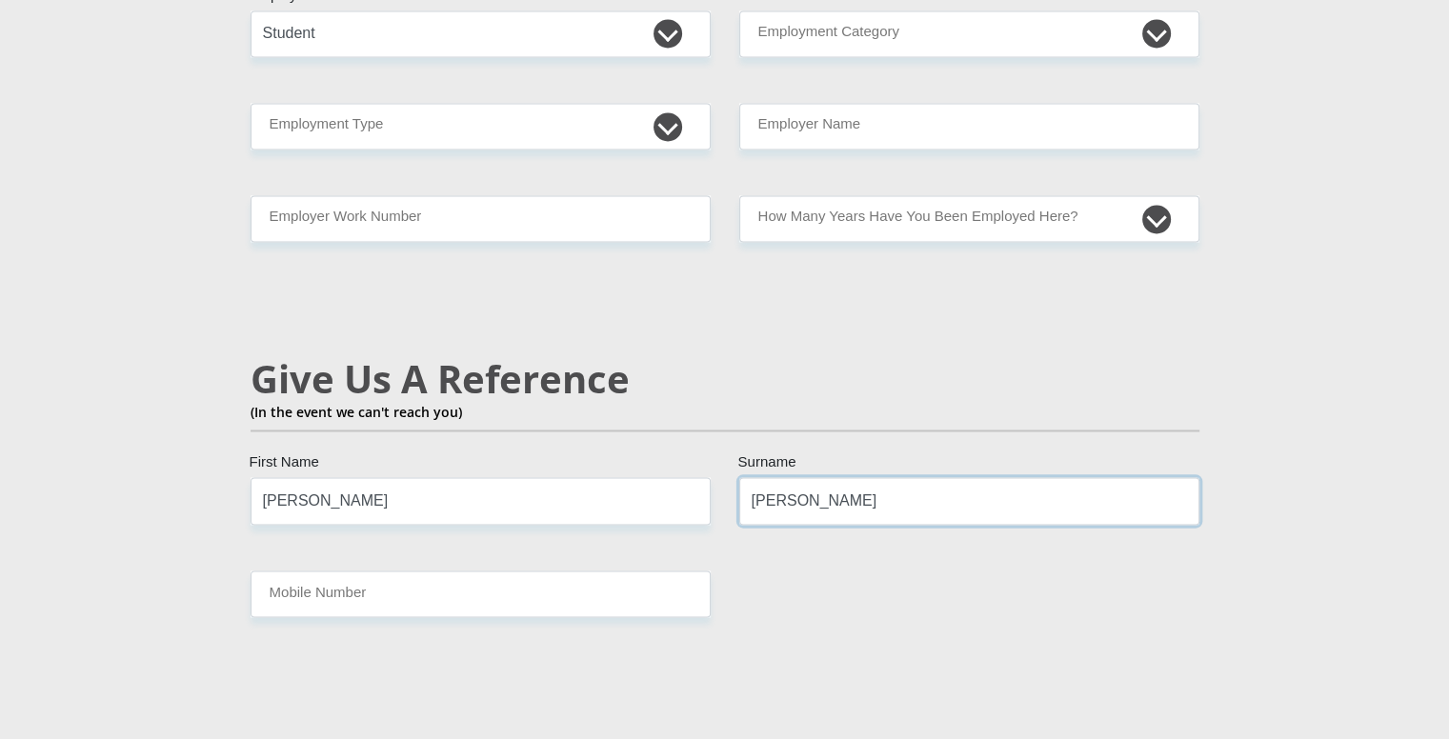
type input "[PERSON_NAME]"
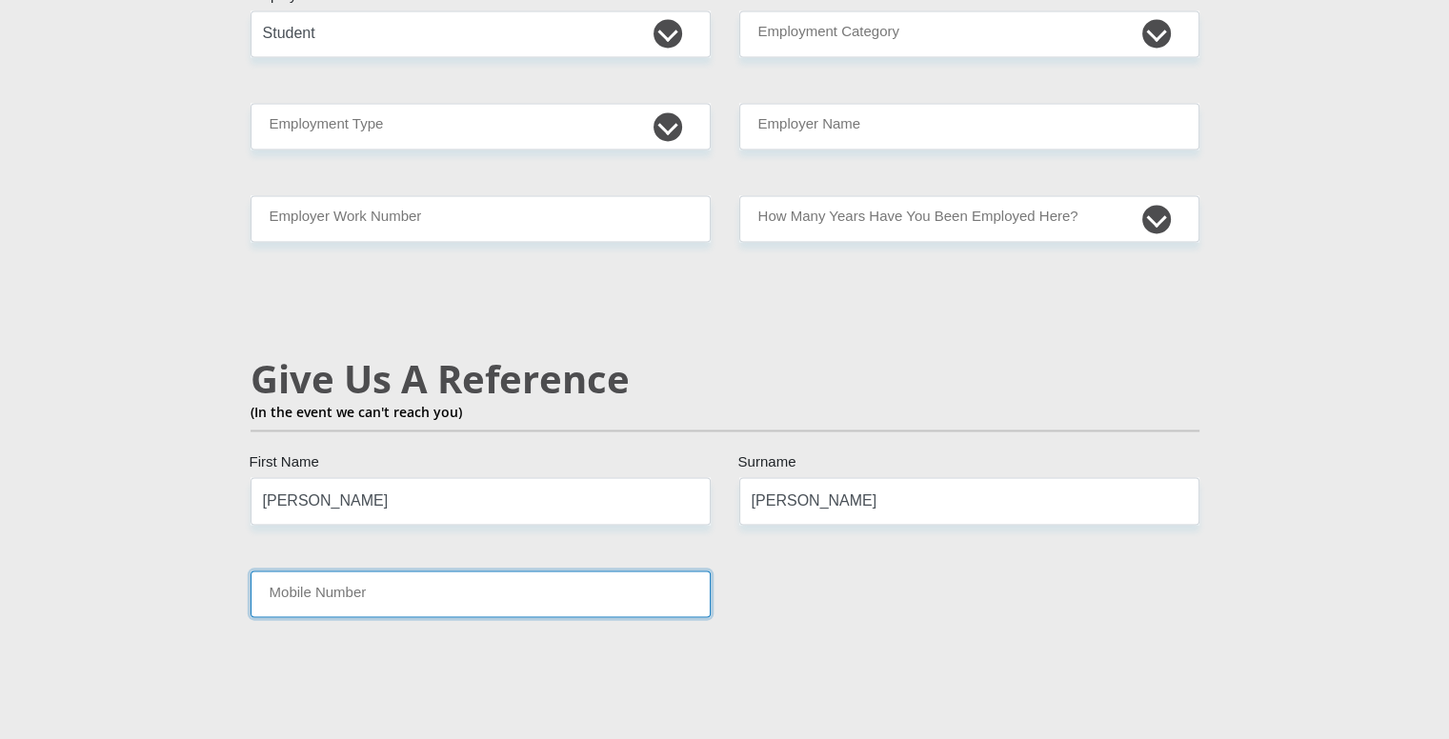
click at [376, 571] on input "Mobile Number" at bounding box center [481, 594] width 460 height 47
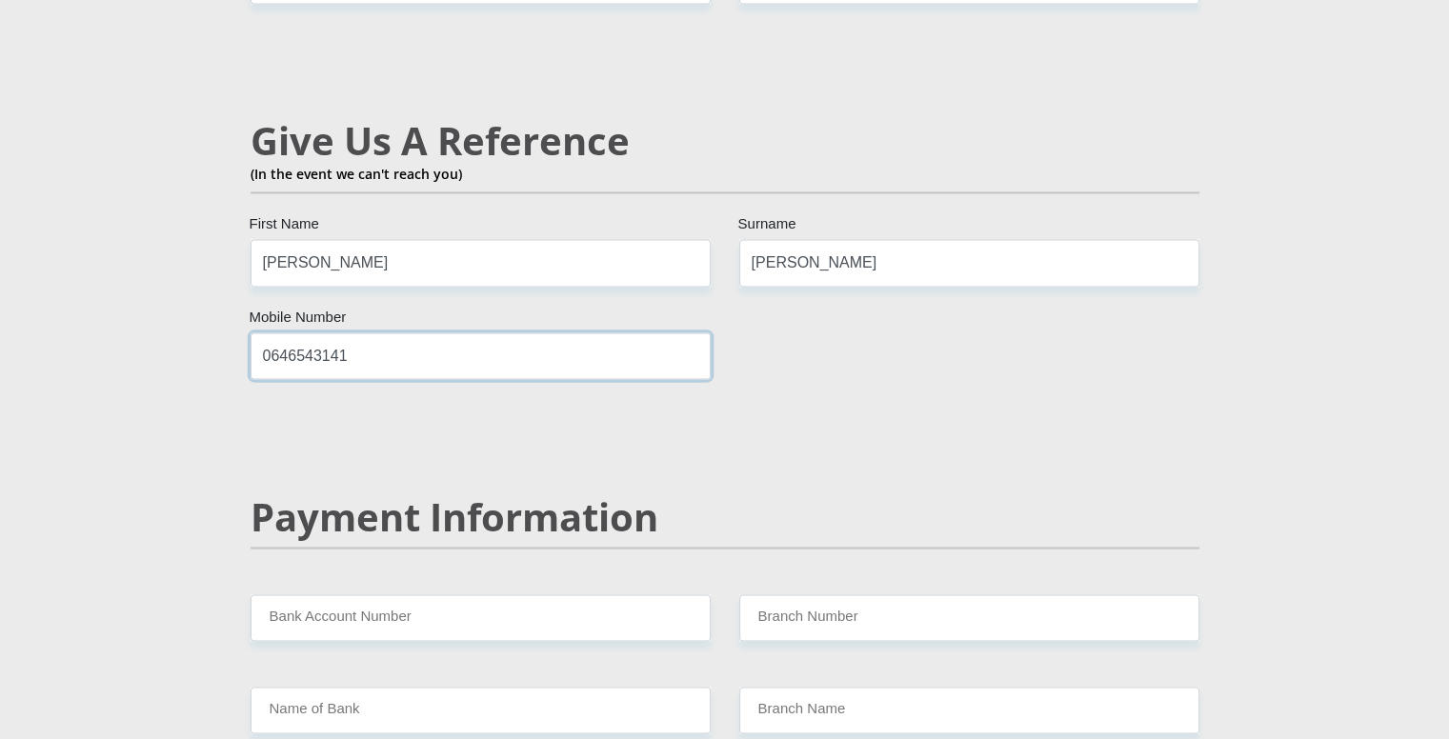
scroll to position [3525, 0]
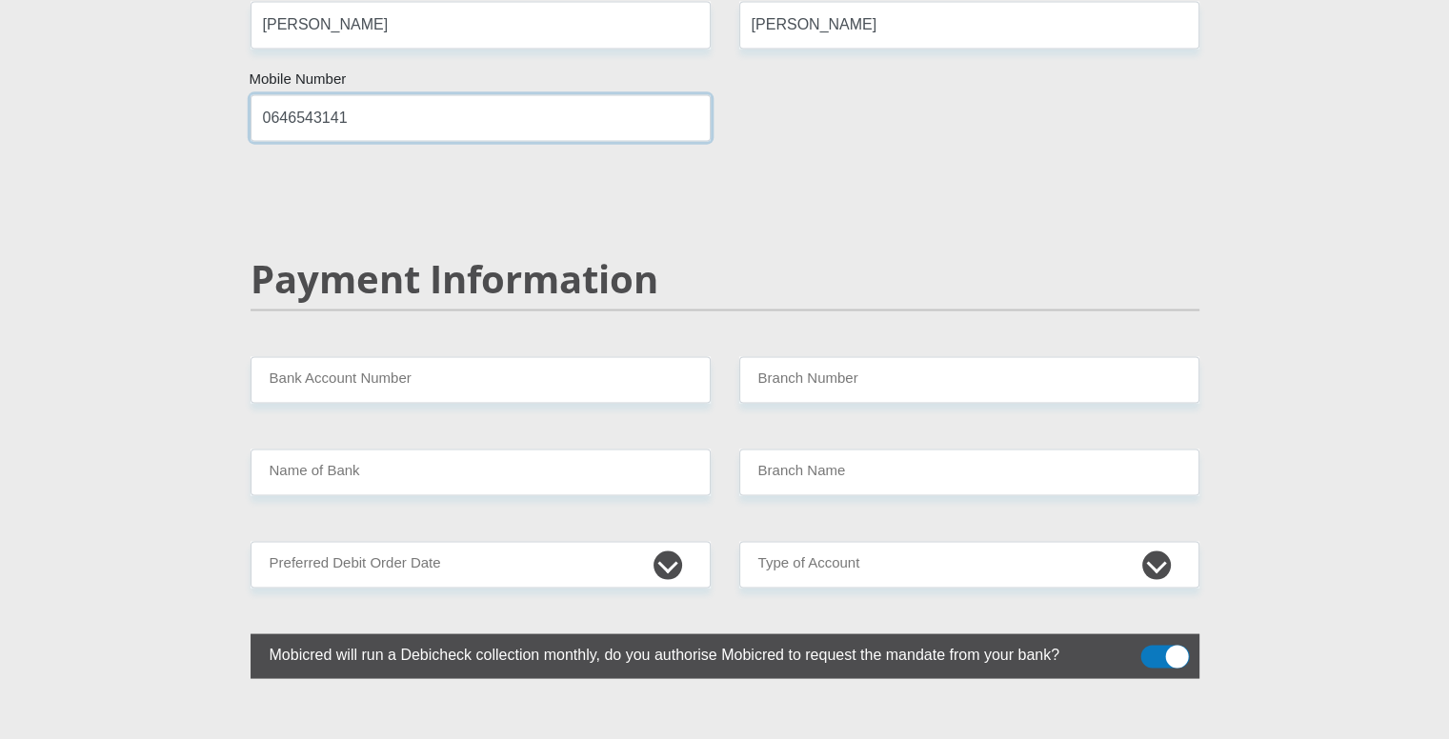
type input "0646543141"
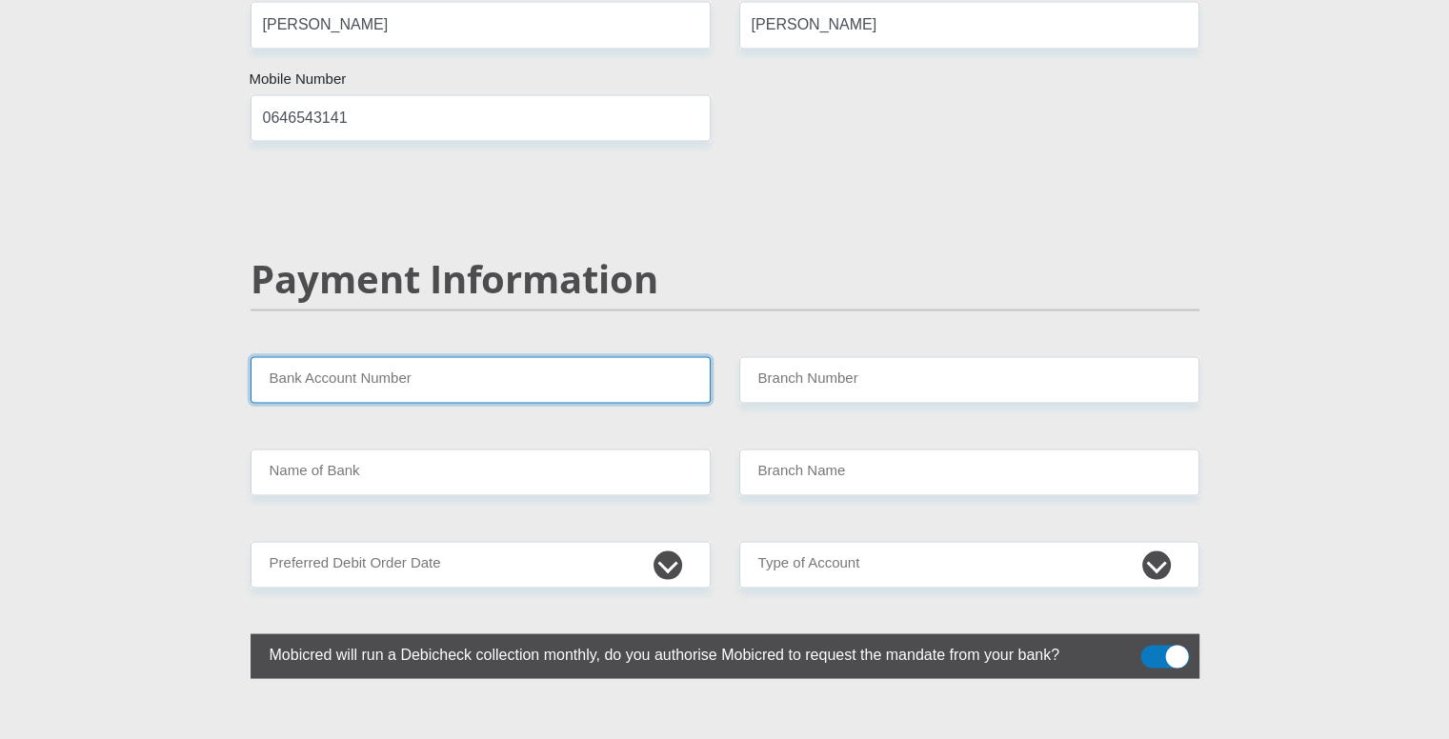
click at [410, 356] on input "Bank Account Number" at bounding box center [481, 379] width 460 height 47
